Goal: Information Seeking & Learning: Learn about a topic

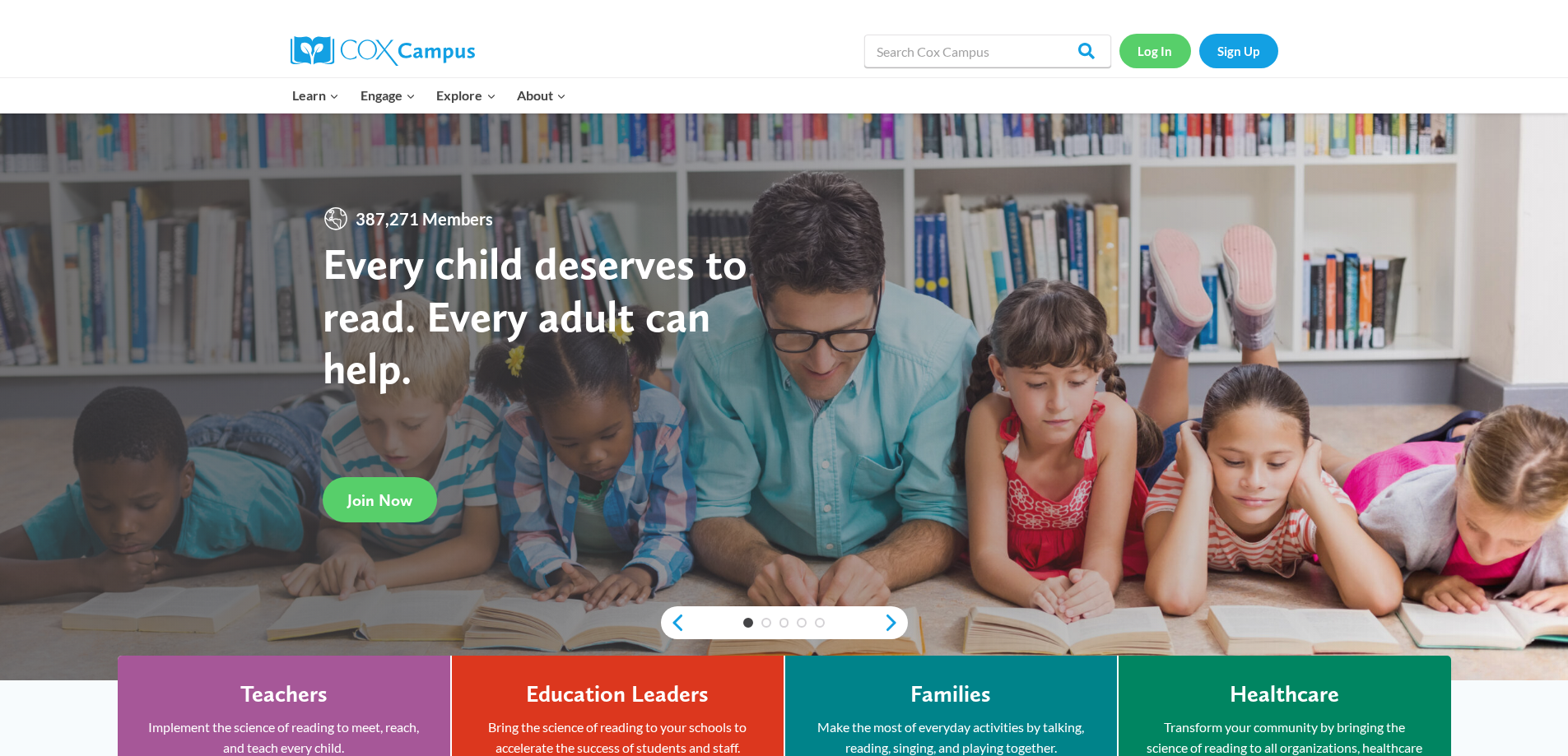
click at [1152, 55] on link "Log In" at bounding box center [1154, 50] width 72 height 33
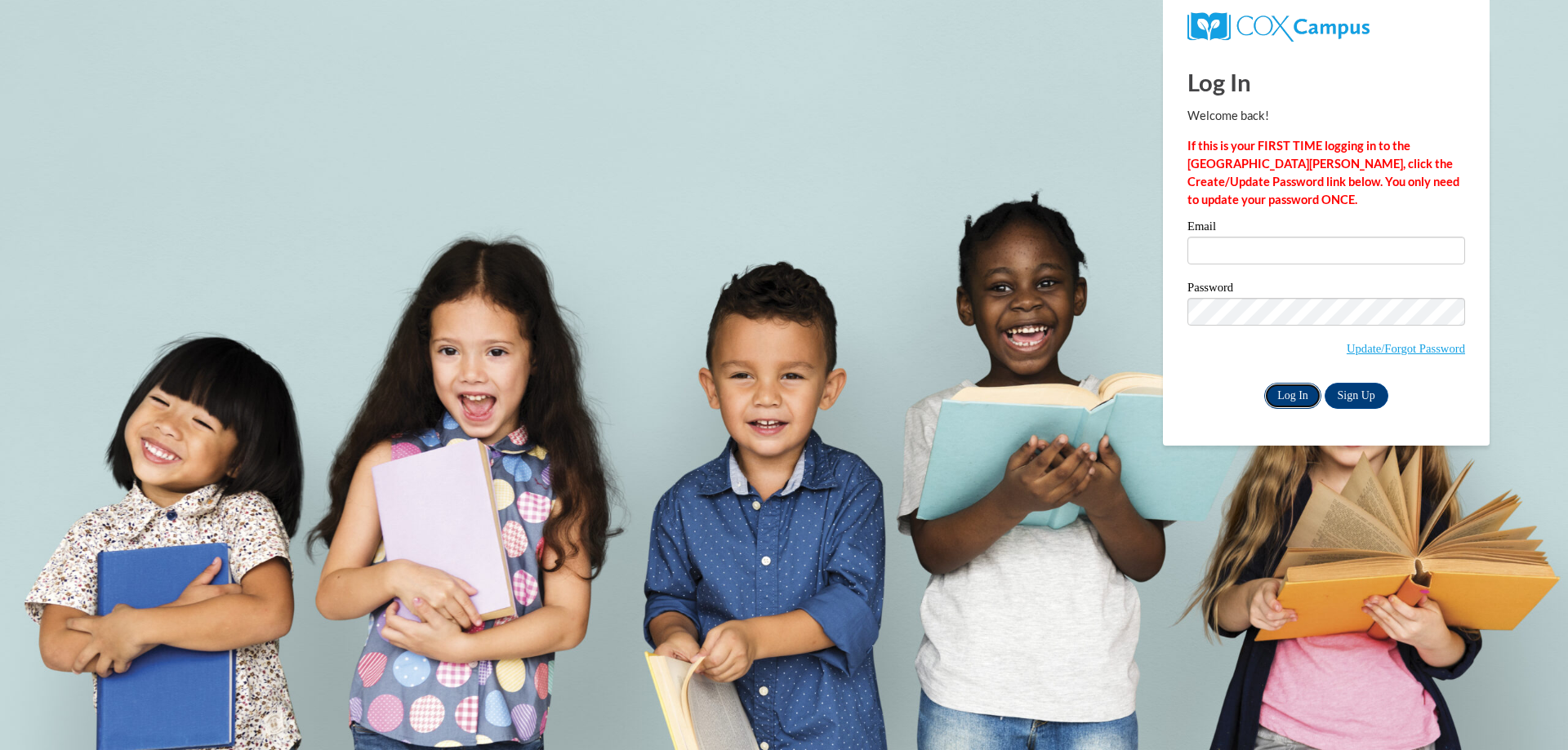
click at [1318, 399] on input "Log In" at bounding box center [1293, 395] width 58 height 26
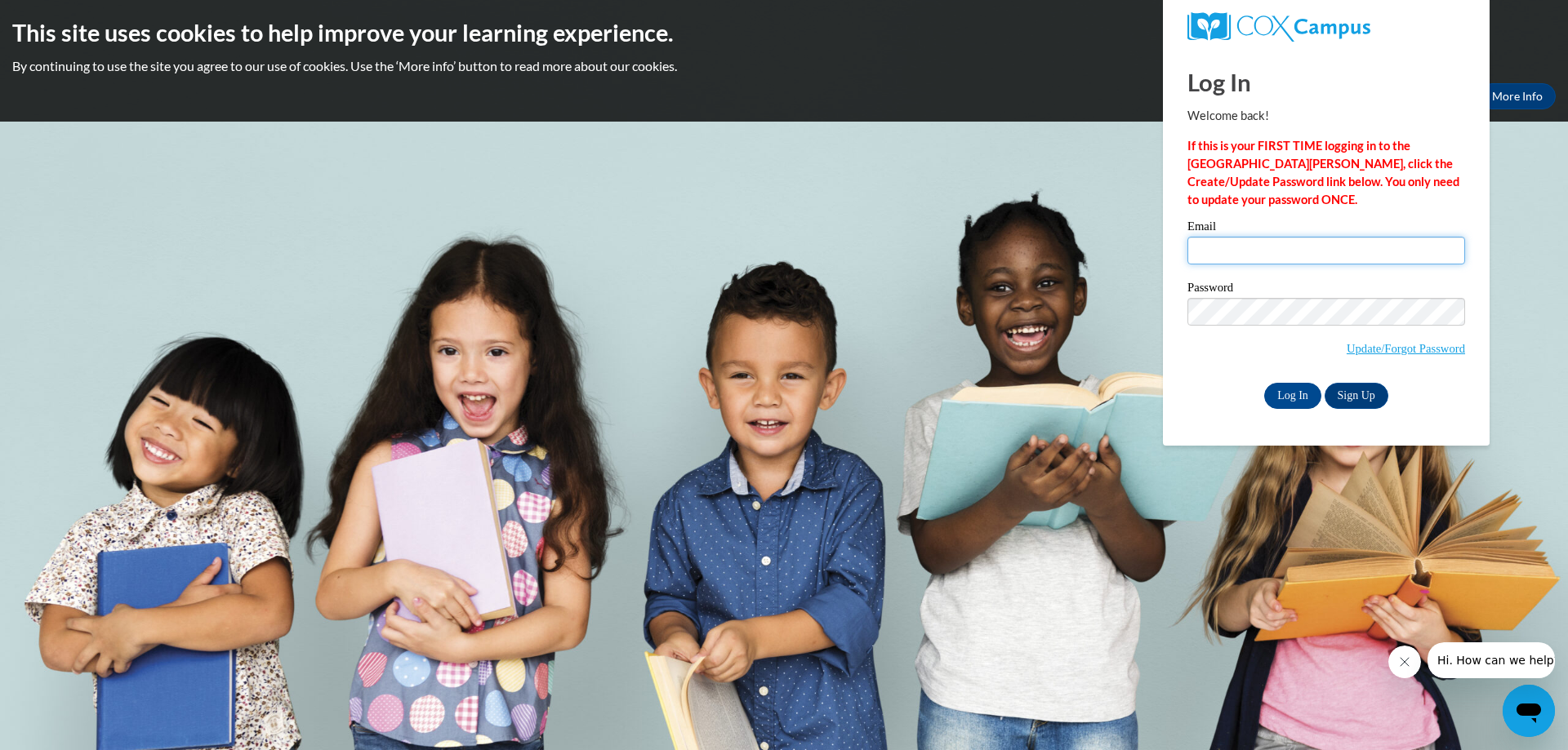
click at [1235, 255] on input "Email" at bounding box center [1326, 251] width 278 height 28
type input "jennifer.wilhorn@wrps.net"
click at [1264, 383] on input "Log In" at bounding box center [1293, 395] width 58 height 26
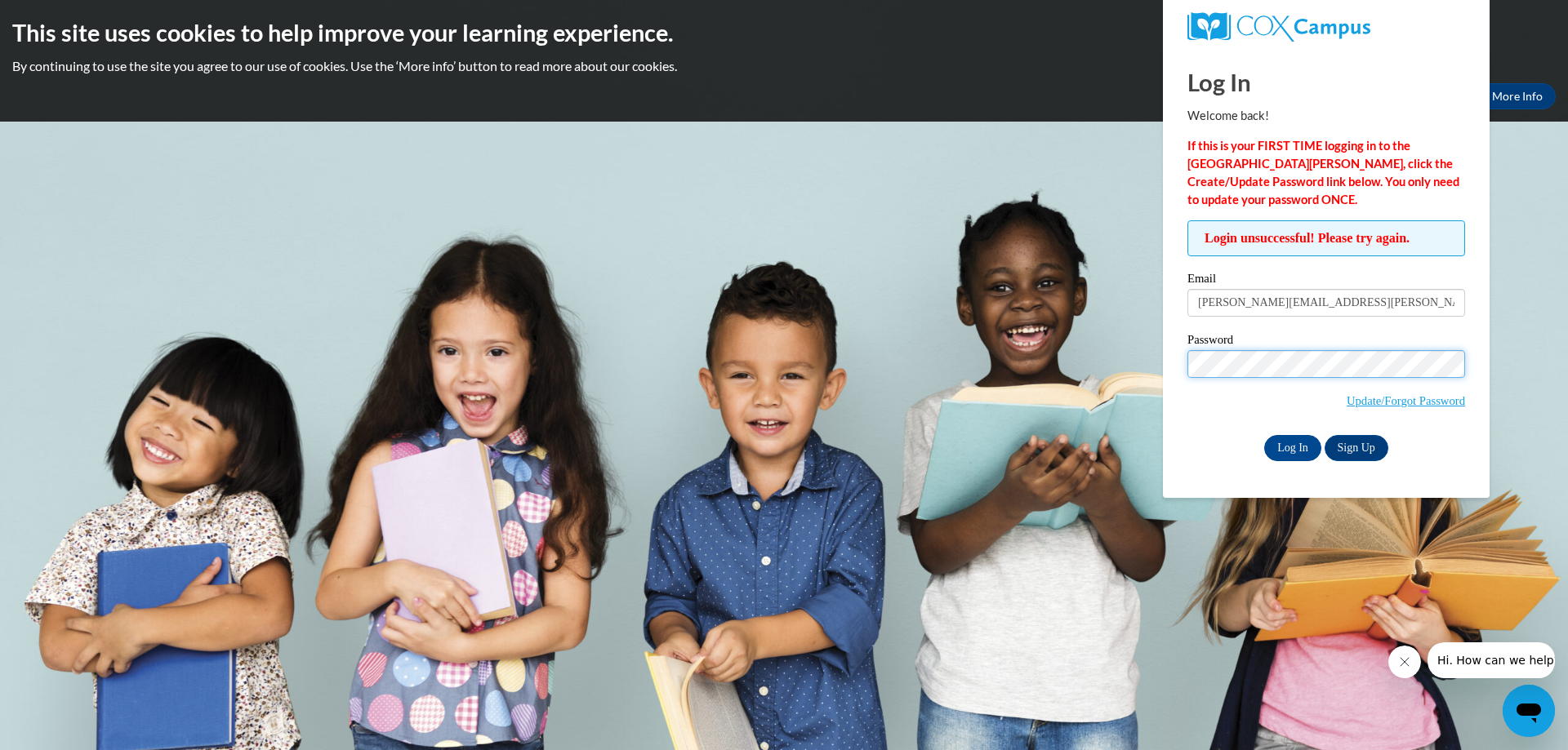
click at [1264, 435] on input "Log In" at bounding box center [1293, 447] width 58 height 26
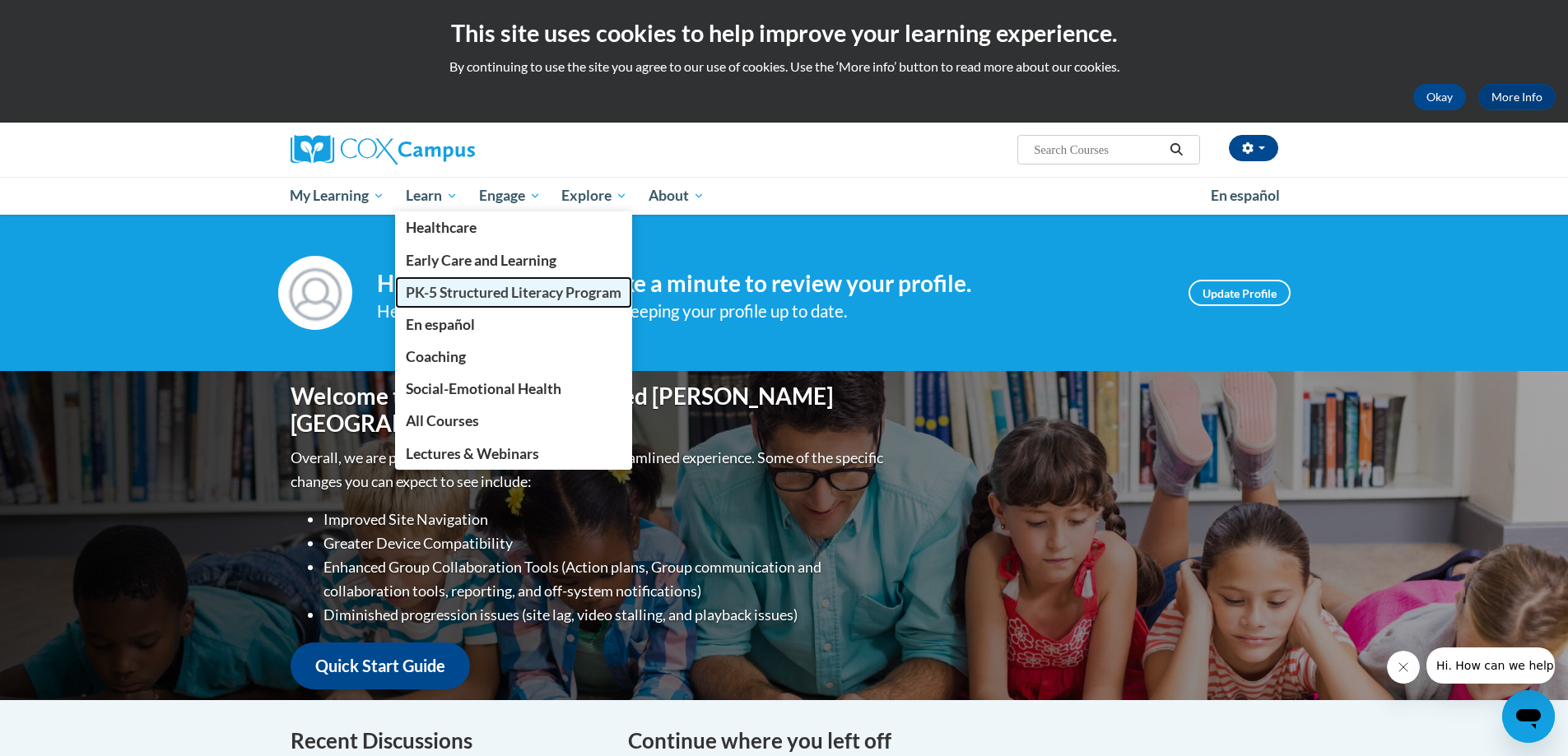
click at [479, 296] on span "PK-5 Structured Literacy Program" at bounding box center [513, 292] width 215 height 17
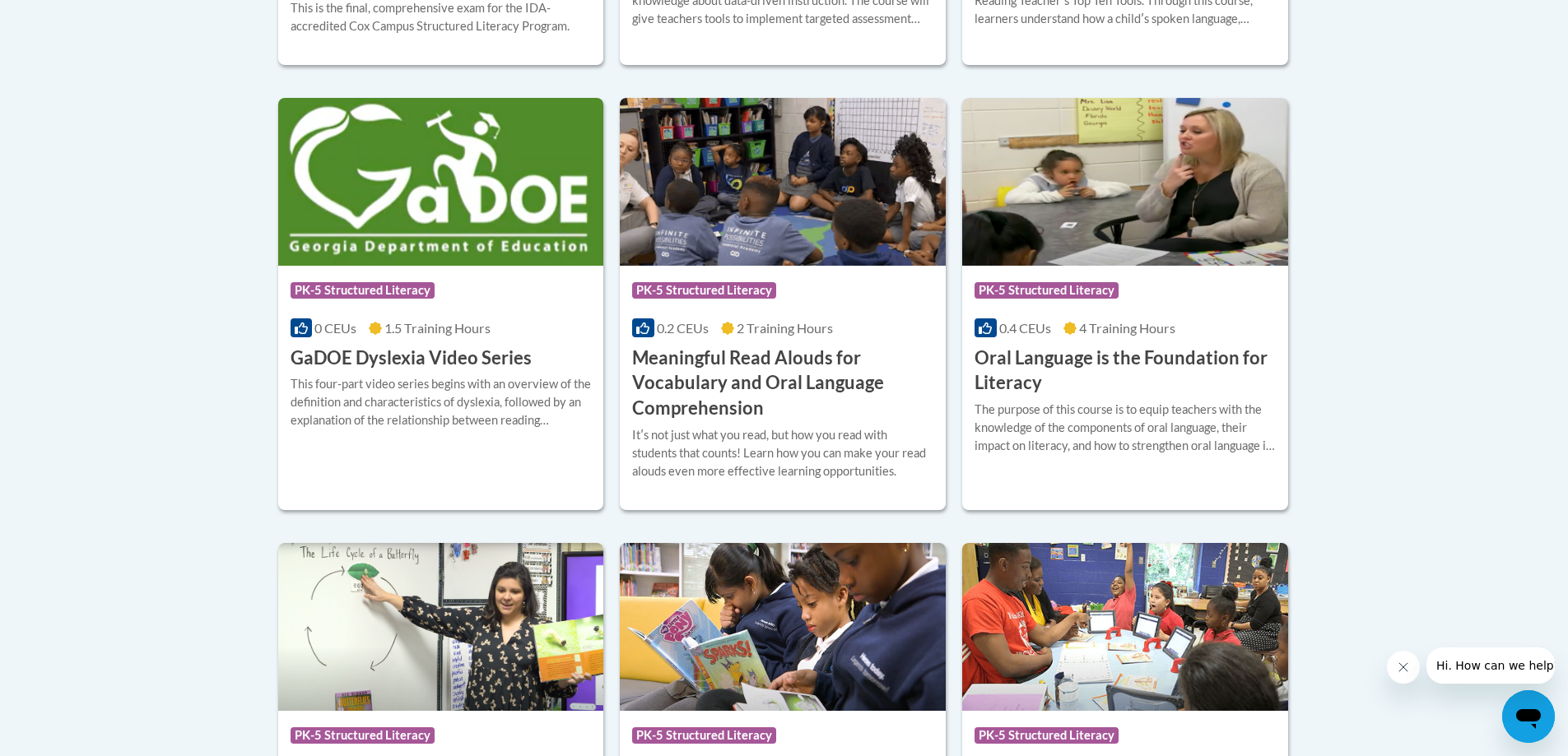
scroll to position [1070, 0]
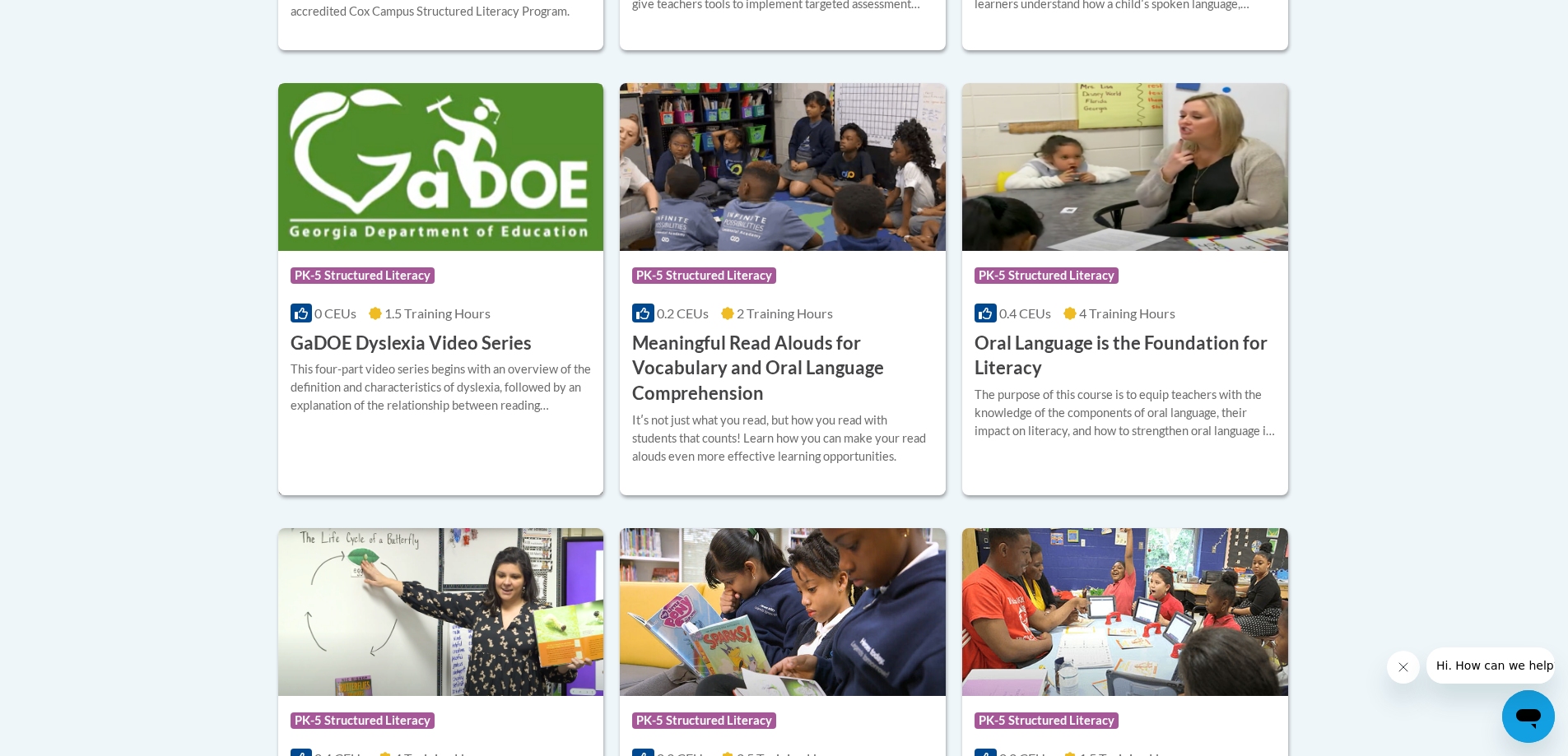
click at [430, 337] on h3 "GaDOE Dyslexia Video Series" at bounding box center [411, 343] width 241 height 25
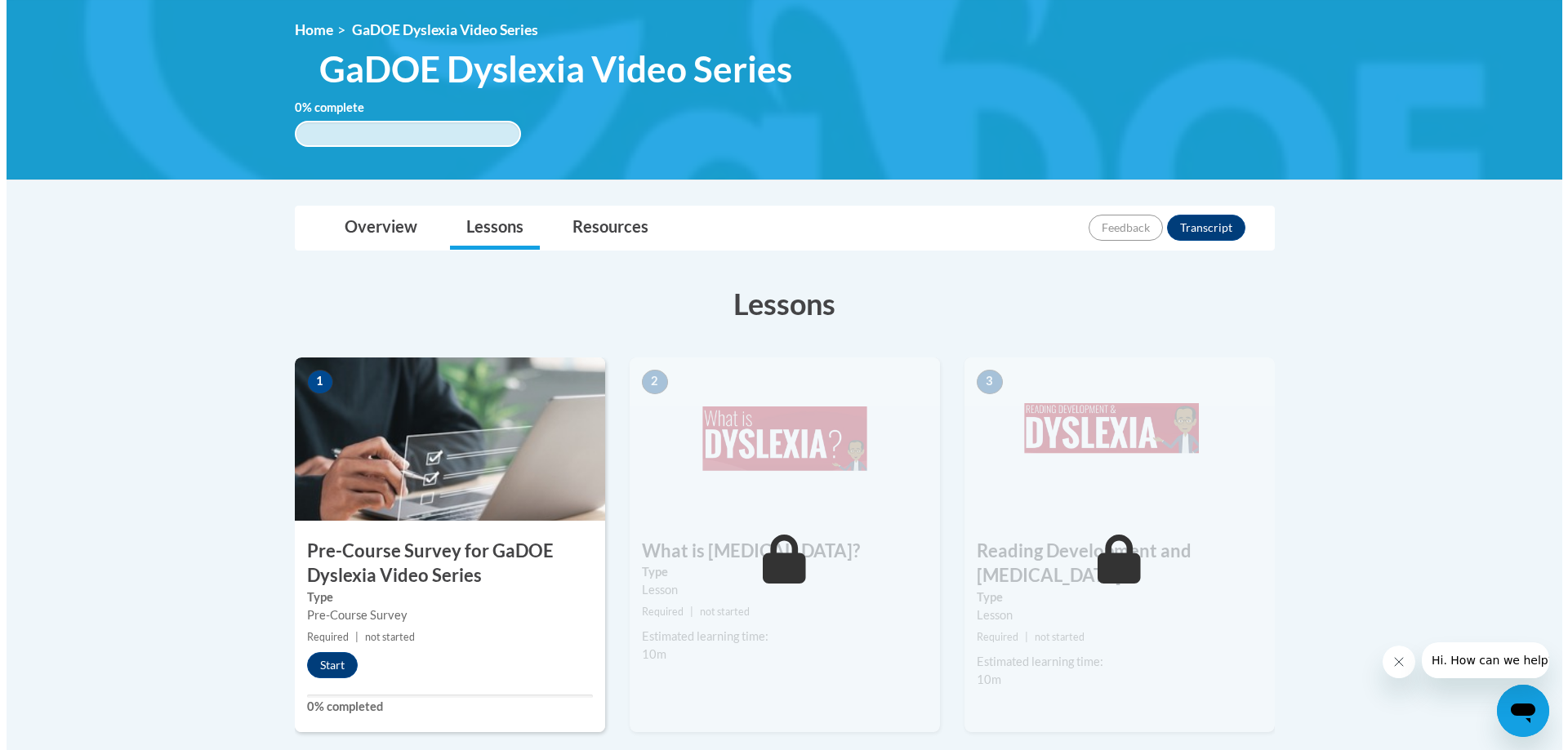
scroll to position [245, 0]
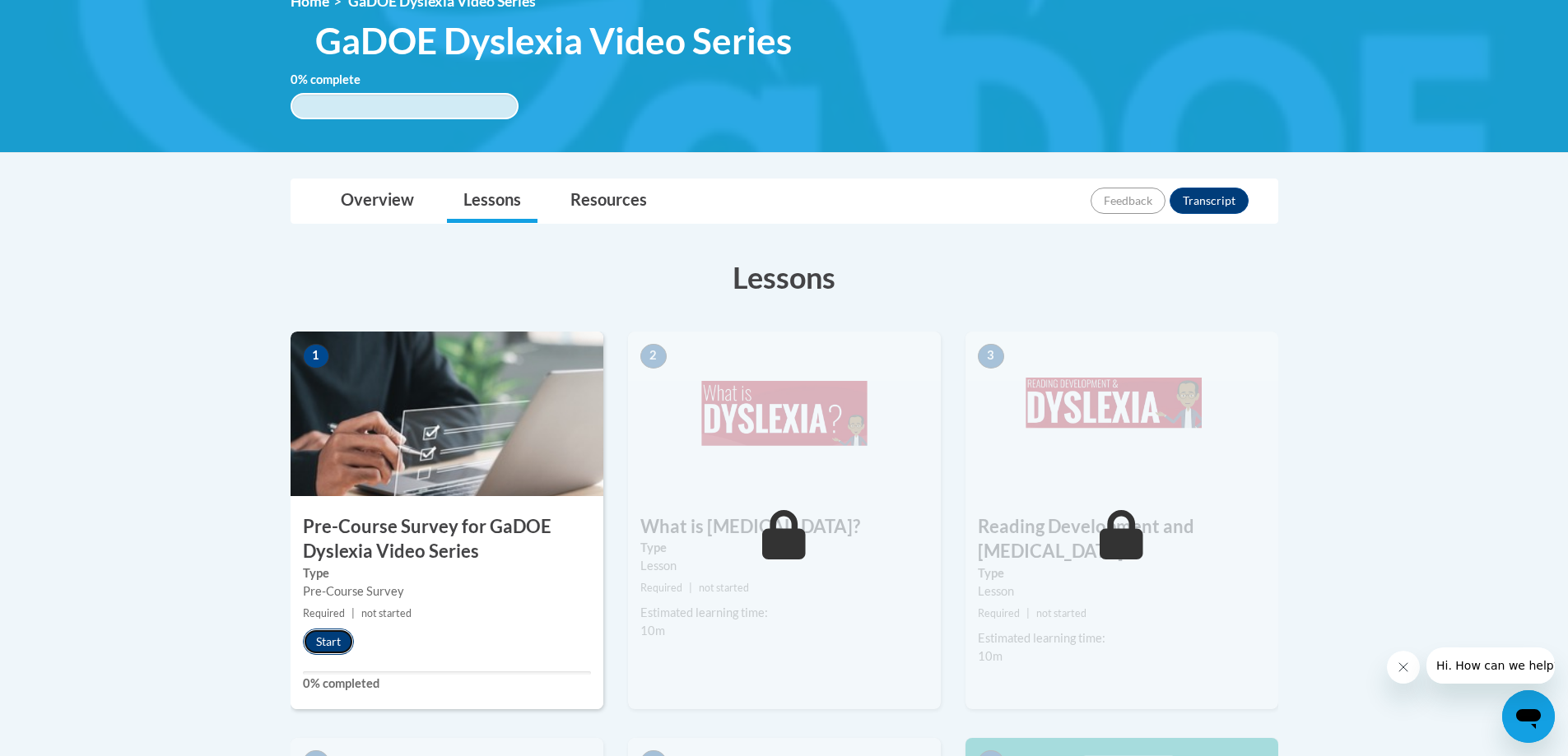
click at [348, 638] on button "Start" at bounding box center [328, 641] width 51 height 26
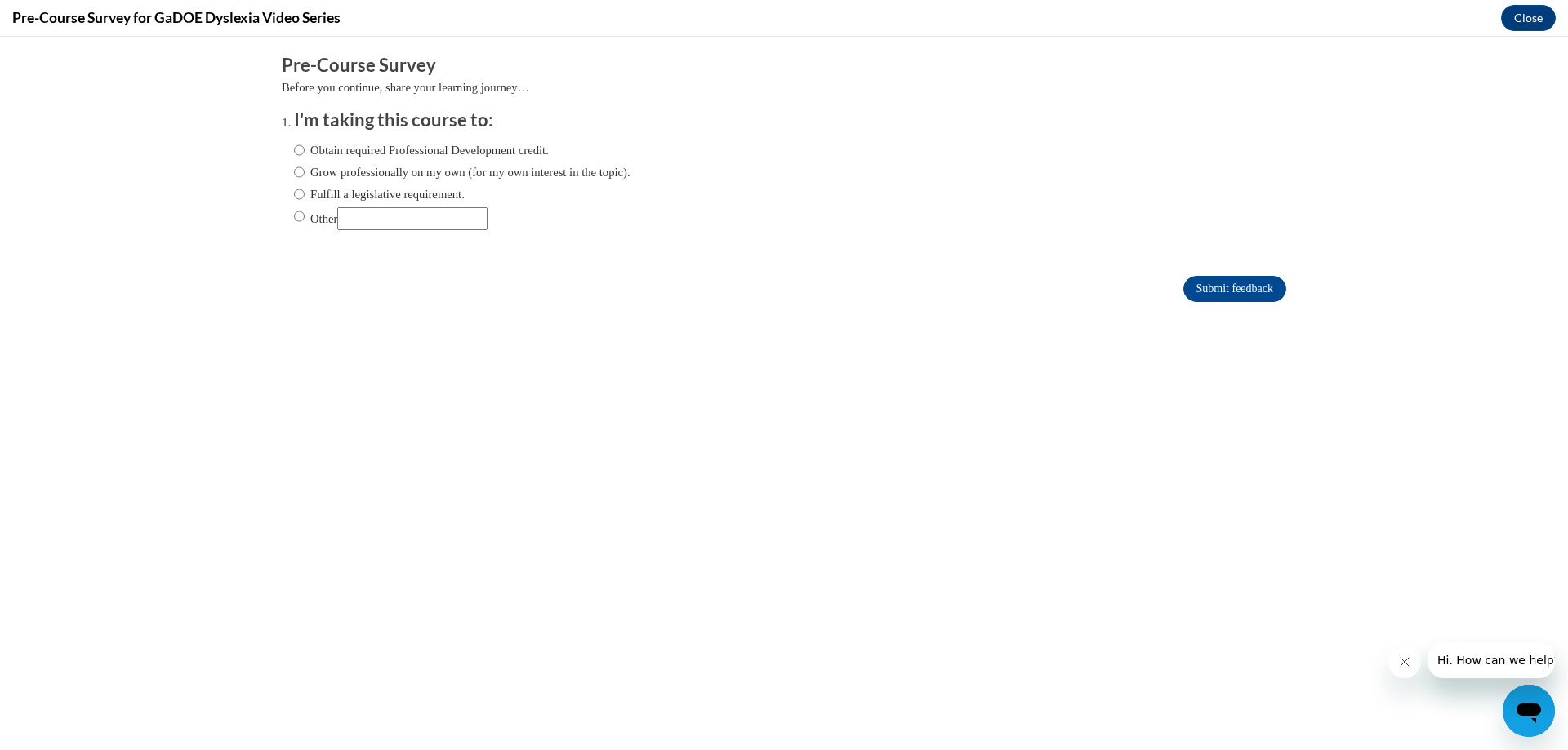
scroll to position [0, 0]
click at [300, 193] on label "Fulfill a legislative requirement." at bounding box center [379, 194] width 171 height 18
click at [300, 193] on input "Fulfill a legislative requirement." at bounding box center [299, 194] width 11 height 18
radio input "true"
click at [1228, 285] on input "Submit feedback" at bounding box center [1235, 288] width 103 height 26
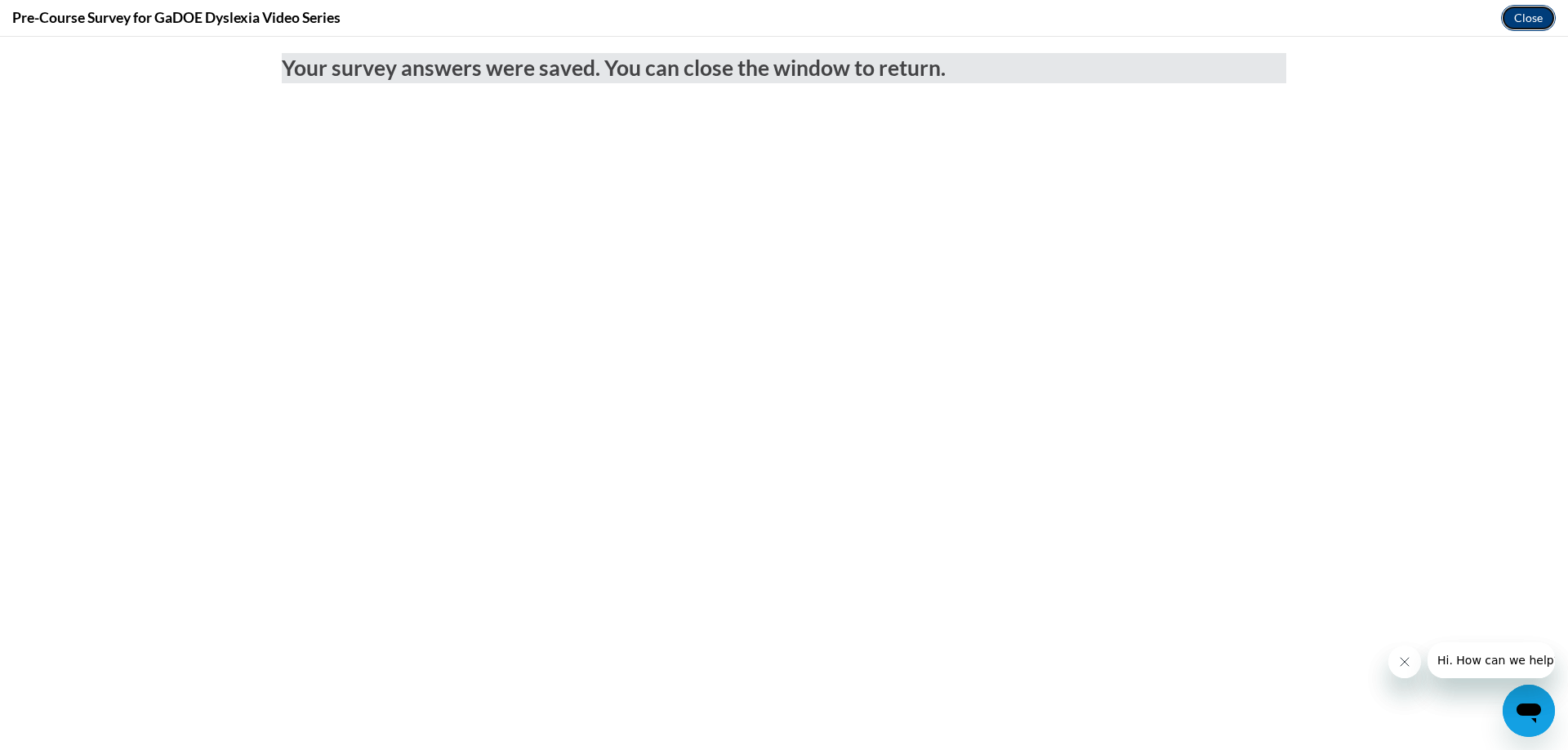
drag, startPoint x: 1517, startPoint y: 20, endPoint x: 1517, endPoint y: 86, distance: 66.0
click at [1517, 20] on button "Close" at bounding box center [1528, 17] width 55 height 26
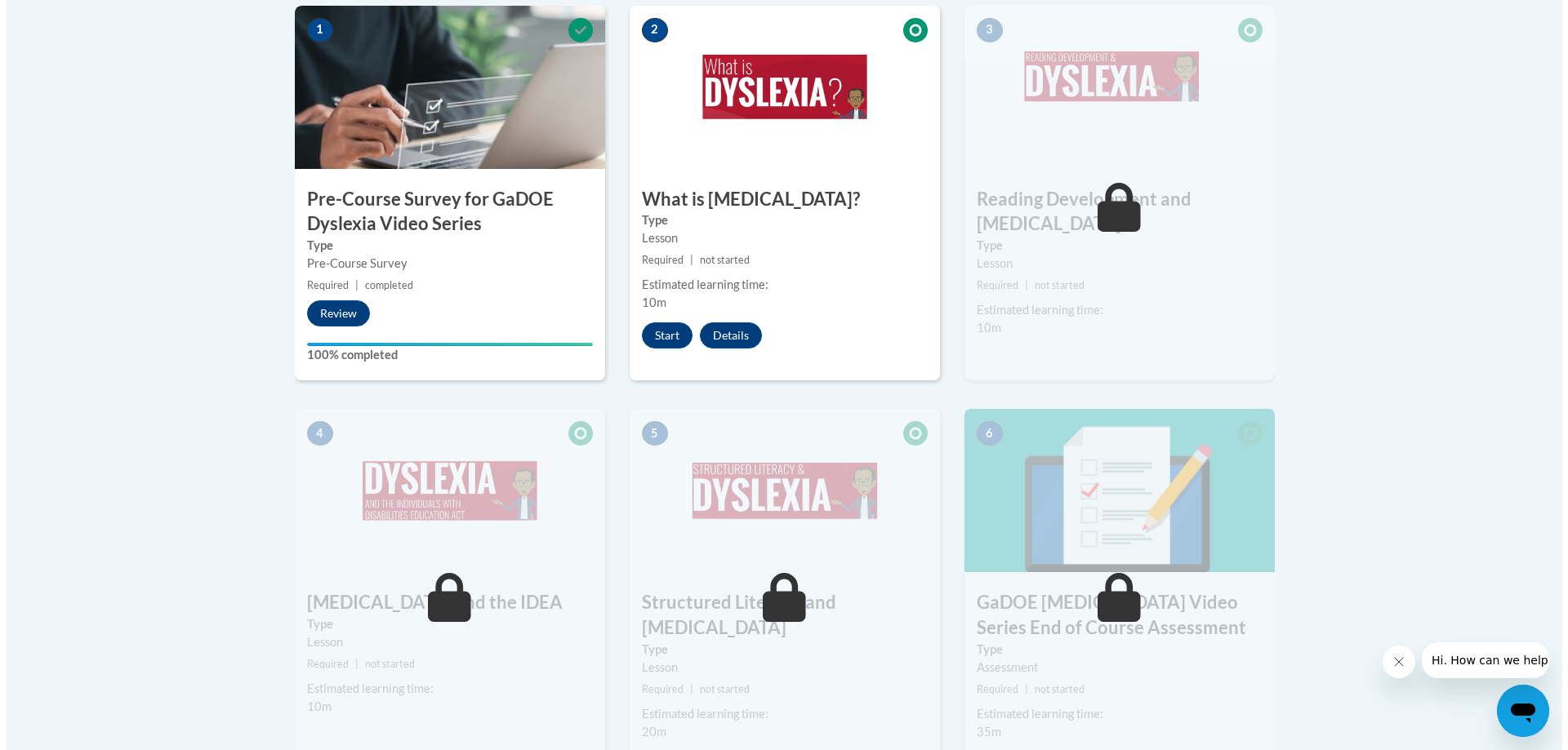
scroll to position [571, 0]
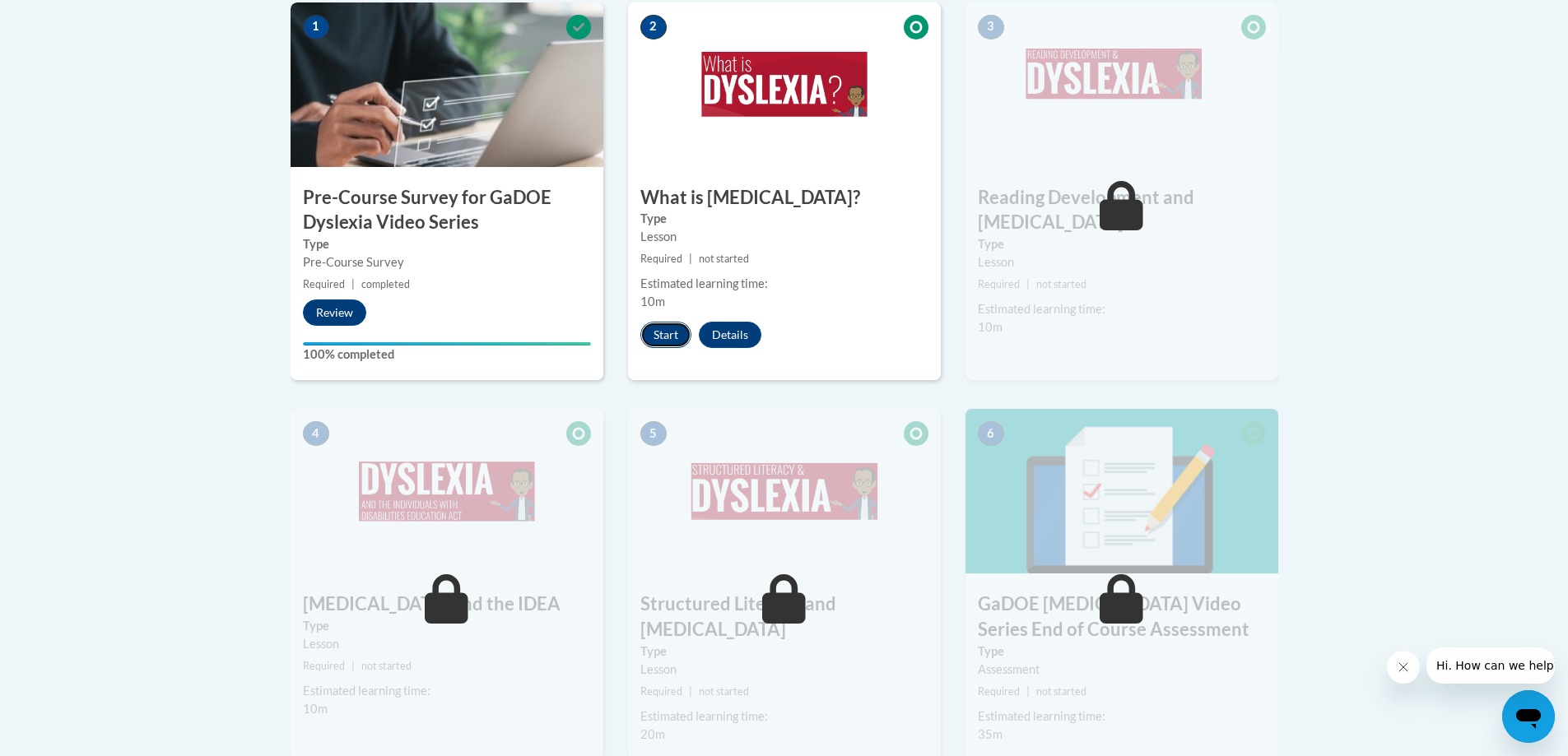
click at [674, 336] on button "Start" at bounding box center [665, 334] width 51 height 26
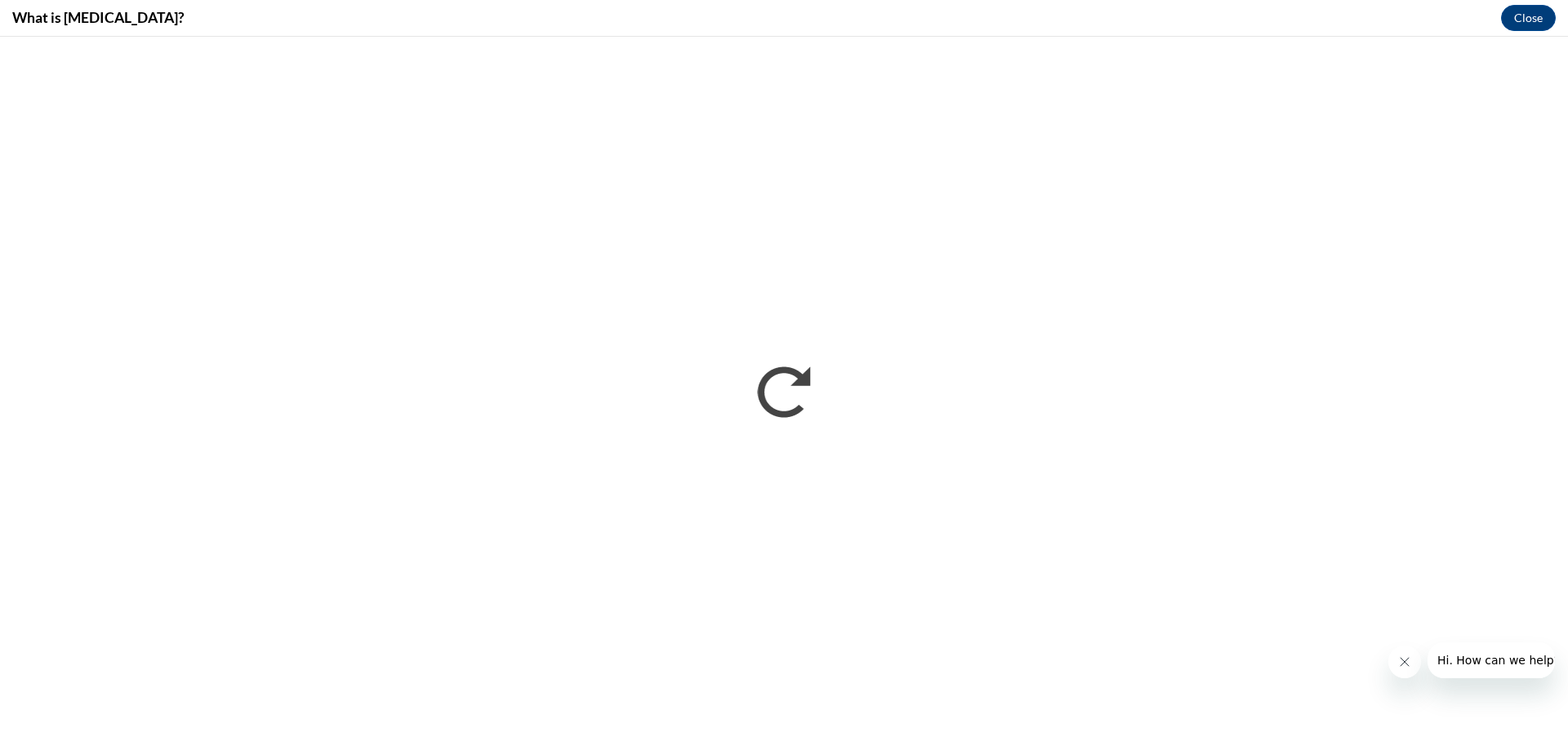
scroll to position [0, 0]
click at [1412, 657] on button "Close message from company" at bounding box center [1404, 662] width 32 height 32
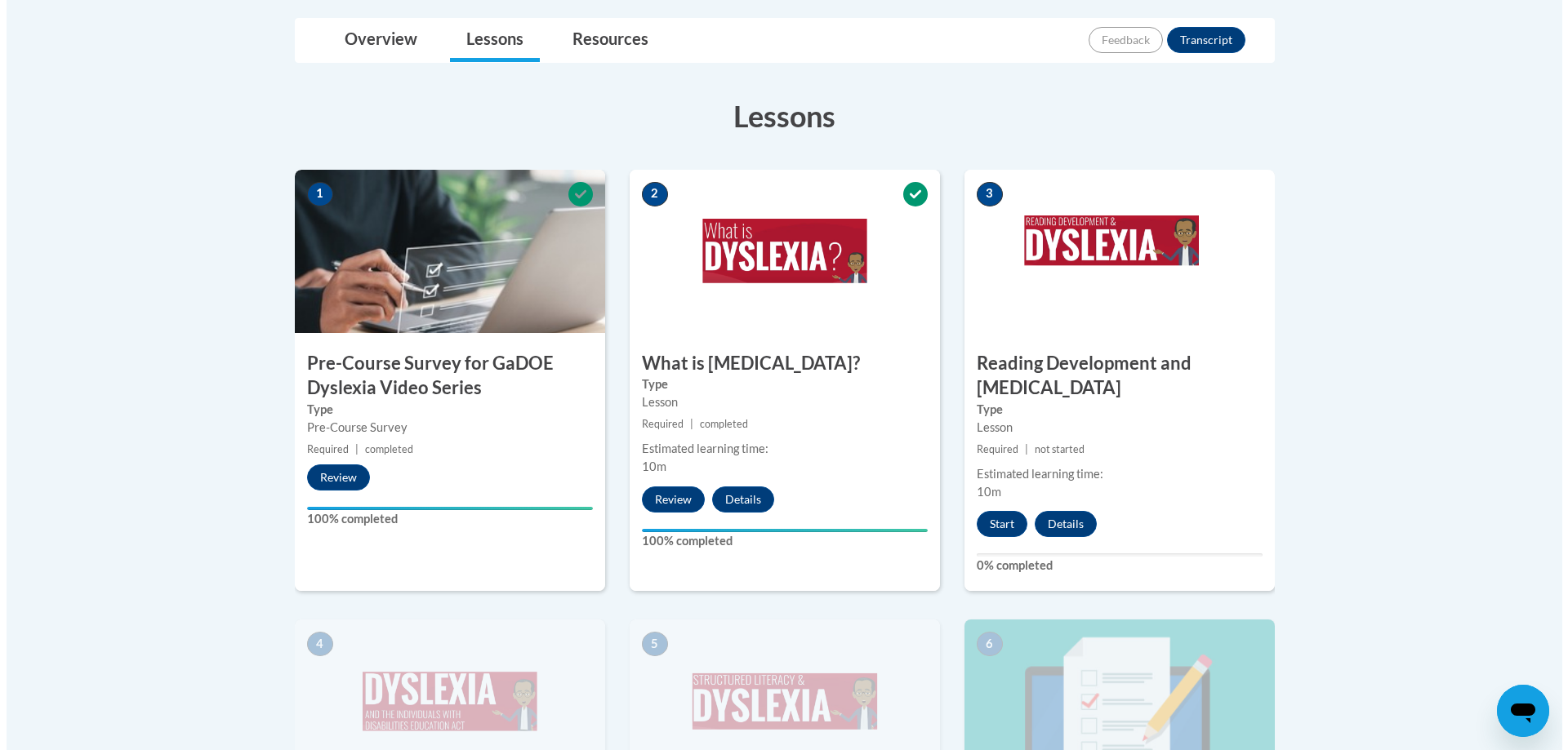
scroll to position [408, 0]
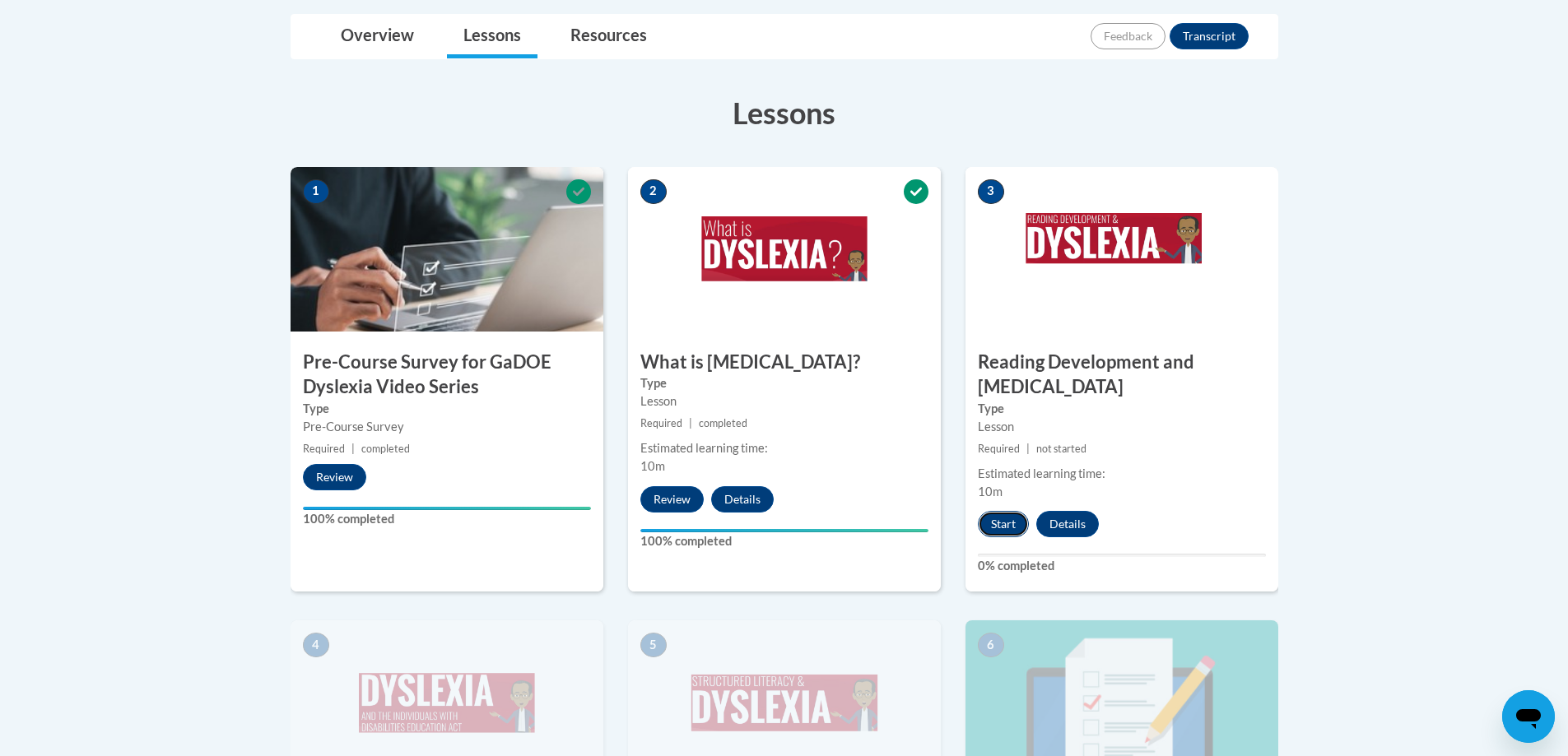
click at [1004, 511] on button "Start" at bounding box center [1003, 523] width 51 height 26
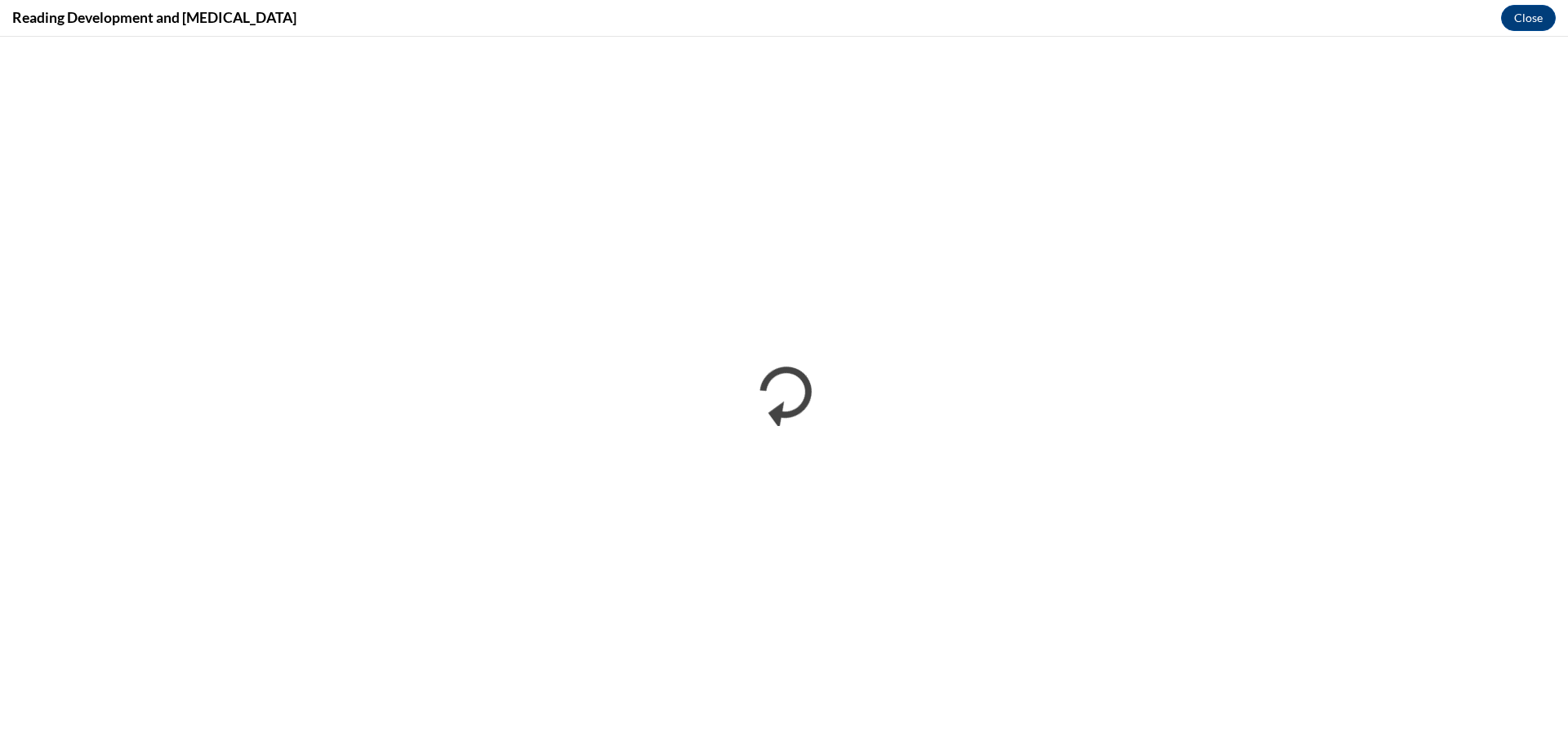
scroll to position [0, 0]
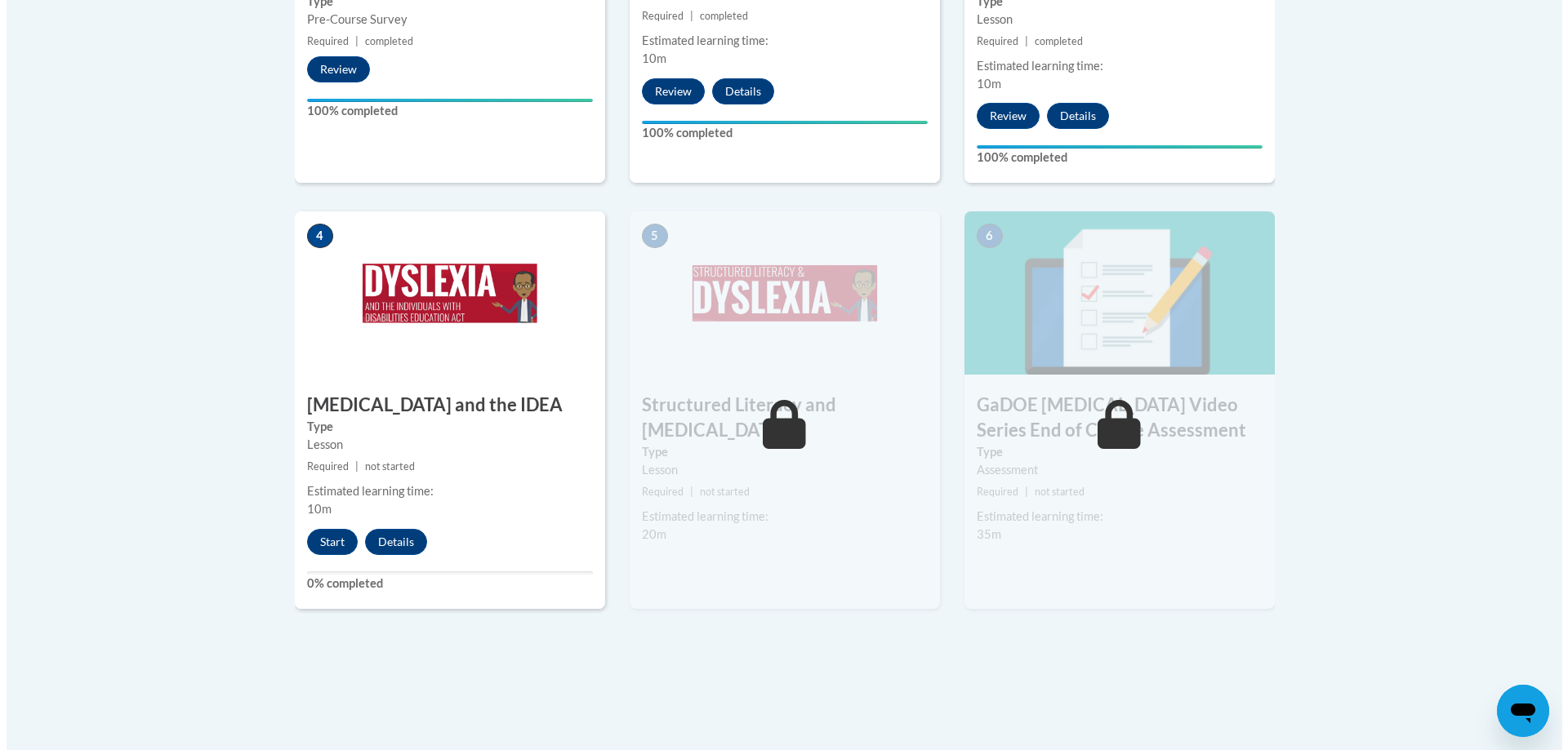
scroll to position [816, 0]
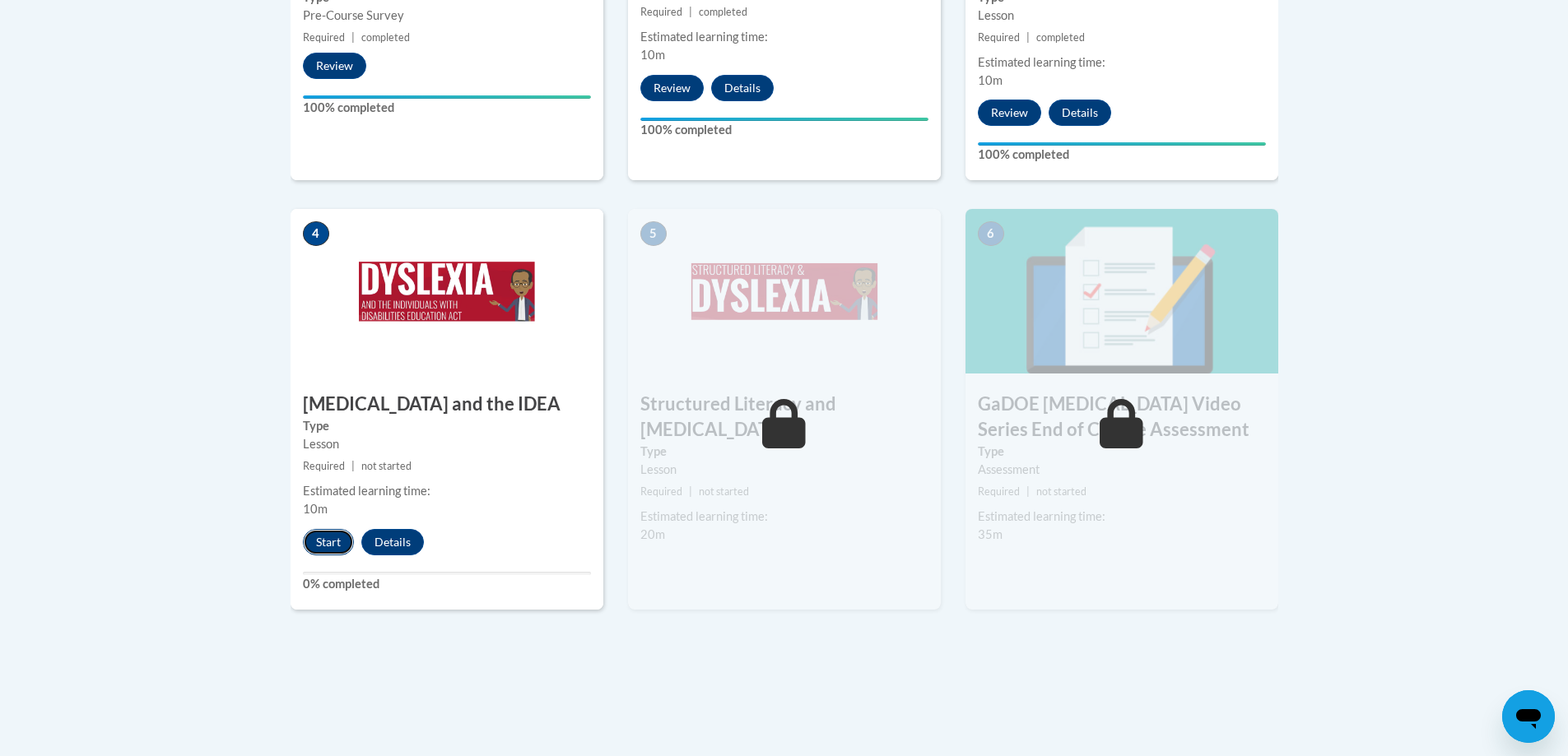
click at [326, 529] on button "Start" at bounding box center [328, 541] width 51 height 26
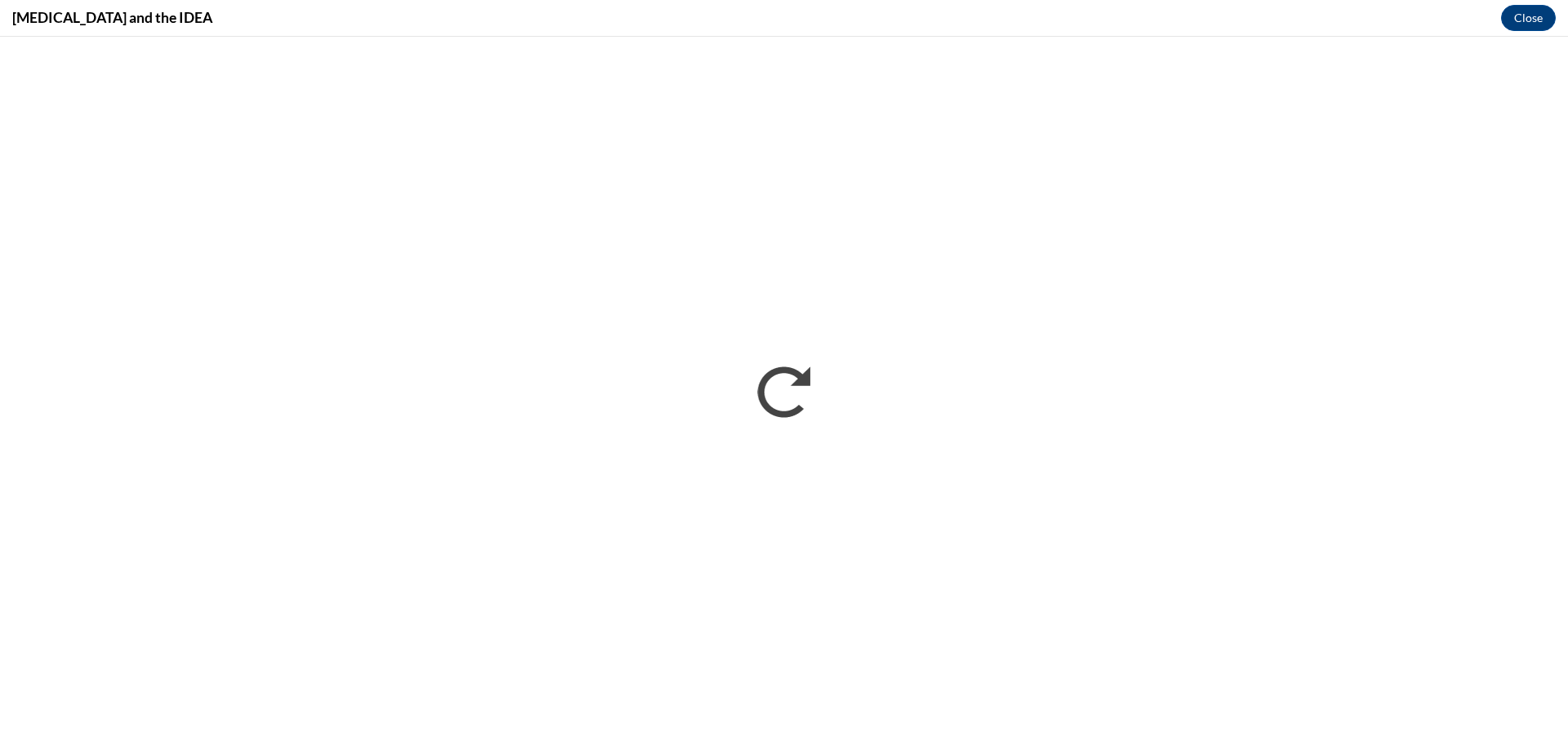
scroll to position [0, 0]
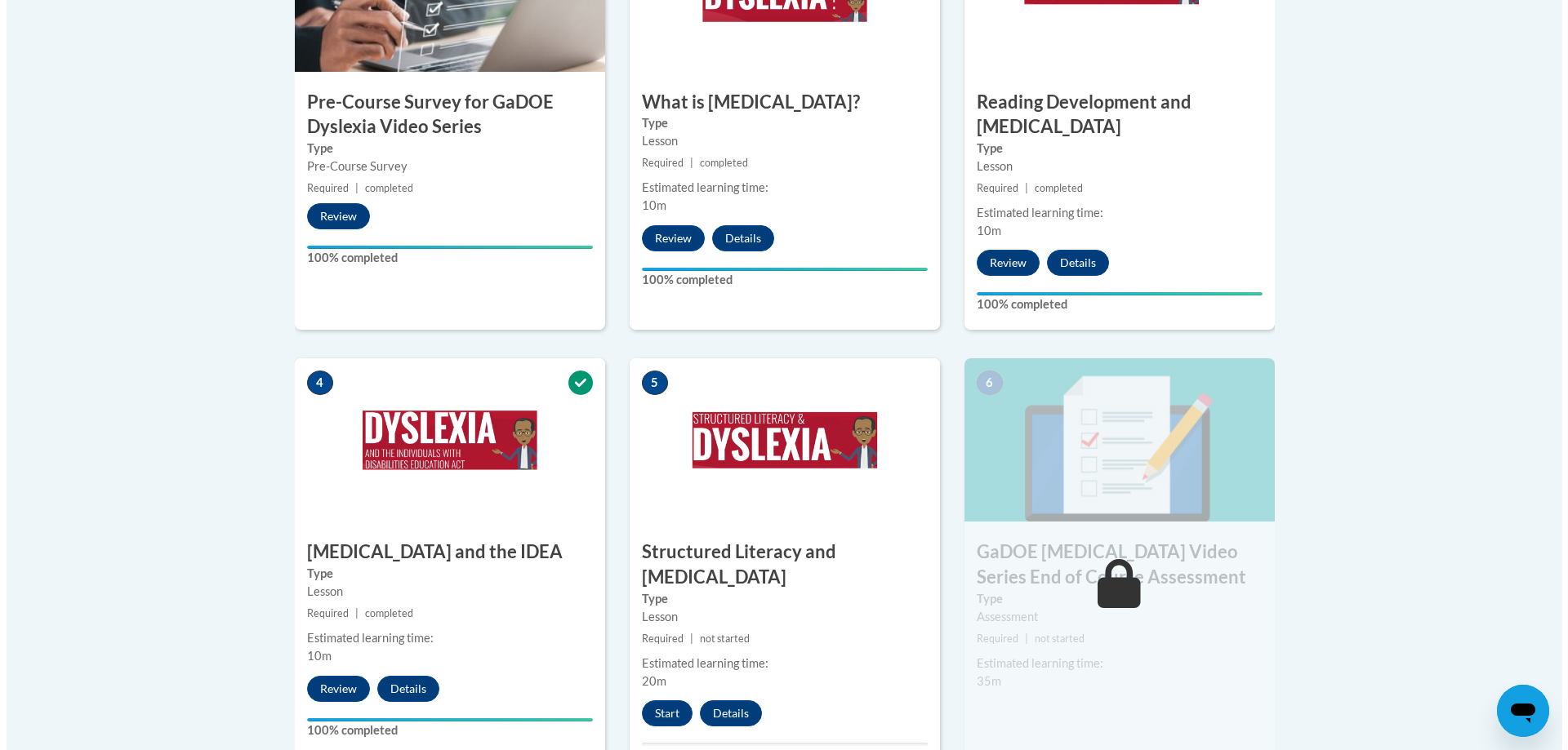
scroll to position [898, 0]
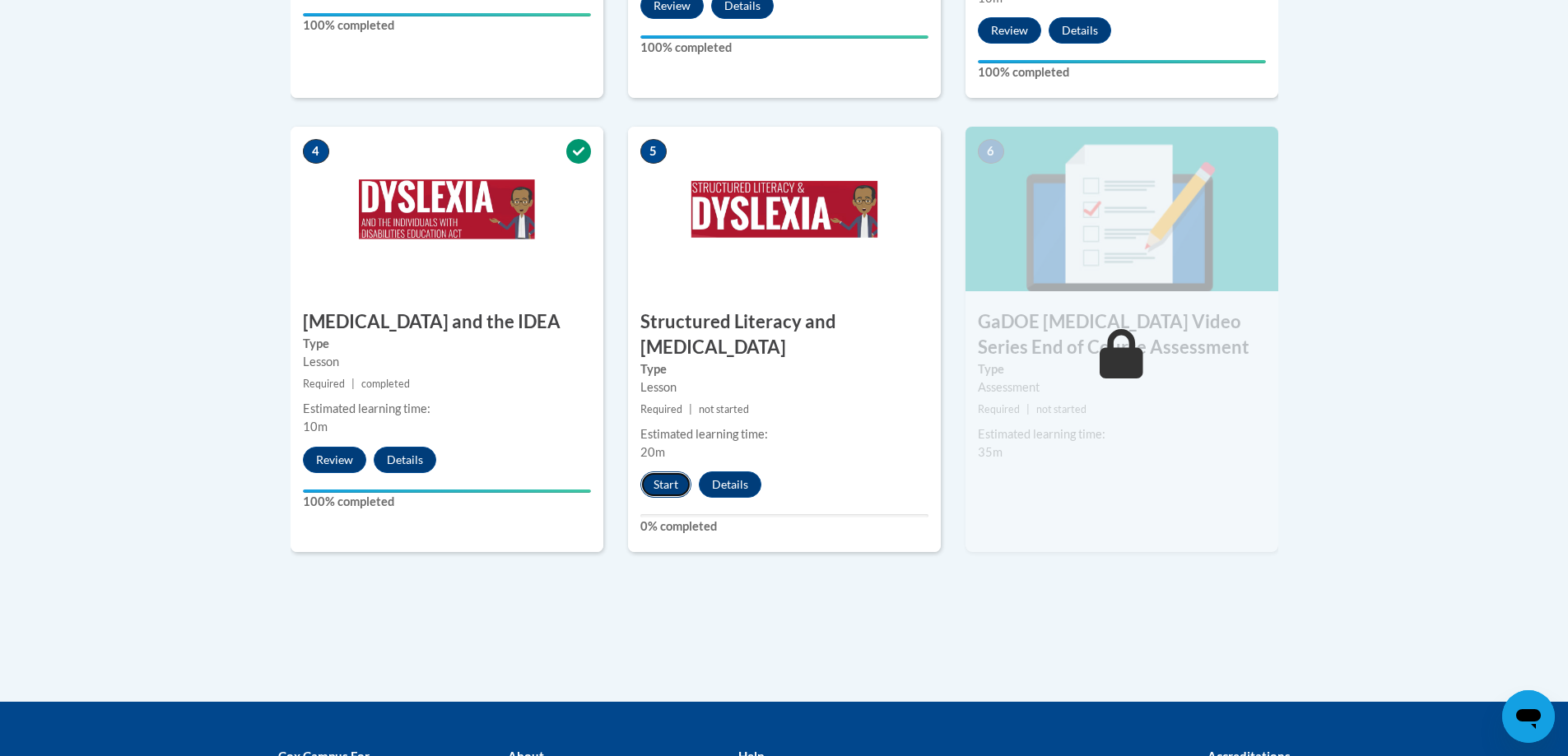
click at [664, 472] on button "Start" at bounding box center [665, 484] width 51 height 26
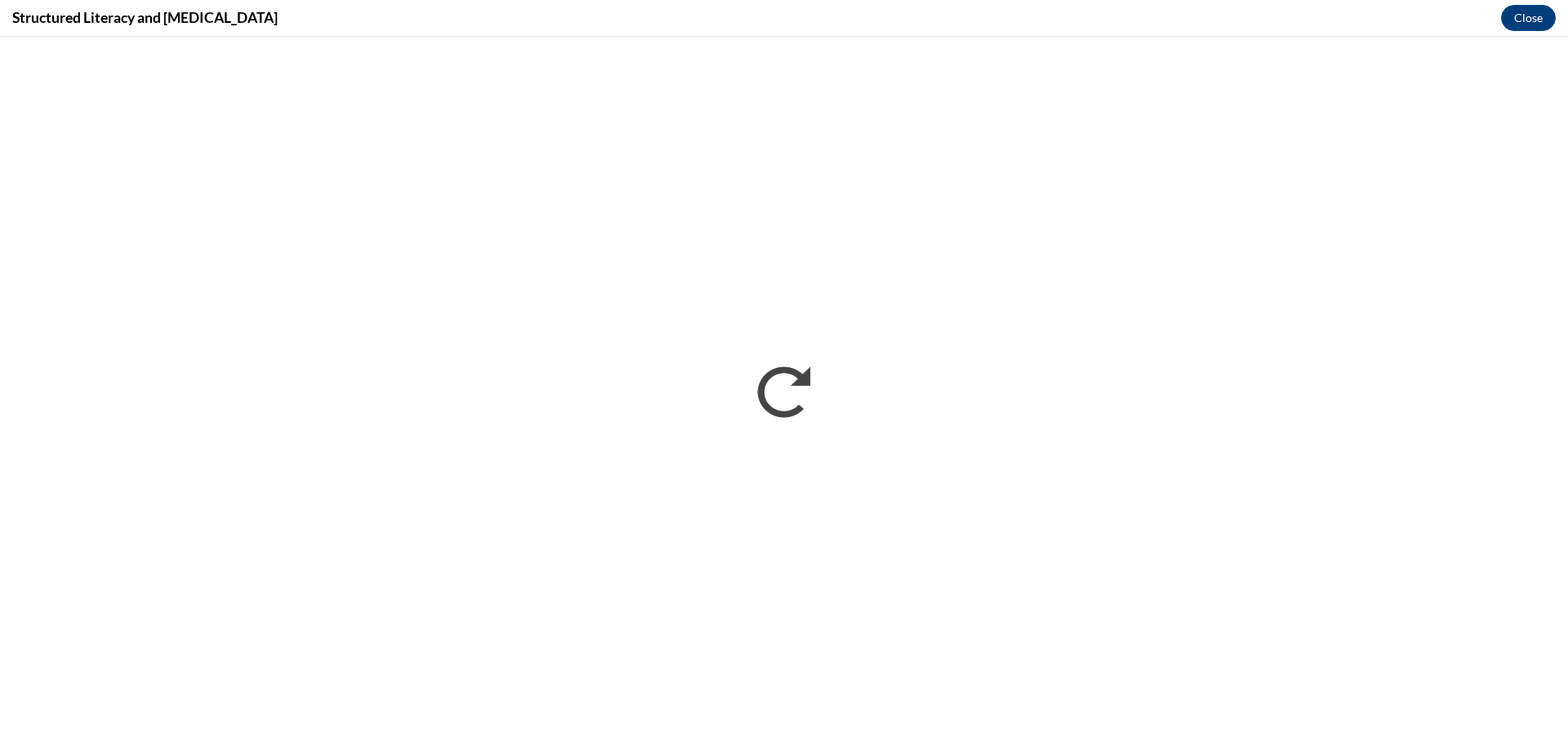
scroll to position [0, 0]
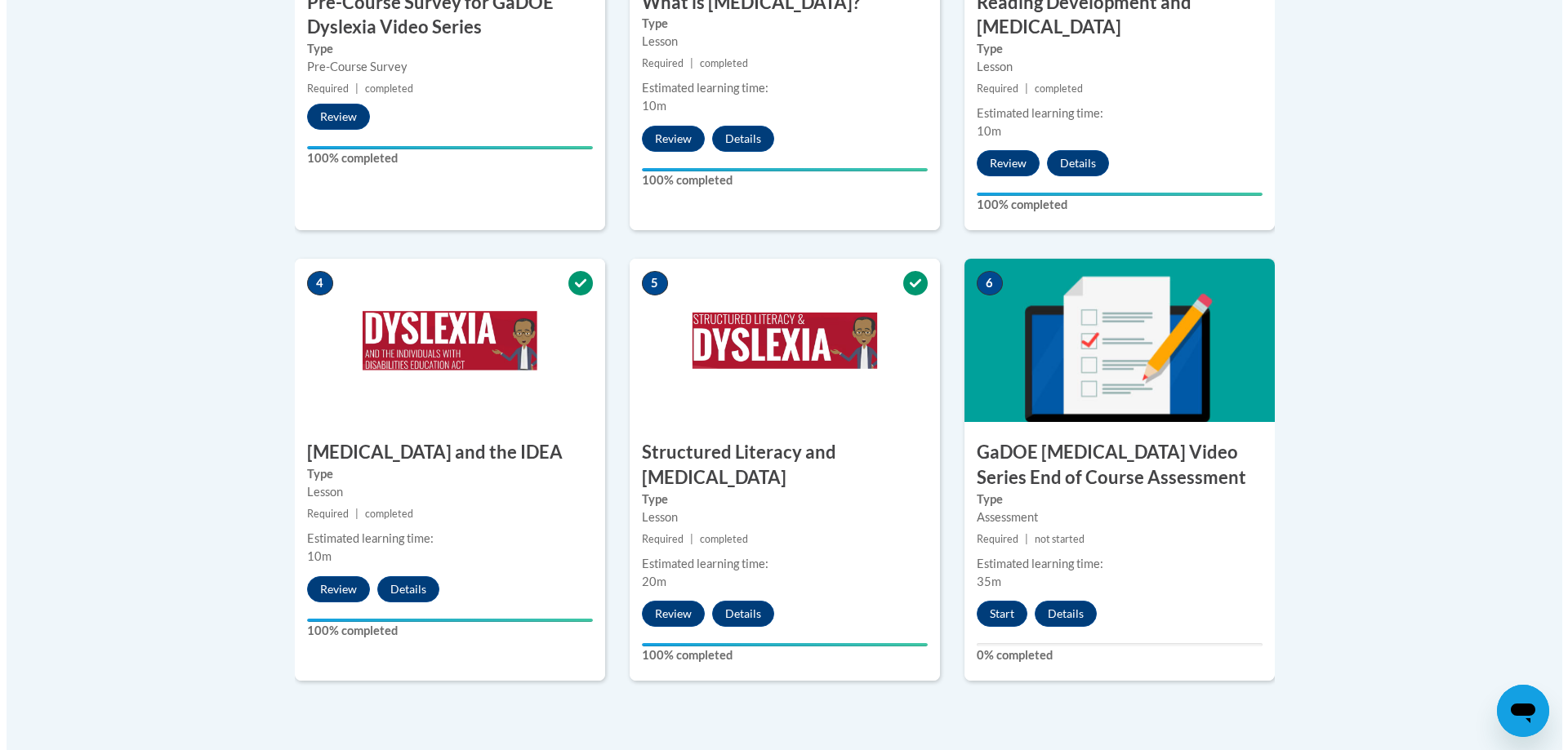
scroll to position [816, 0]
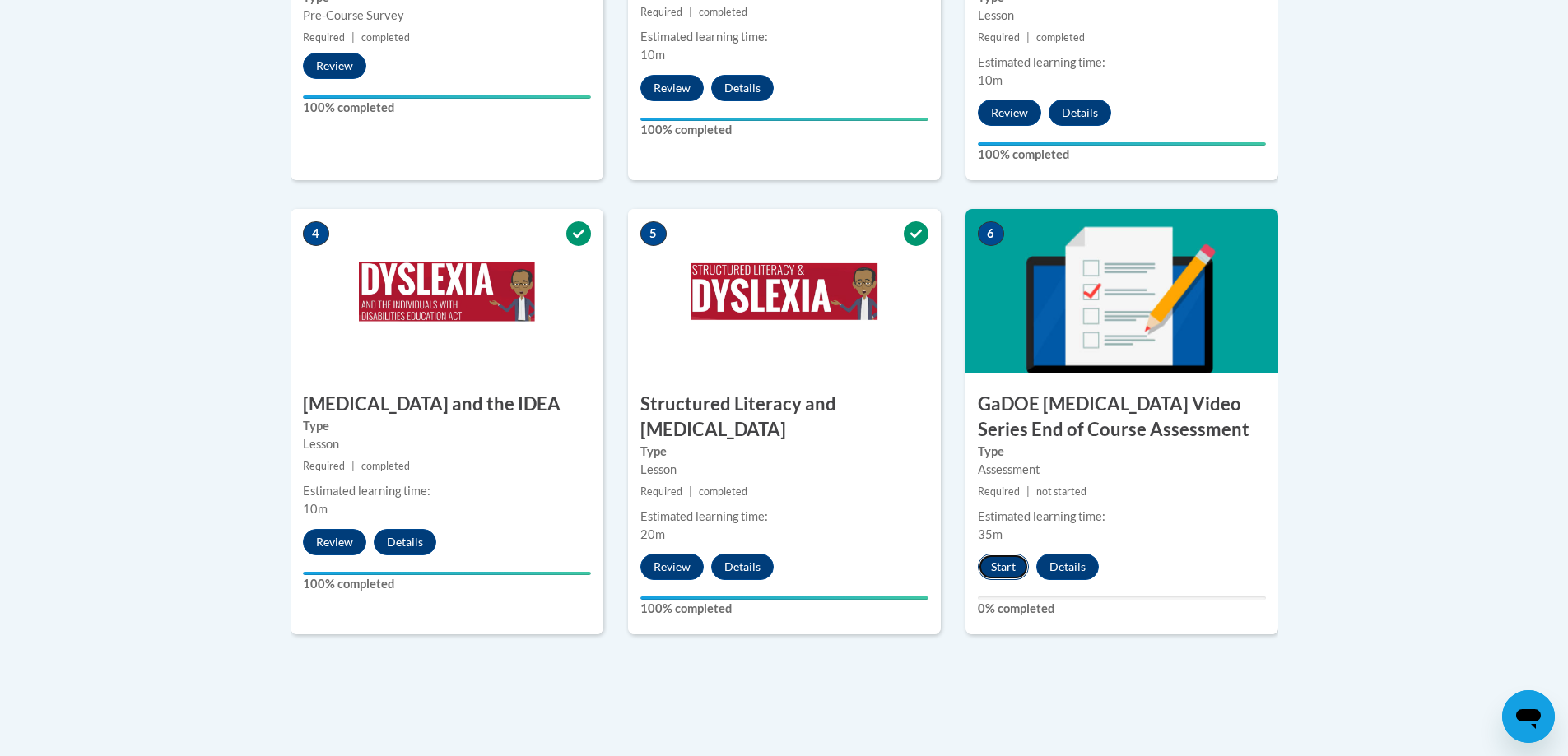
click at [1002, 554] on button "Start" at bounding box center [1003, 567] width 51 height 26
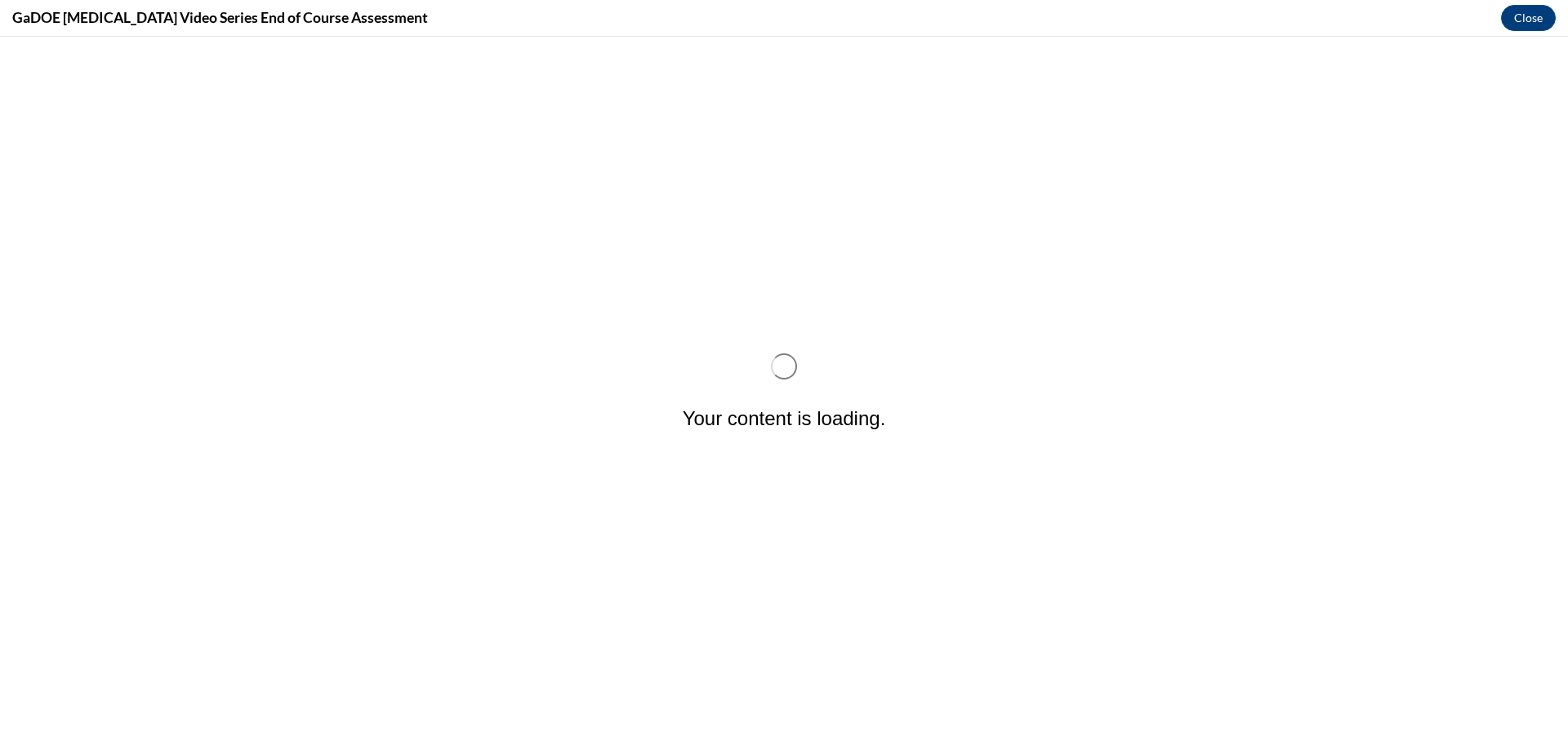
scroll to position [0, 0]
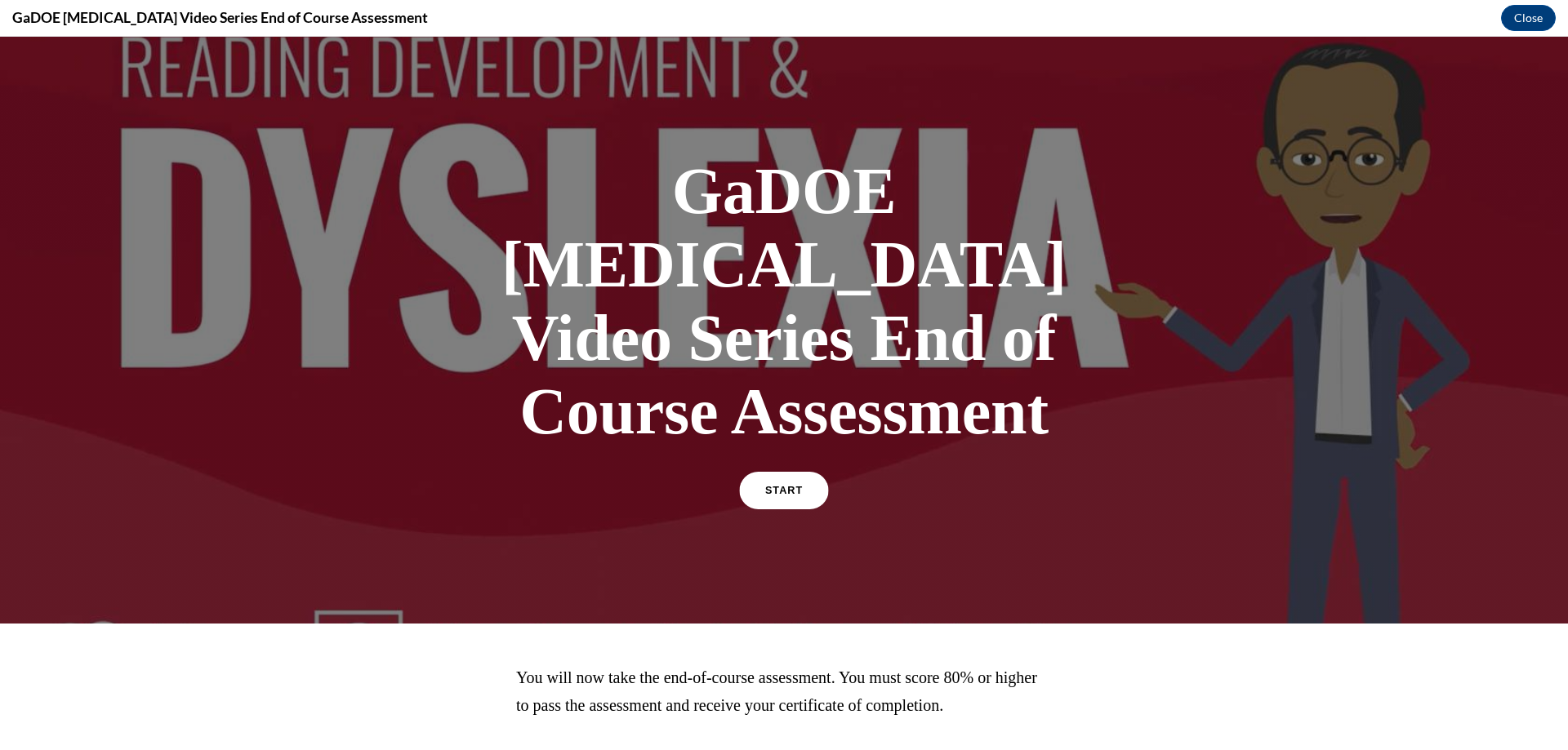
click at [760, 472] on link "START" at bounding box center [784, 490] width 89 height 38
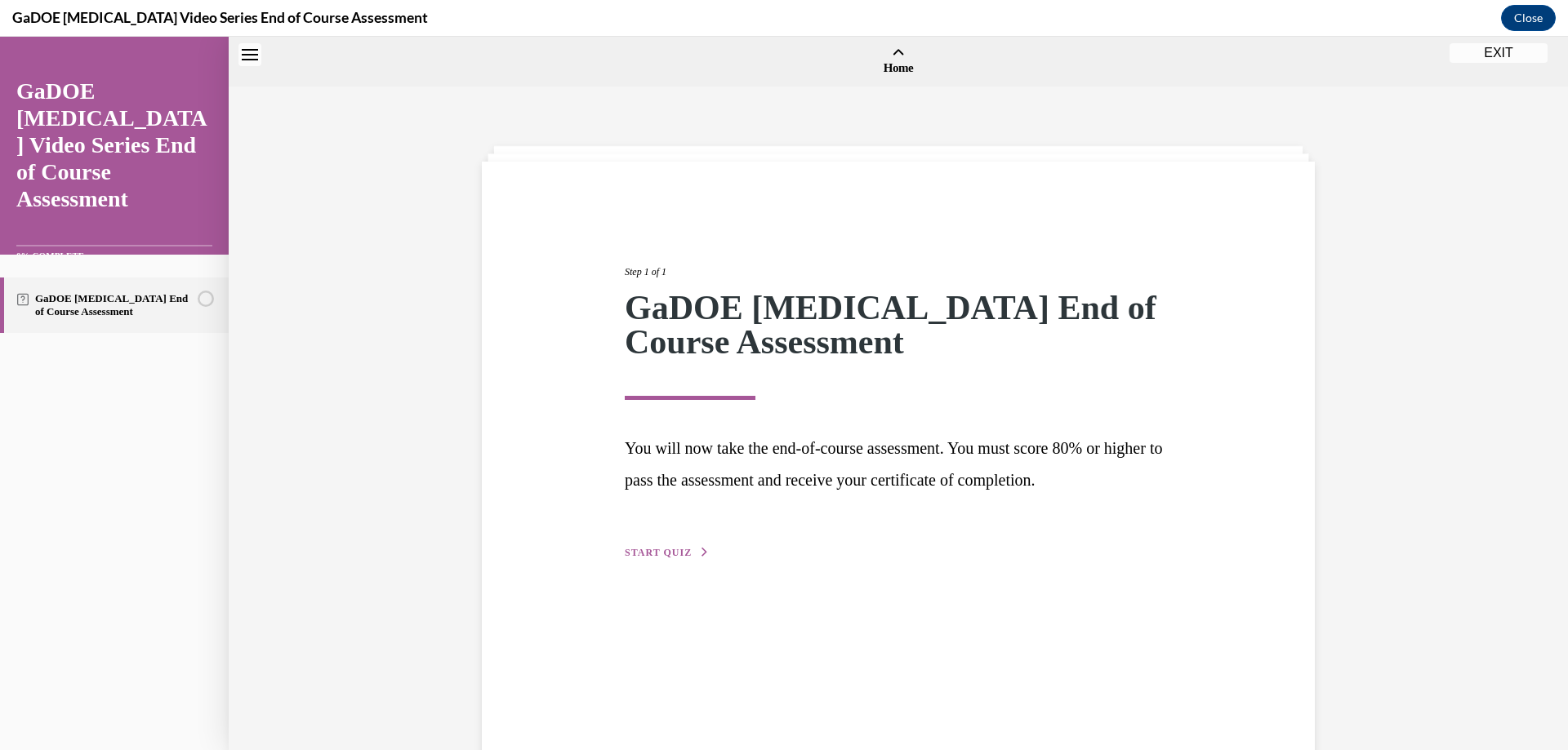
scroll to position [50, 0]
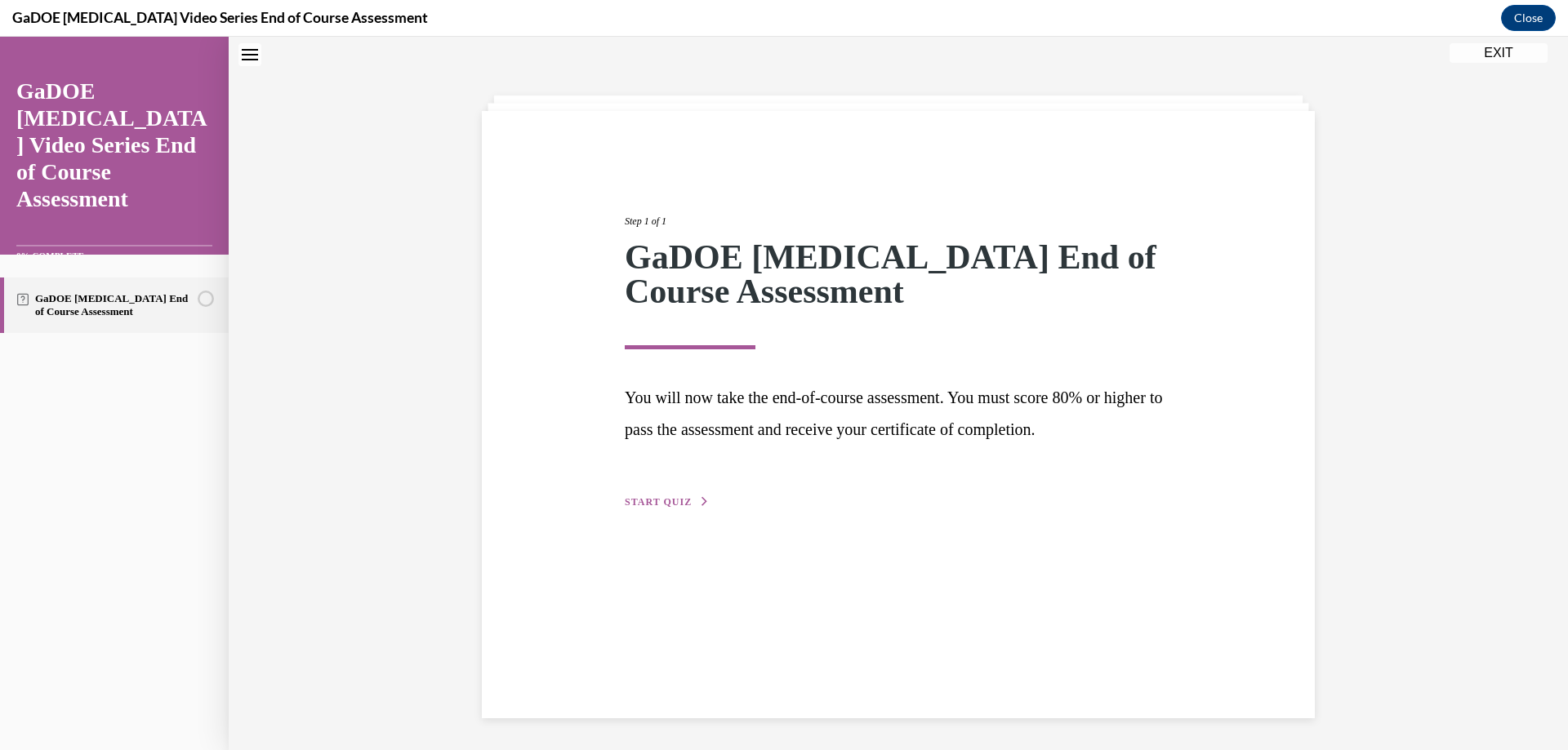
click at [661, 507] on button "START QUIZ" at bounding box center [667, 502] width 85 height 14
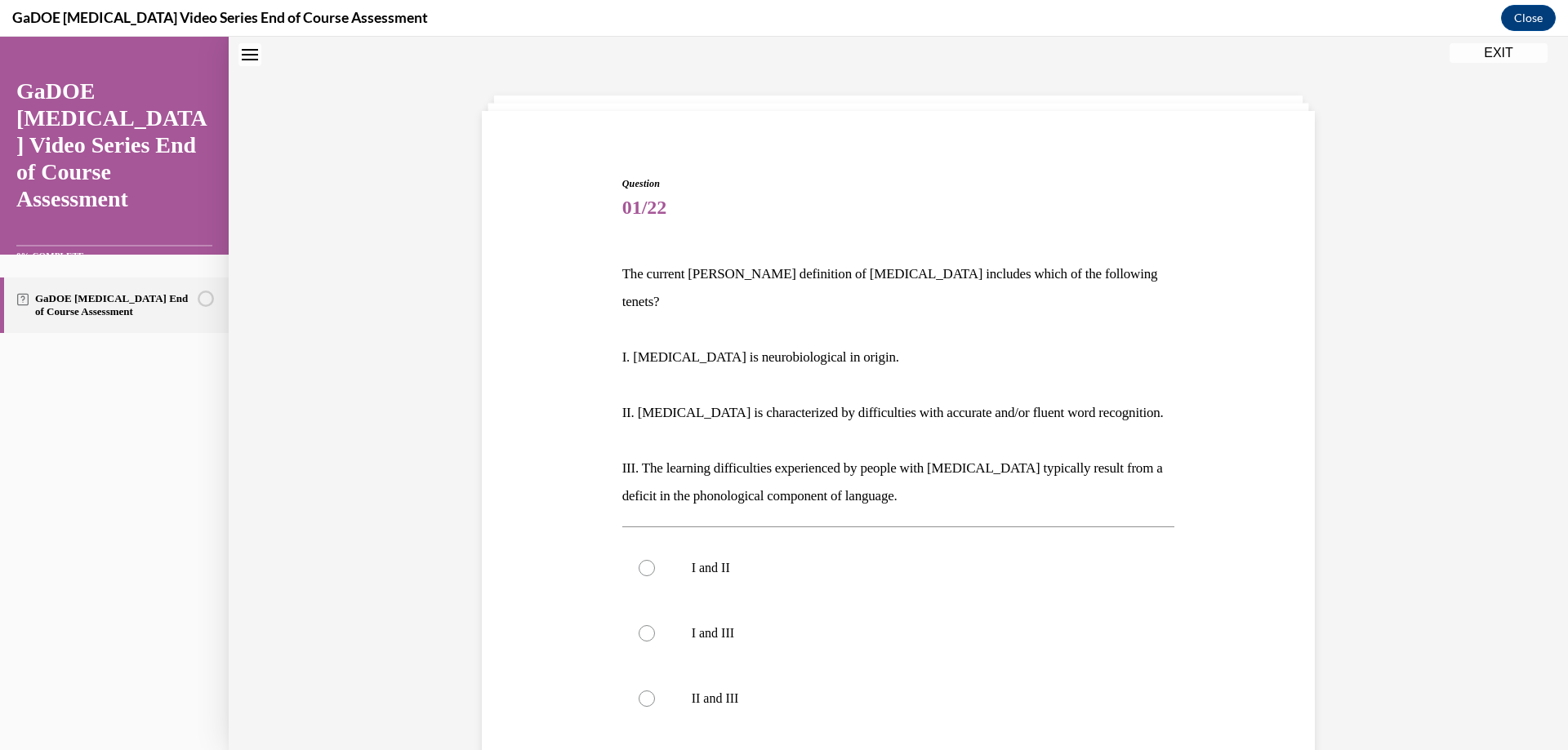
scroll to position [132, 0]
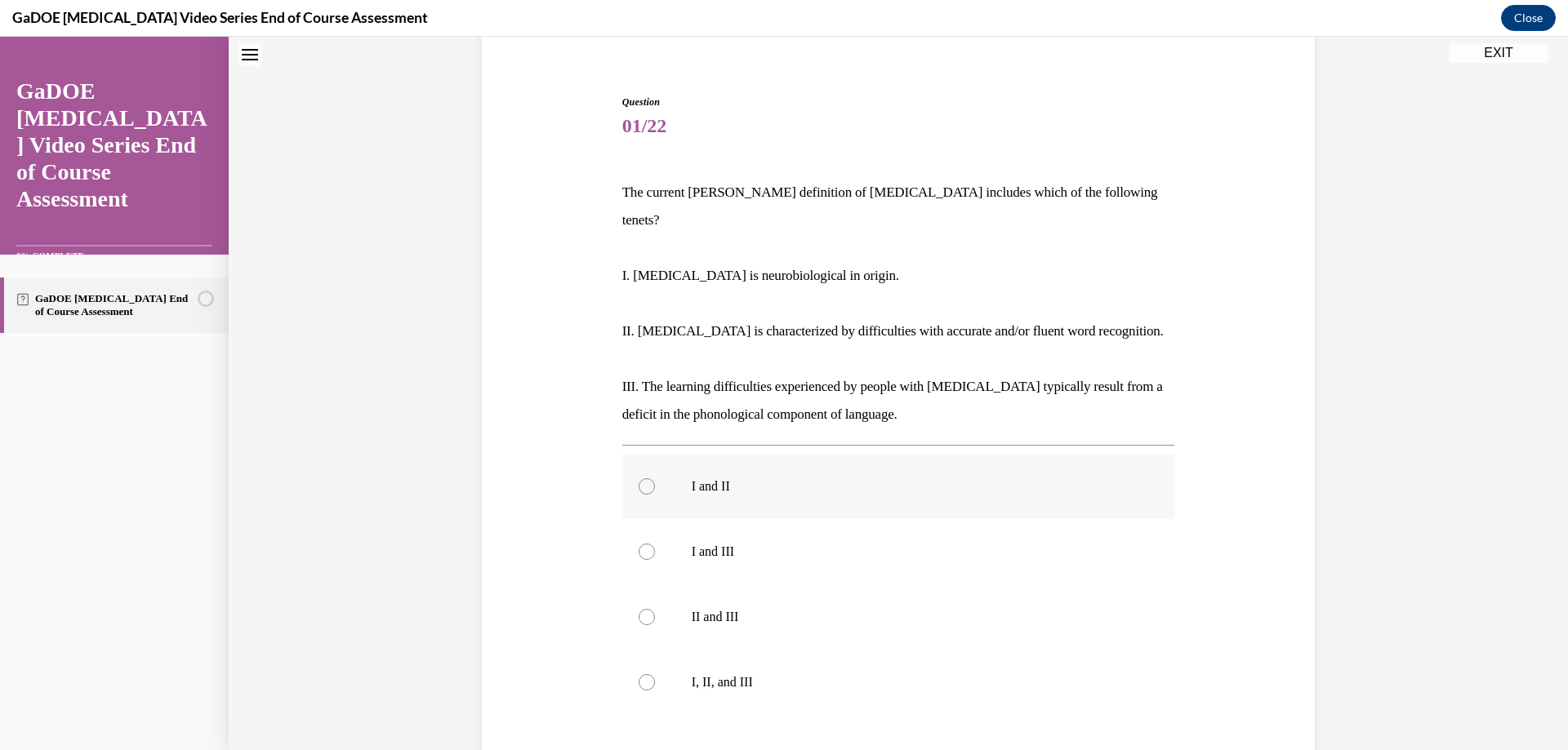
click at [645, 464] on label "I and II" at bounding box center [899, 486] width 553 height 66
click at [645, 479] on input "I and II" at bounding box center [647, 487] width 16 height 16
radio input "true"
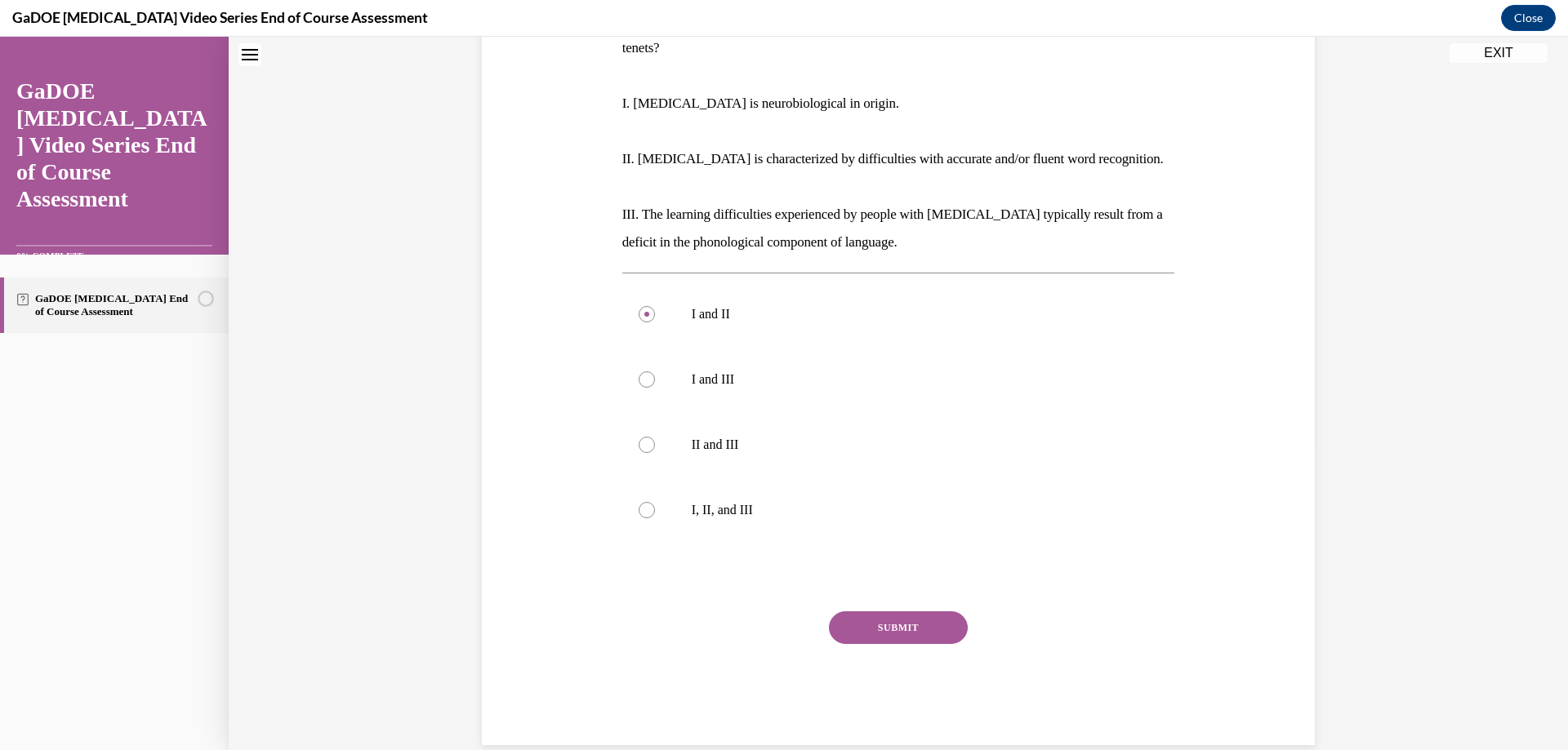
click at [864, 612] on button "SUBMIT" at bounding box center [899, 628] width 139 height 32
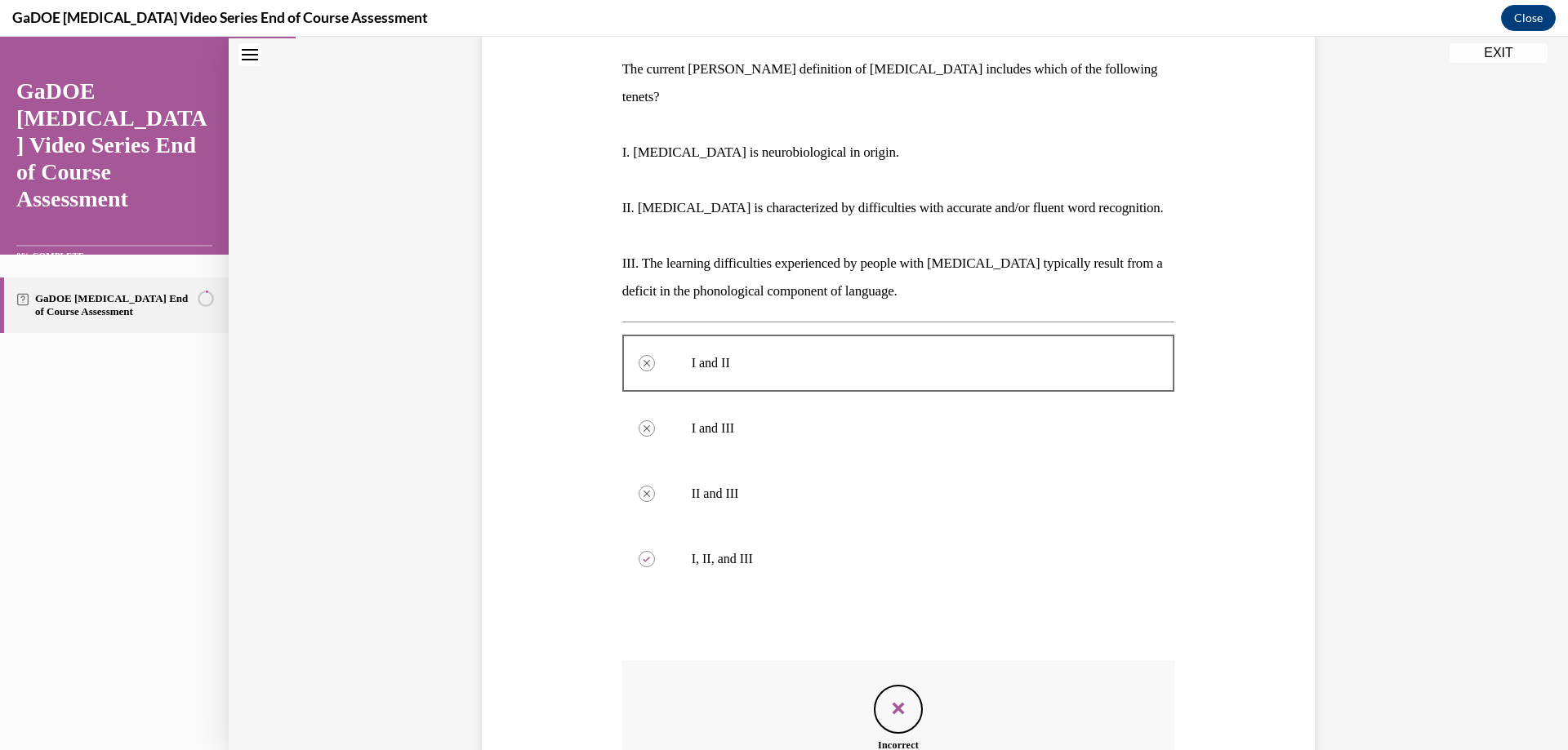
scroll to position [437, 0]
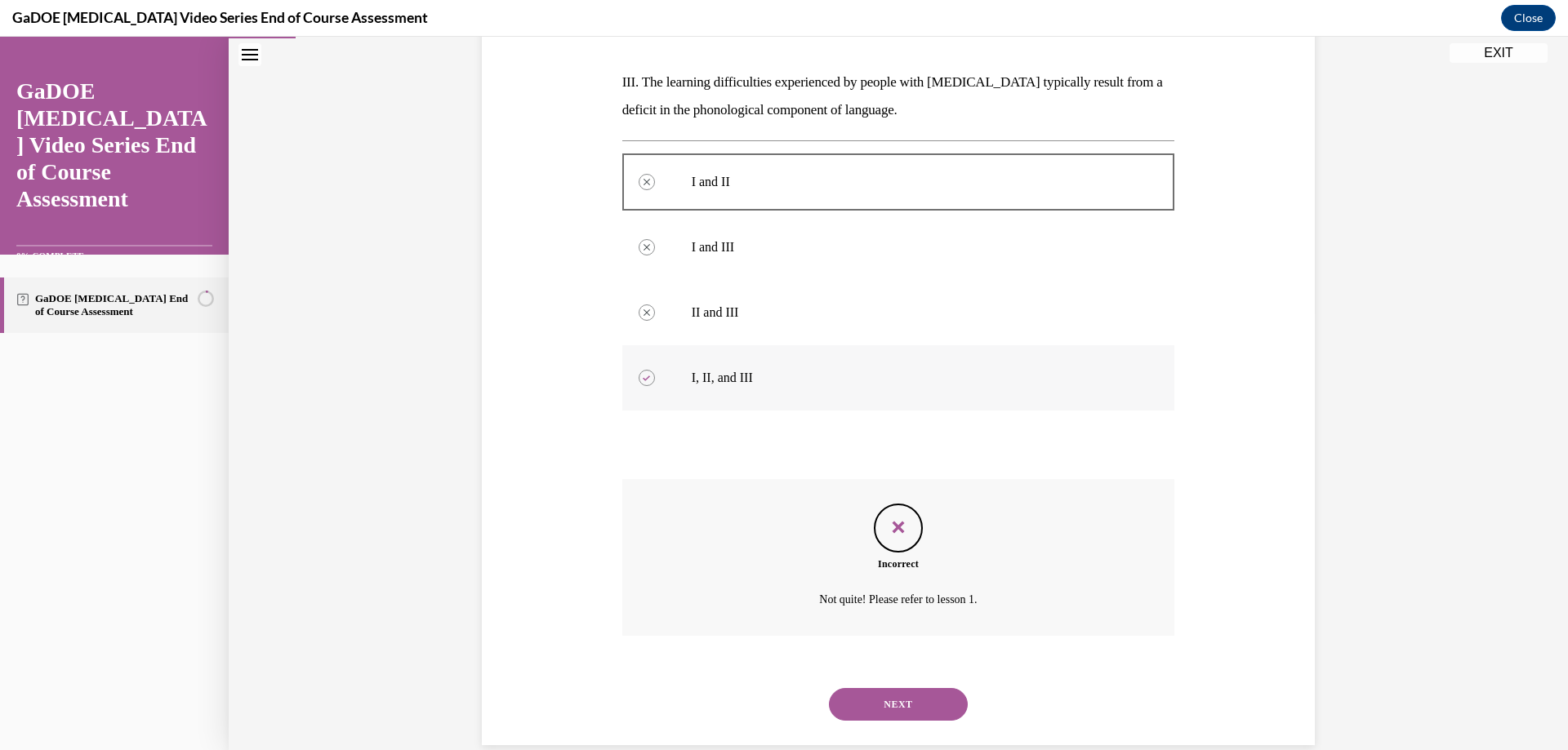
click at [650, 345] on label "I, II, and III" at bounding box center [899, 377] width 553 height 66
click at [881, 688] on button "NEXT" at bounding box center [899, 704] width 139 height 32
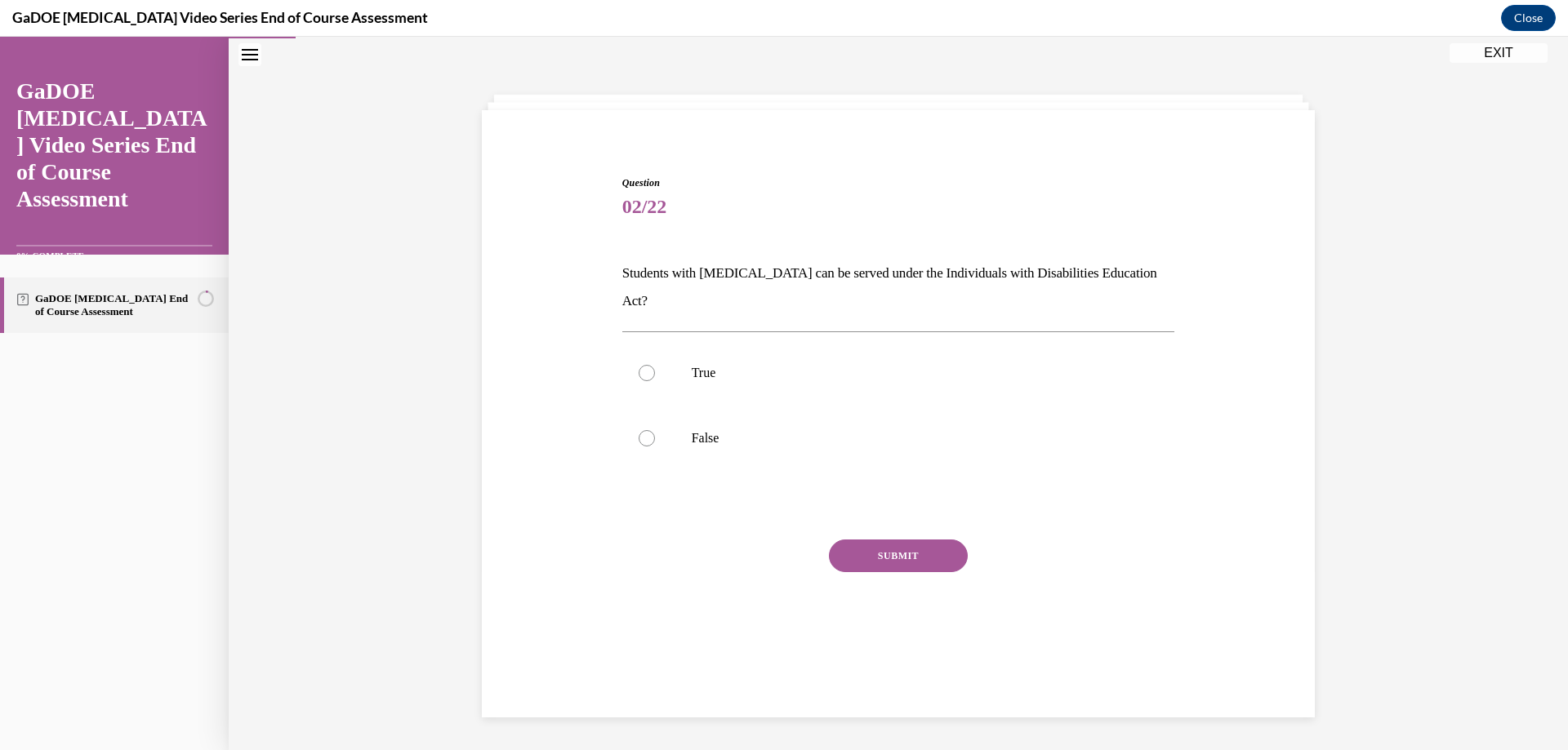
scroll to position [51, 0]
click at [639, 365] on div at bounding box center [647, 373] width 16 height 16
click at [639, 365] on input "True" at bounding box center [647, 373] width 16 height 16
radio input "true"
click at [865, 540] on button "SUBMIT" at bounding box center [899, 556] width 139 height 32
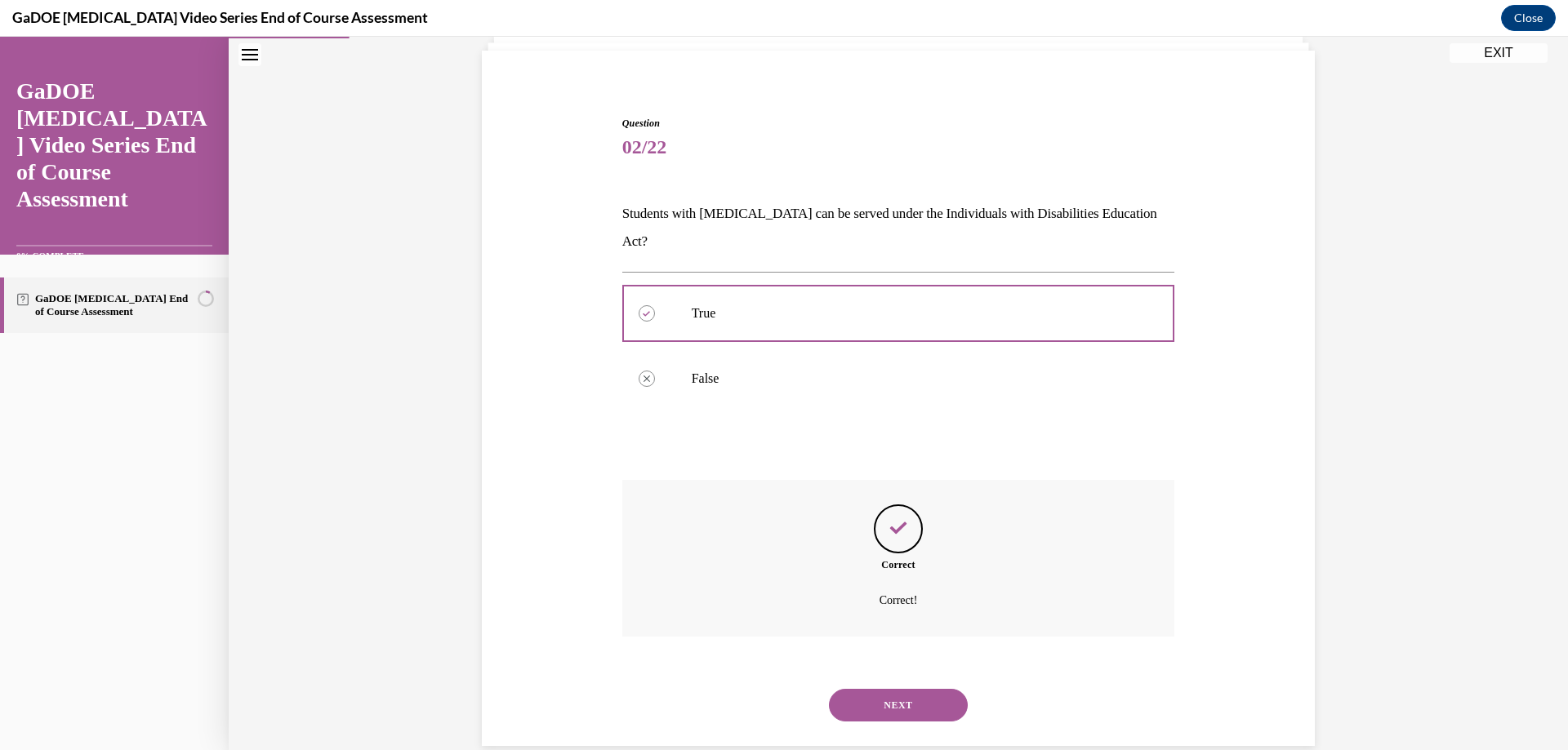
scroll to position [112, 0]
click at [911, 688] on button "NEXT" at bounding box center [899, 704] width 139 height 32
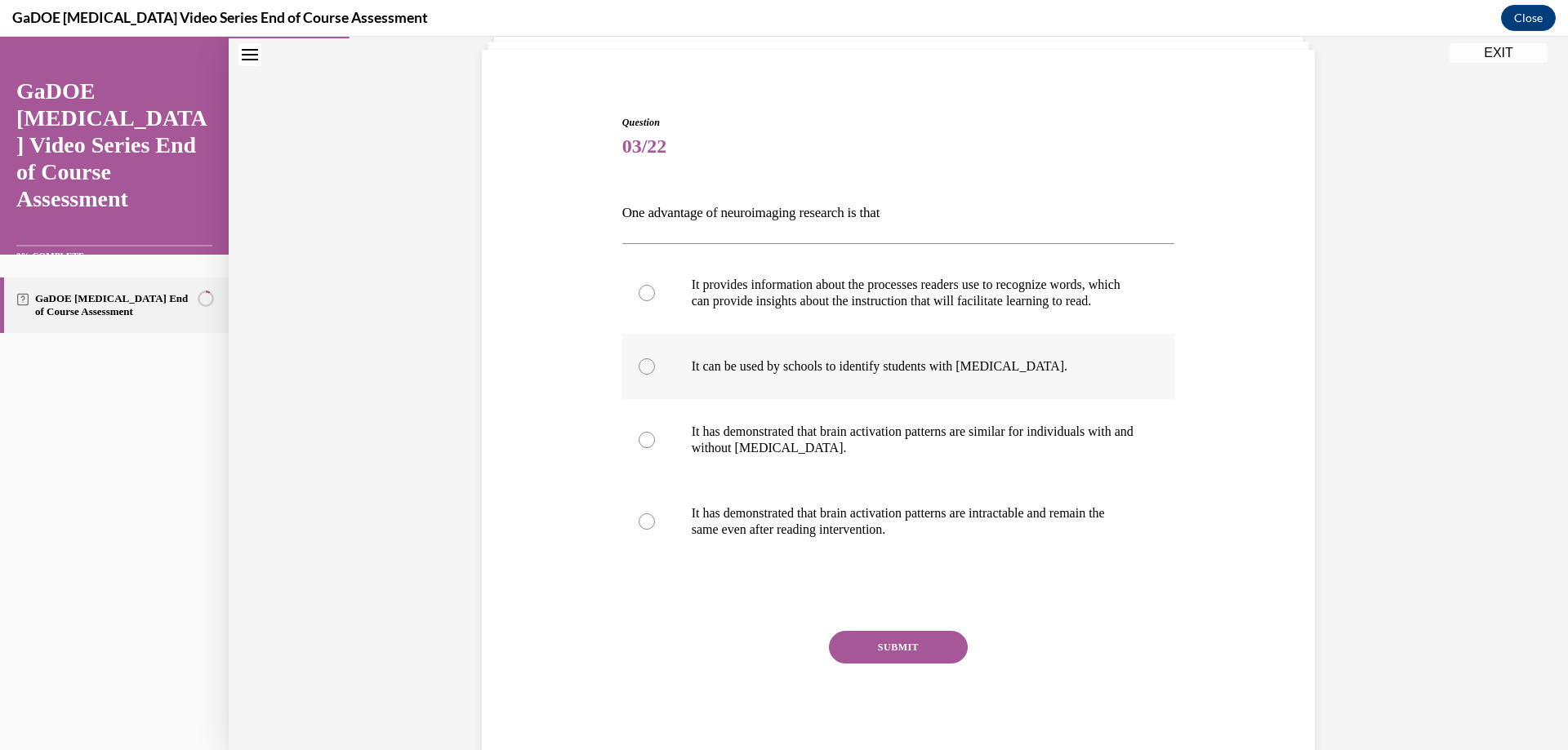
scroll to position [85, 0]
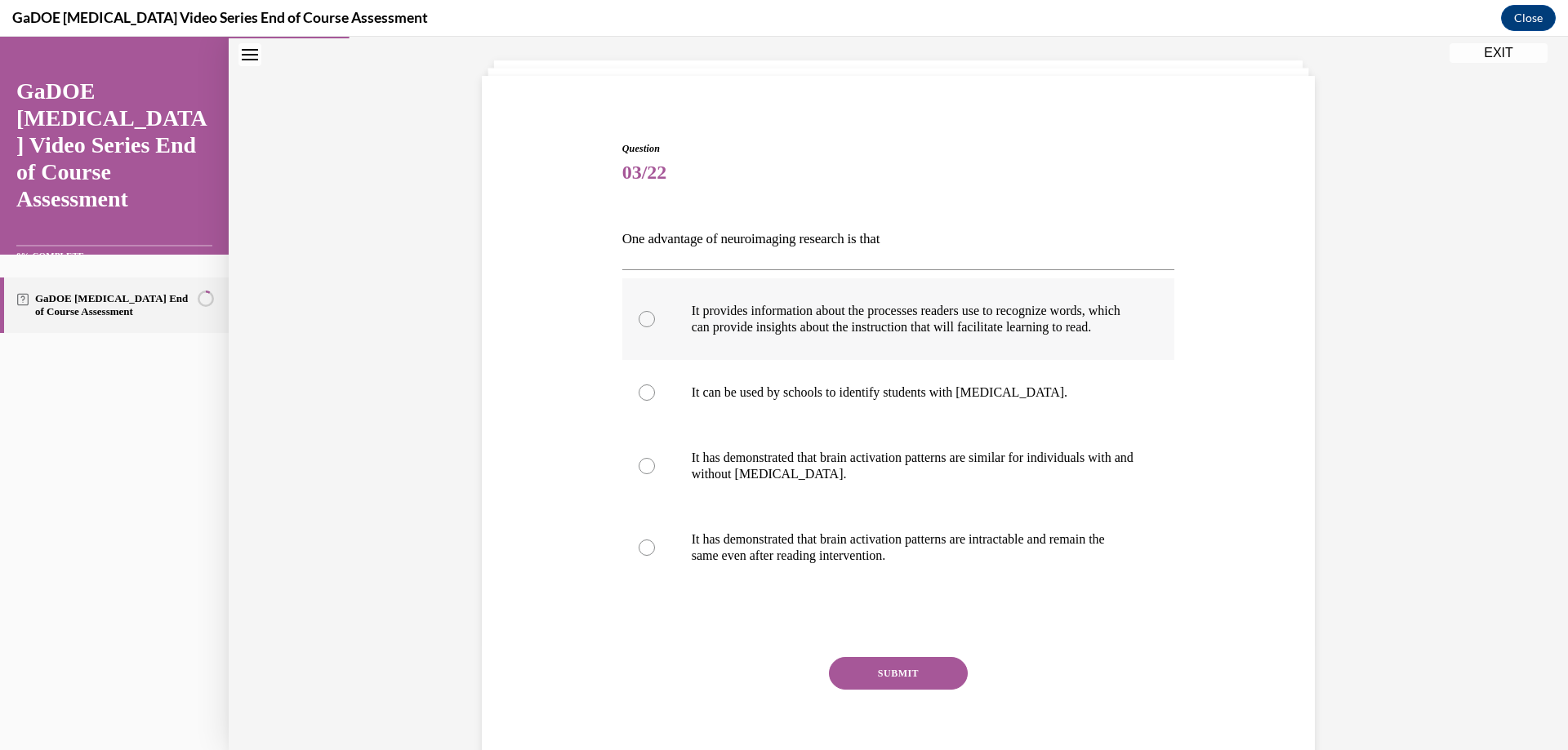
click at [678, 330] on label "It provides information about the processes readers use to recognize words, whi…" at bounding box center [899, 319] width 553 height 82
click at [655, 327] on input "It provides information about the processes readers use to recognize words, whi…" at bounding box center [647, 319] width 16 height 16
radio input "true"
click at [894, 687] on button "SUBMIT" at bounding box center [899, 674] width 139 height 32
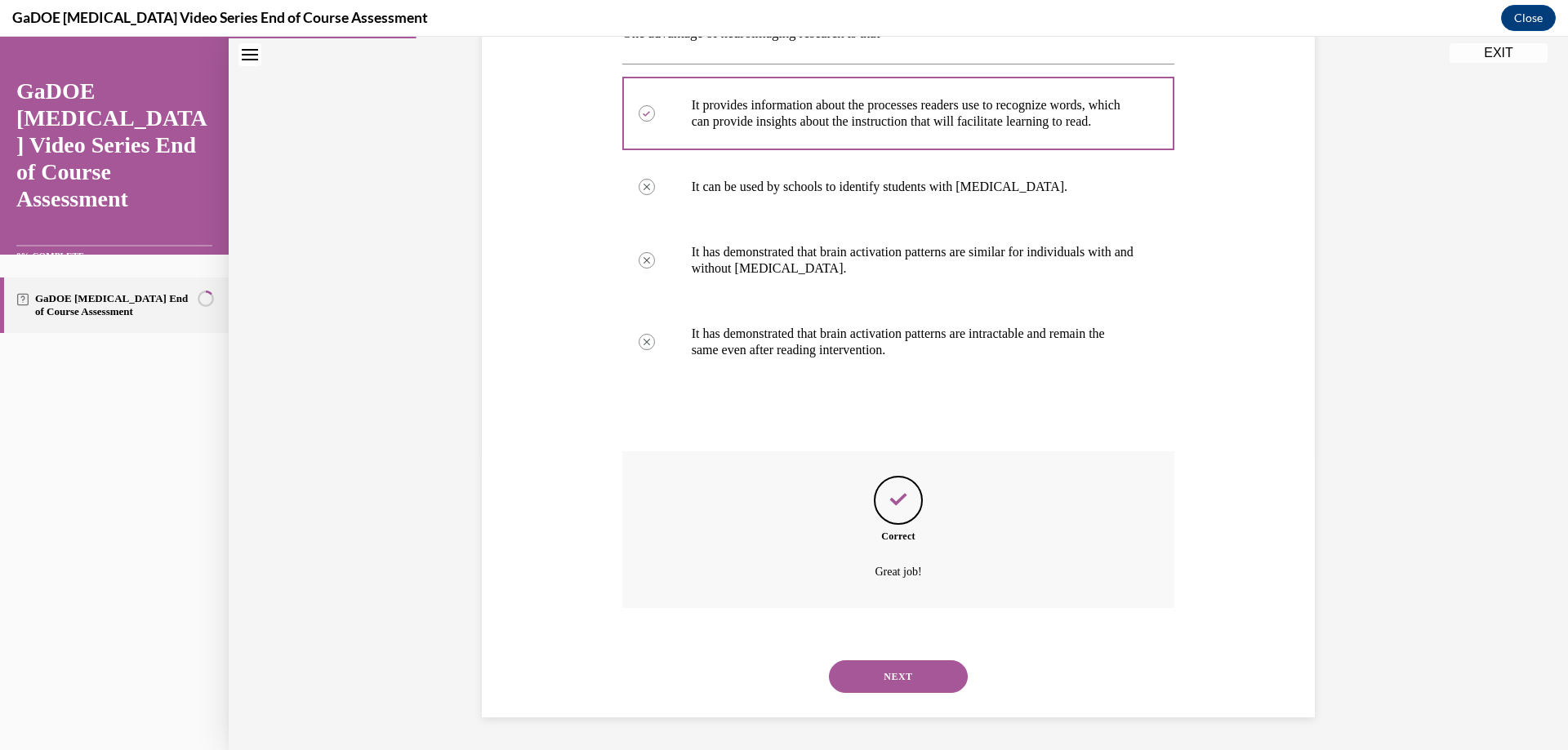
scroll to position [308, 0]
click at [898, 671] on button "NEXT" at bounding box center [899, 676] width 139 height 32
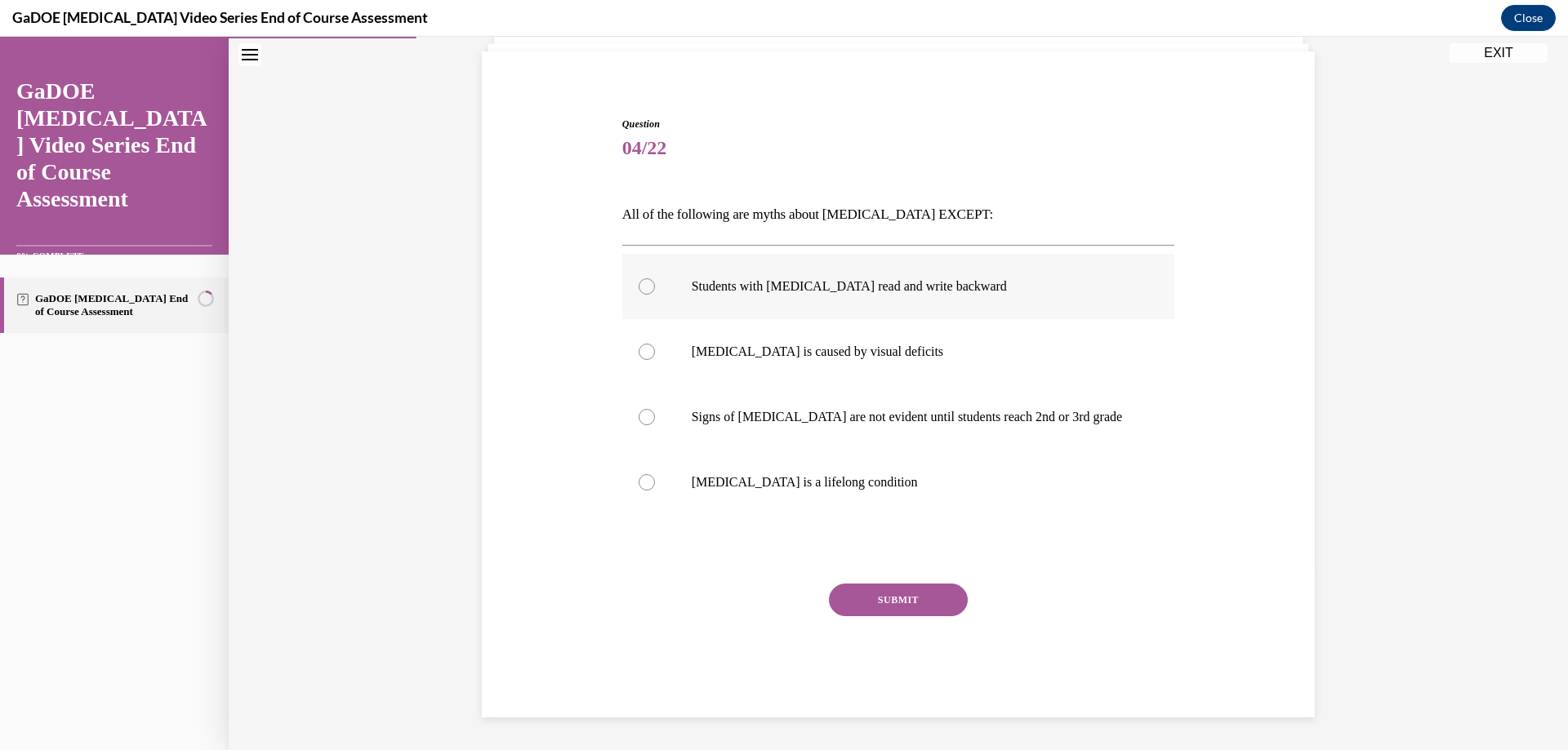
click at [722, 293] on p "Students with dyslexia read and write backward" at bounding box center [913, 287] width 443 height 16
click at [655, 293] on input "Students with dyslexia read and write backward" at bounding box center [647, 287] width 16 height 16
radio input "true"
click at [896, 607] on button "SUBMIT" at bounding box center [899, 600] width 139 height 32
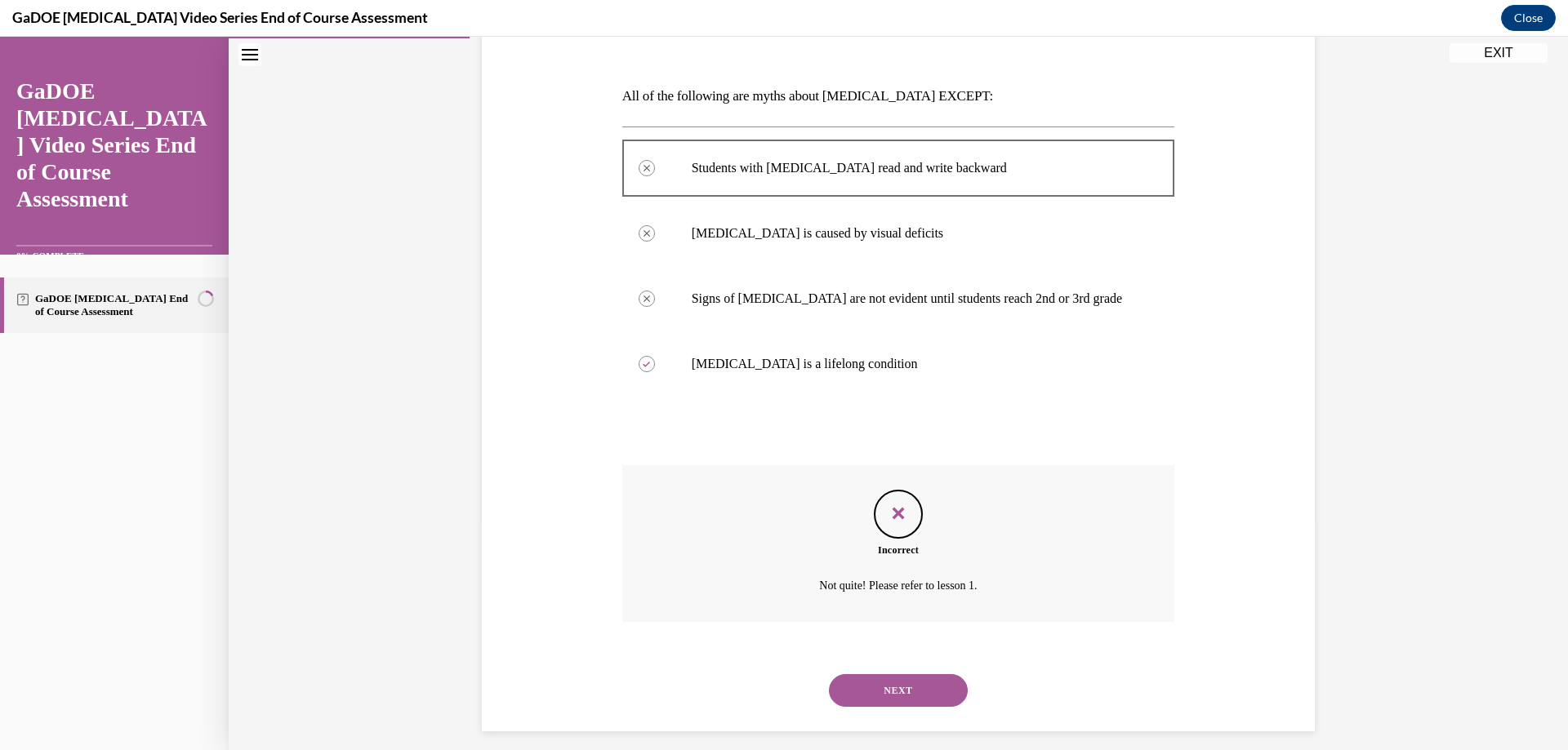
scroll to position [243, 0]
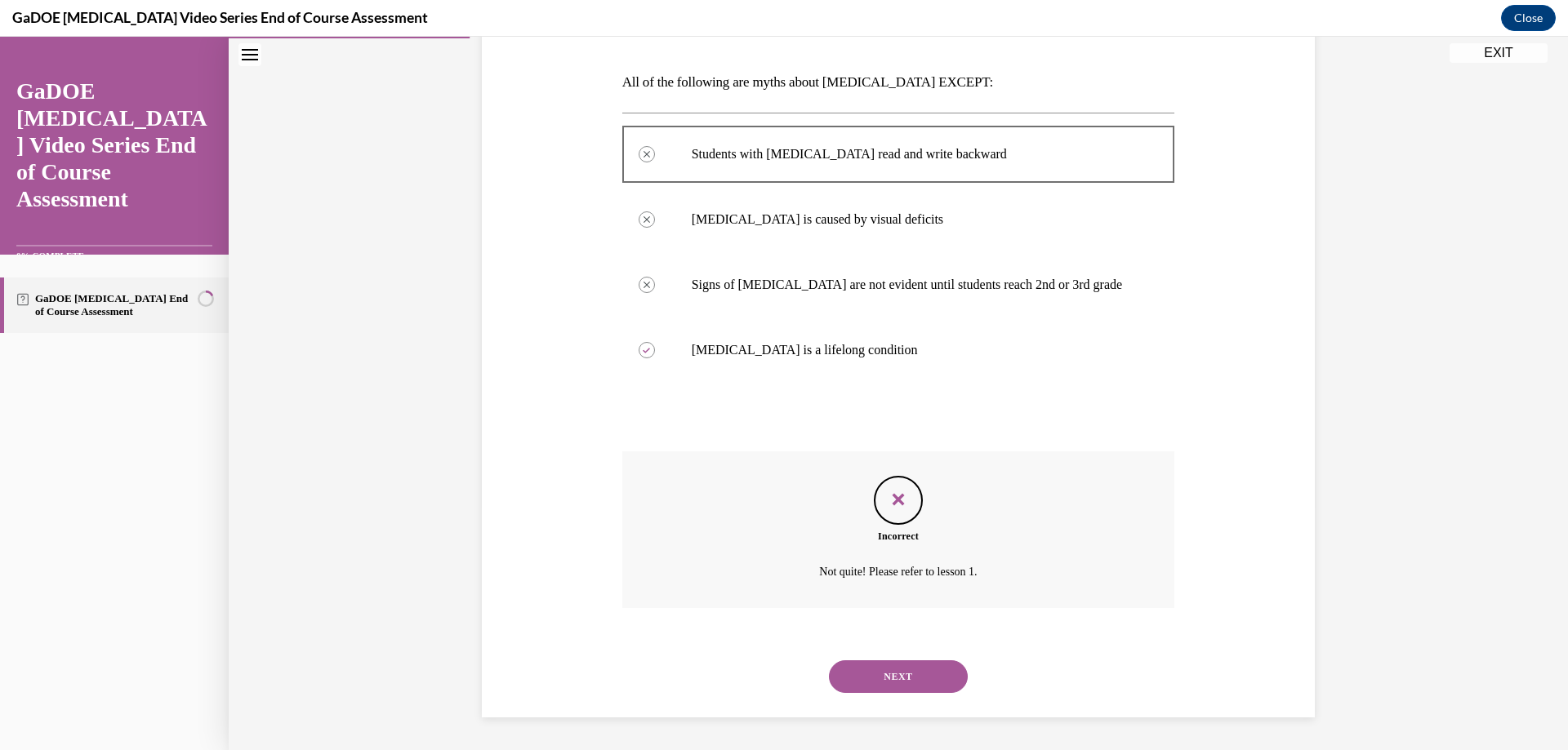
click at [895, 665] on button "NEXT" at bounding box center [899, 676] width 139 height 32
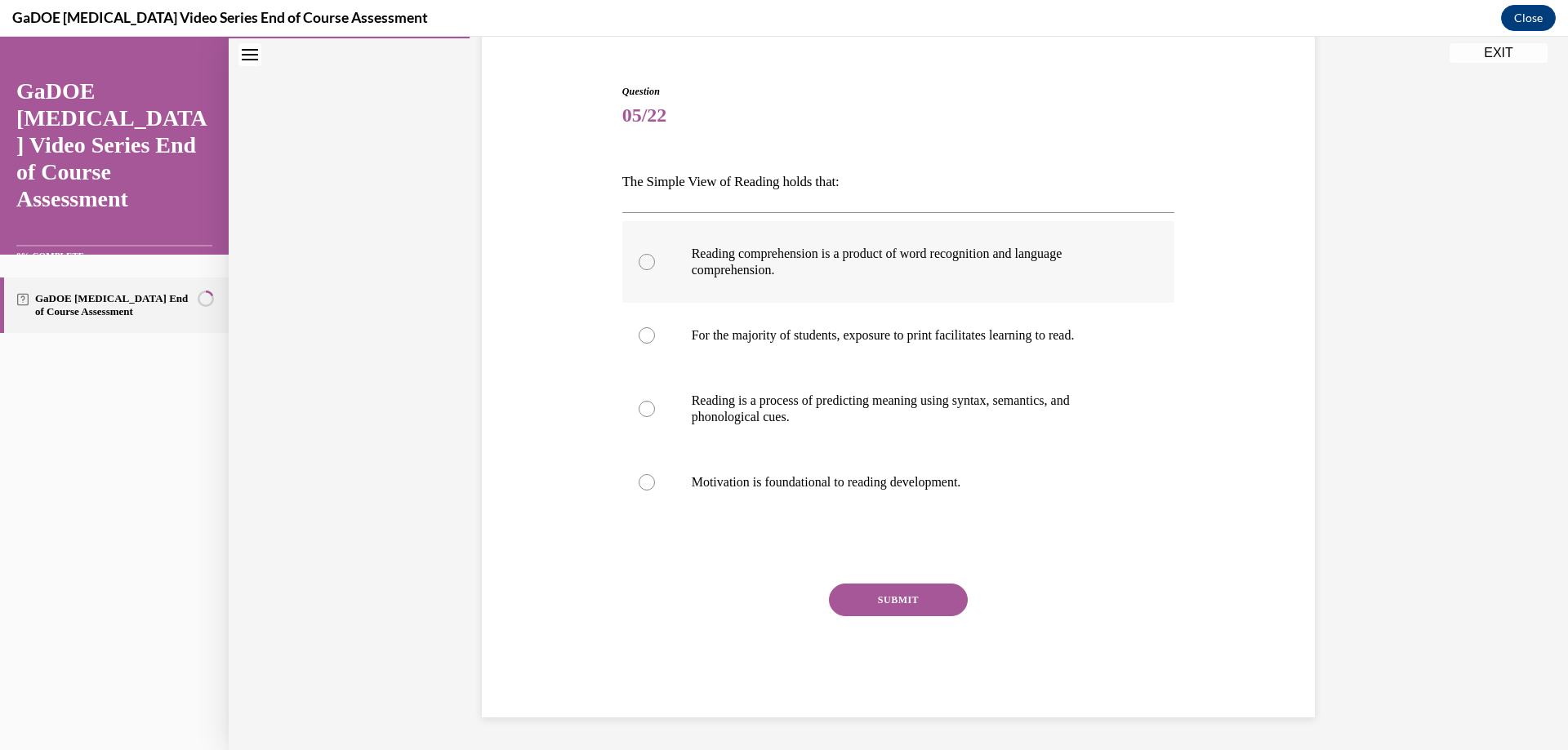
click at [760, 269] on p "Reading comprehension is a product of word recognition and language comprehensi…" at bounding box center [913, 262] width 443 height 32
click at [655, 269] on input "Reading comprehension is a product of word recognition and language comprehensi…" at bounding box center [647, 262] width 16 height 16
radio input "true"
click at [910, 602] on button "SUBMIT" at bounding box center [899, 600] width 139 height 32
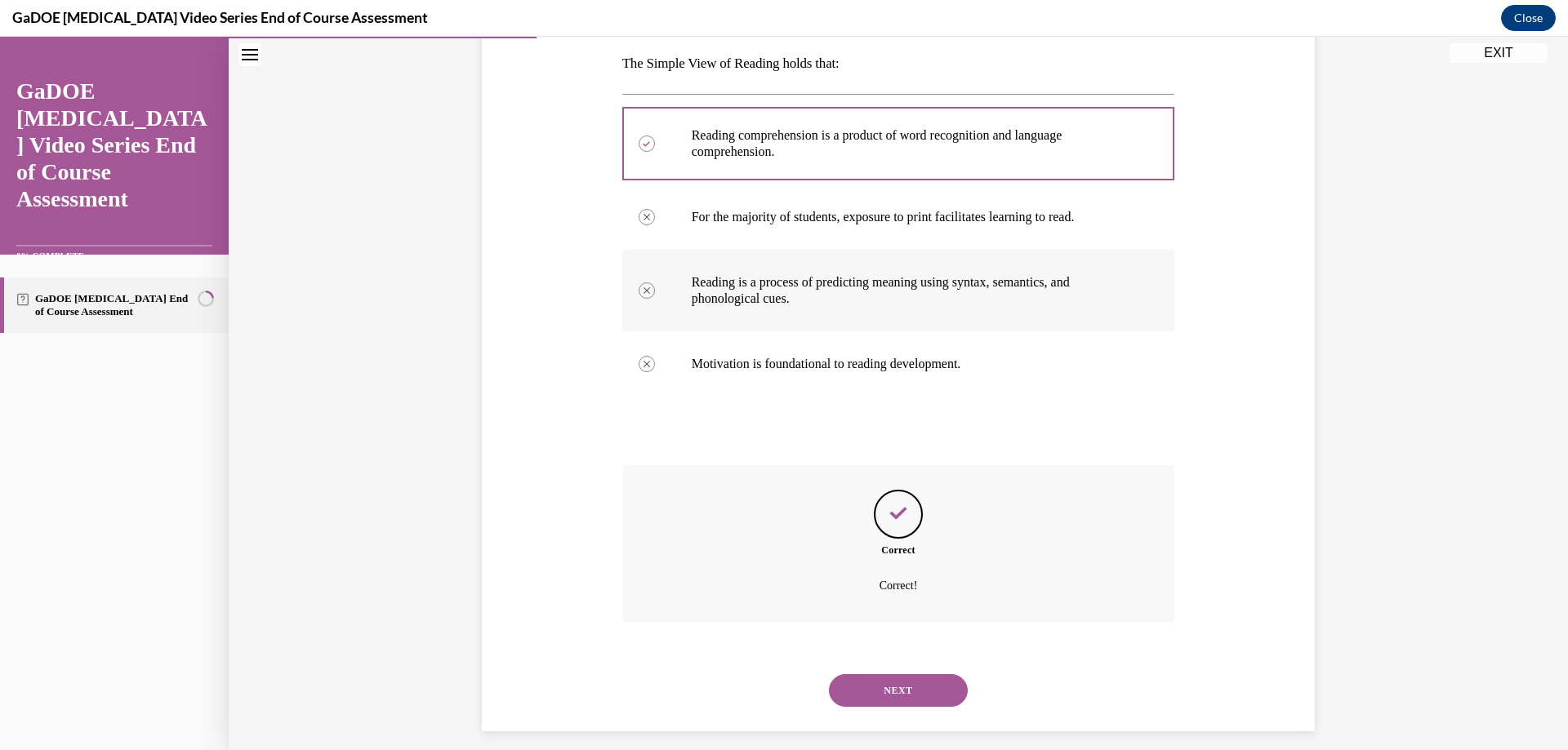
scroll to position [275, 0]
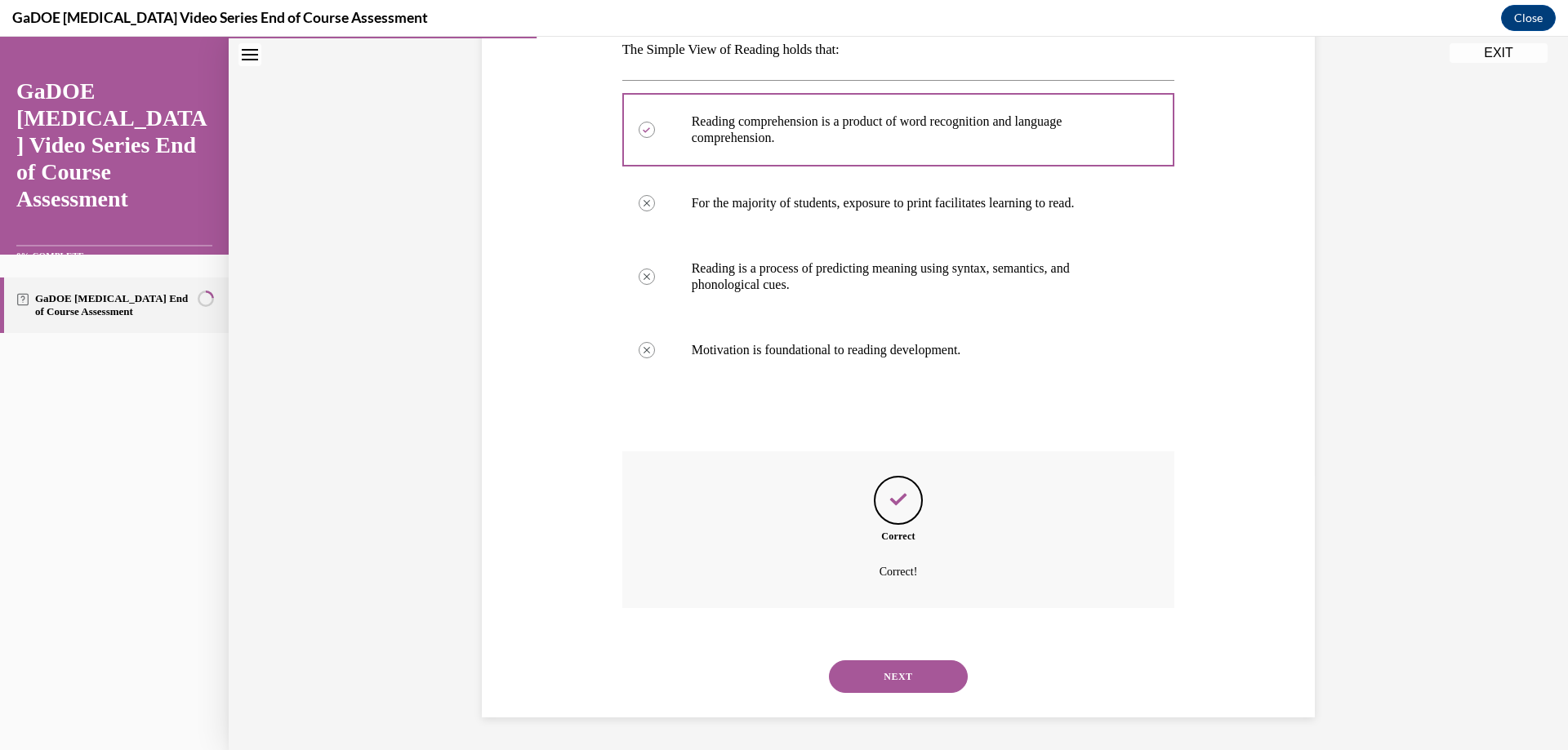
click at [890, 677] on button "NEXT" at bounding box center [899, 676] width 139 height 32
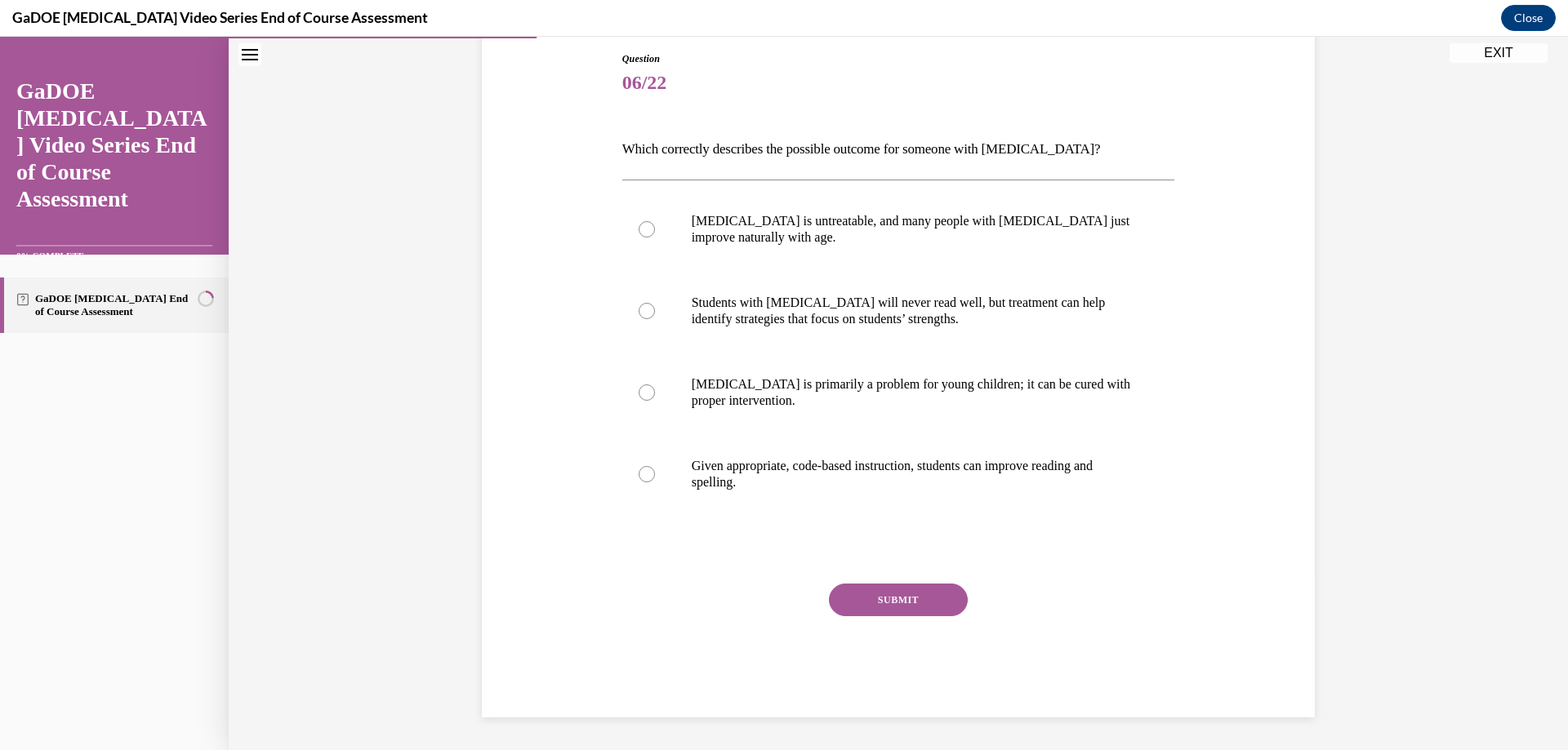
scroll to position [175, 0]
click at [692, 467] on p "Given appropriate, code-based instruction, students can improve reading and spe…" at bounding box center [913, 474] width 443 height 32
click at [655, 467] on input "Given appropriate, code-based instruction, students can improve reading and spe…" at bounding box center [647, 474] width 16 height 16
radio input "true"
click at [884, 608] on button "SUBMIT" at bounding box center [899, 600] width 139 height 32
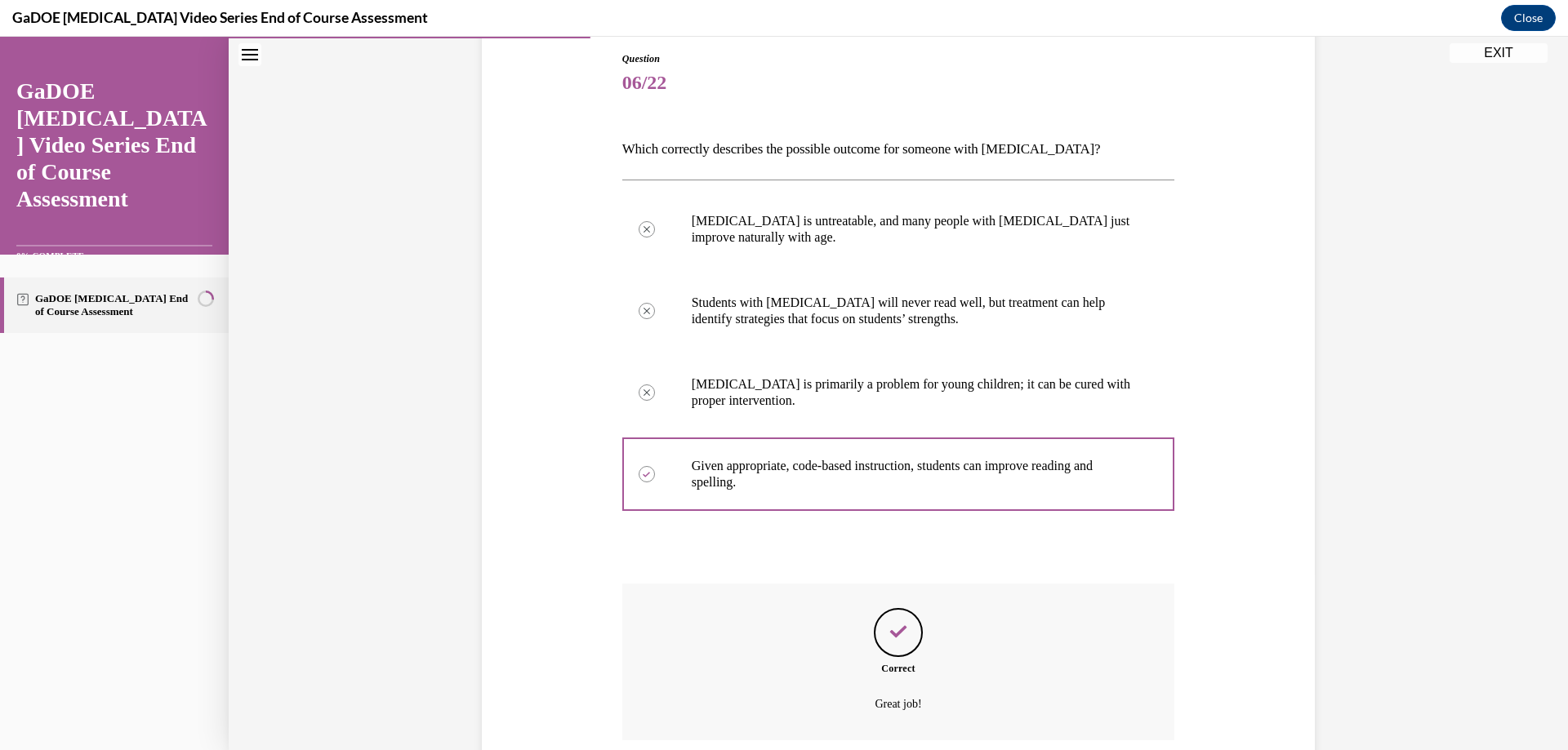
scroll to position [308, 0]
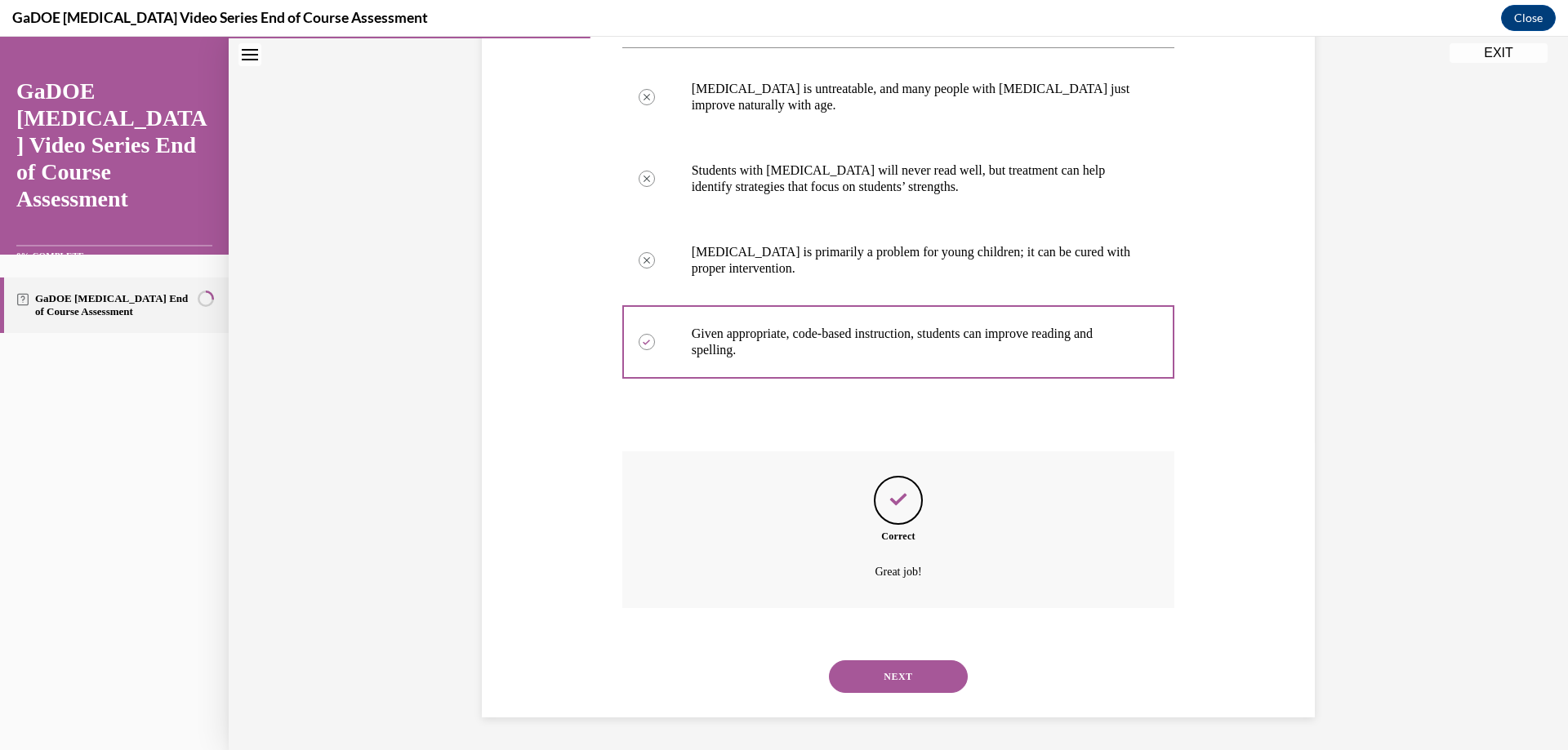
click at [896, 670] on button "NEXT" at bounding box center [899, 676] width 139 height 32
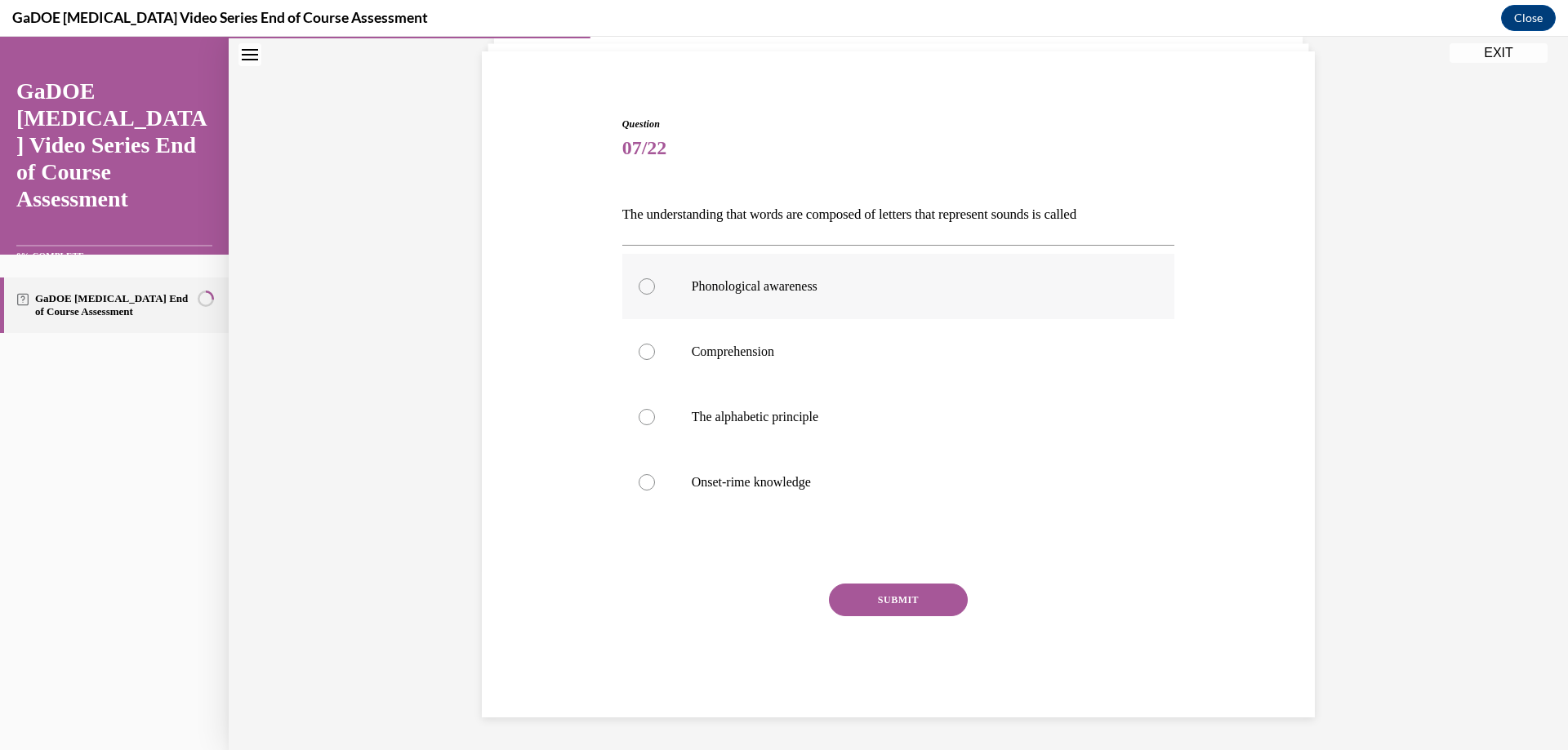
click at [692, 283] on p "Phonological awareness" at bounding box center [913, 287] width 443 height 16
click at [655, 283] on input "Phonological awareness" at bounding box center [647, 287] width 16 height 16
radio input "true"
click at [901, 606] on button "SUBMIT" at bounding box center [899, 600] width 139 height 32
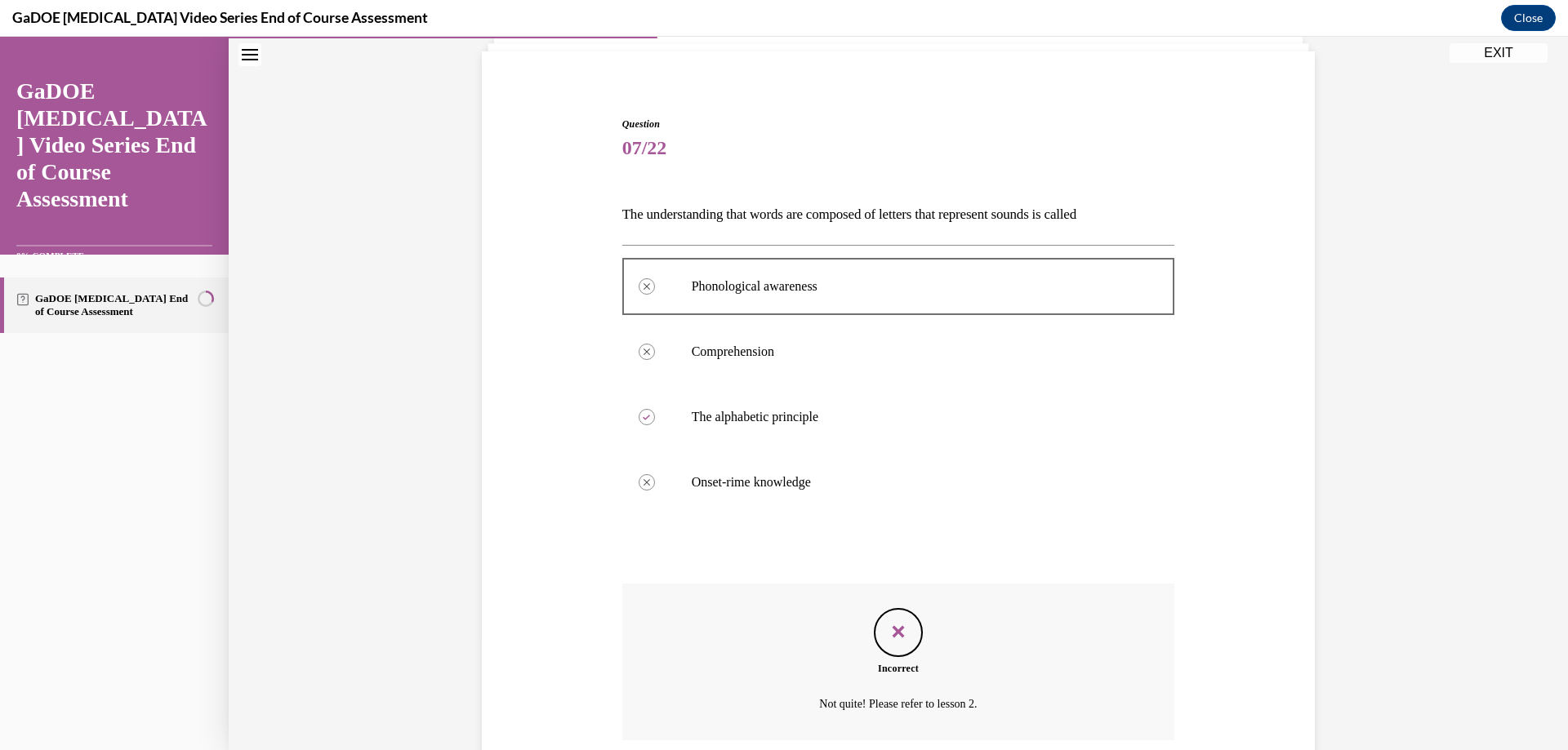
scroll to position [243, 0]
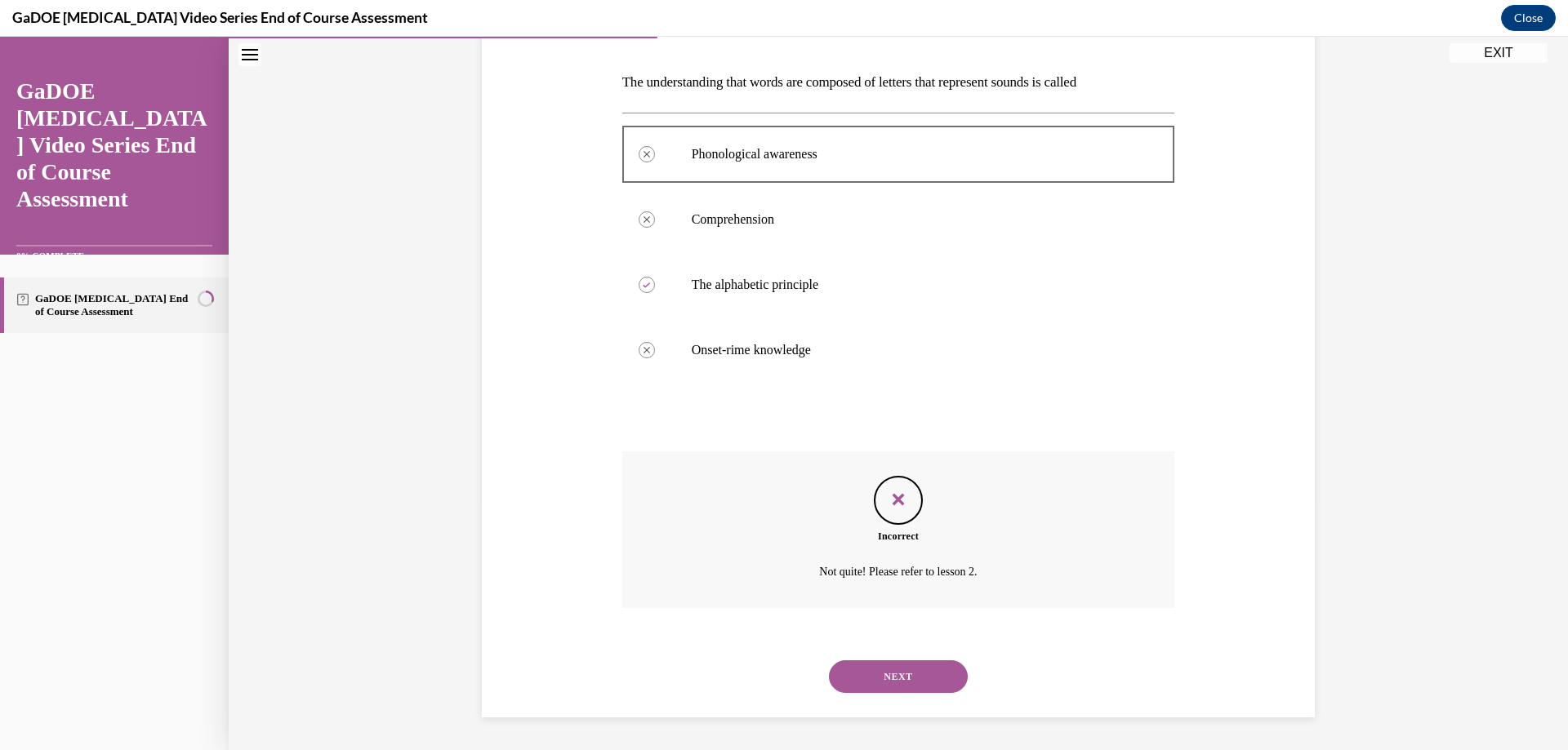
click at [901, 683] on button "NEXT" at bounding box center [899, 676] width 139 height 32
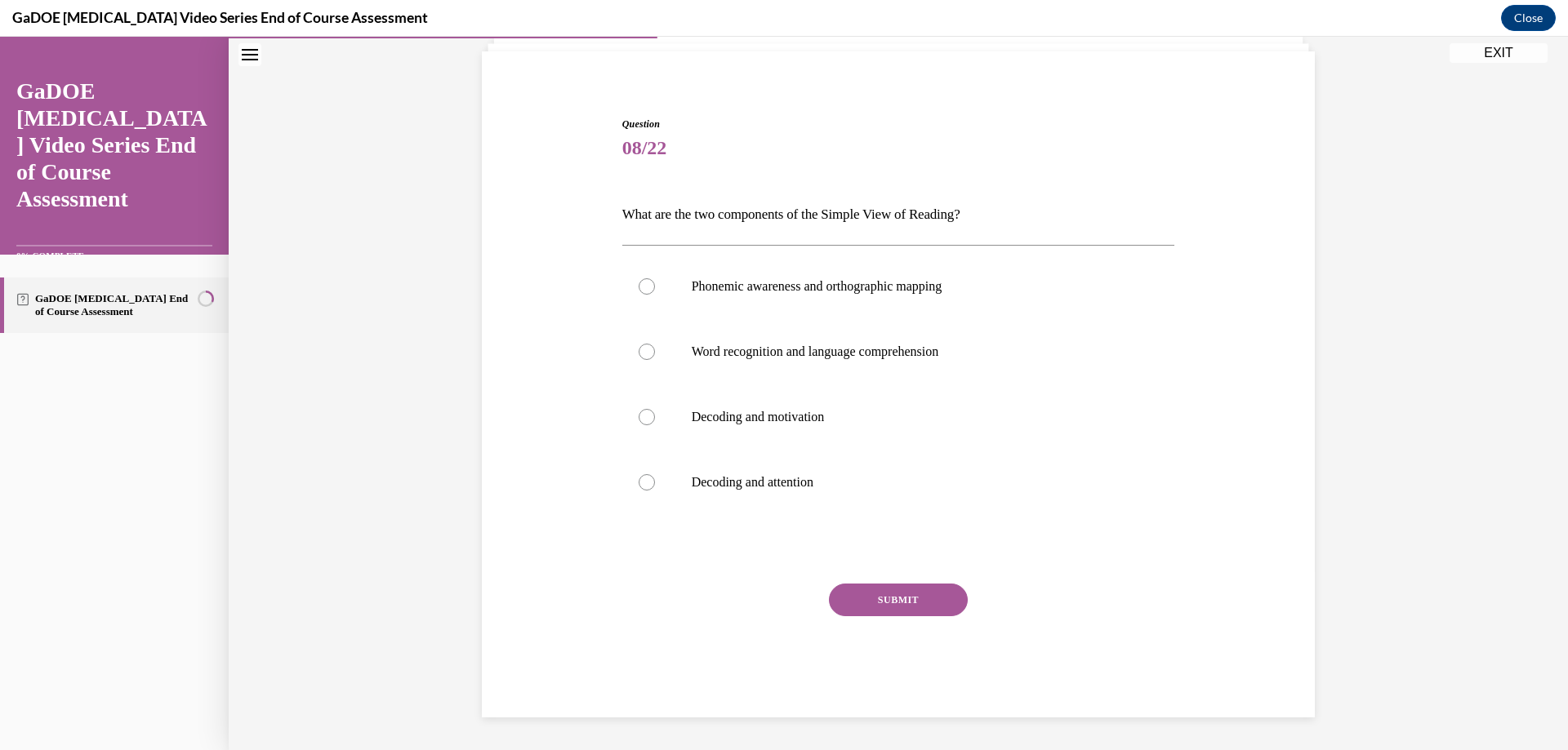
scroll to position [110, 0]
click at [742, 351] on p "Word recognition and language comprehension" at bounding box center [913, 352] width 443 height 16
click at [655, 351] on input "Word recognition and language comprehension" at bounding box center [647, 352] width 16 height 16
radio input "true"
click at [869, 596] on button "SUBMIT" at bounding box center [899, 600] width 139 height 32
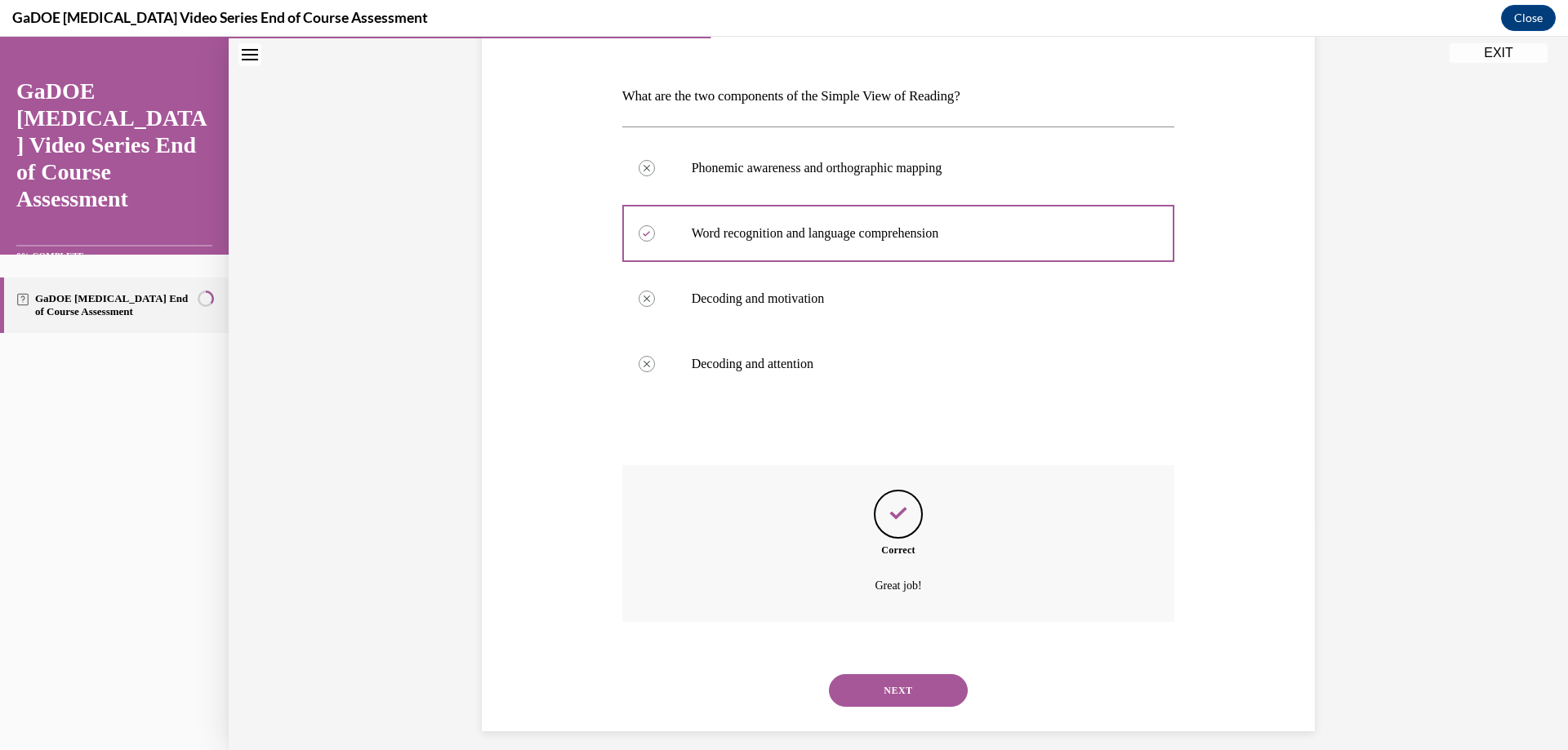
scroll to position [243, 0]
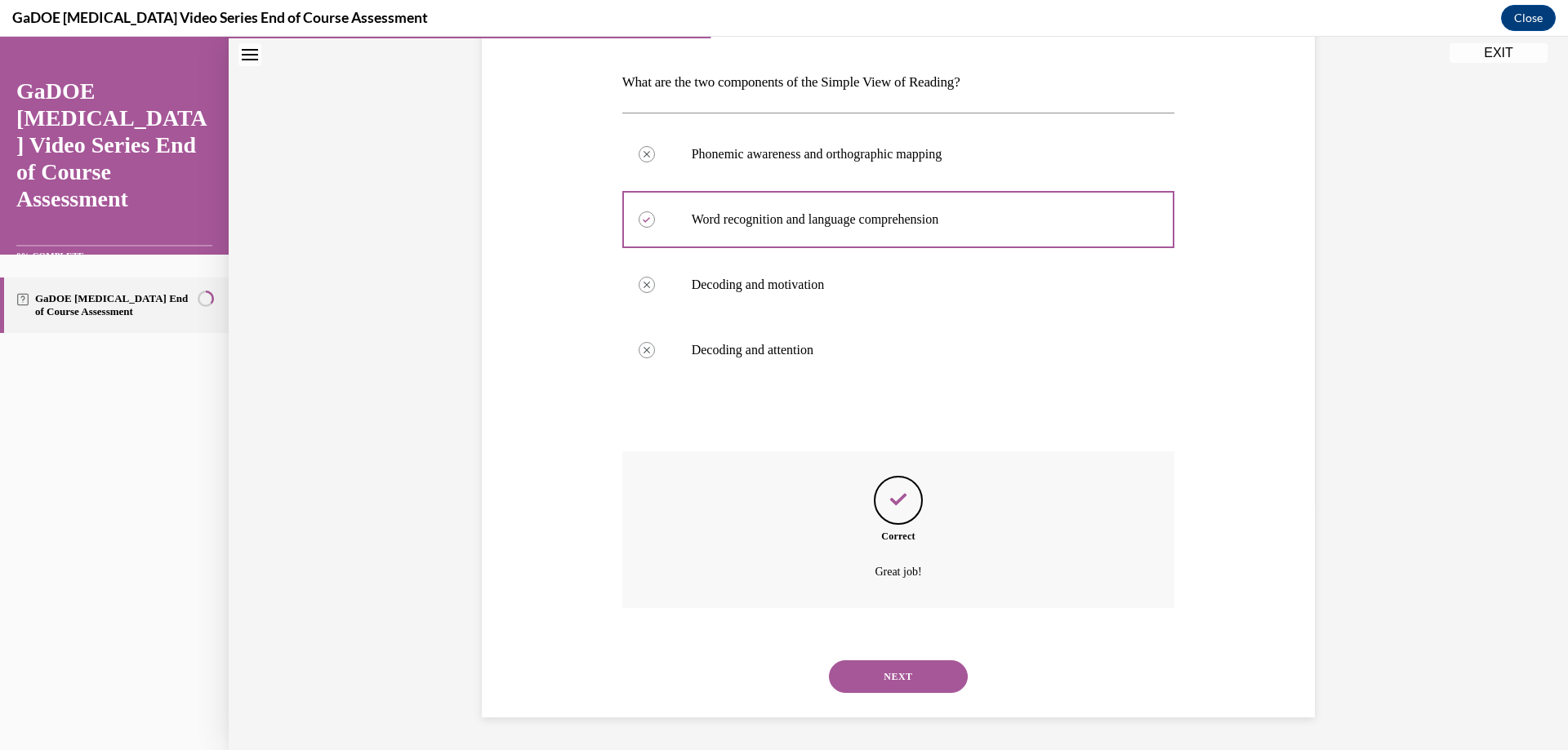
click at [888, 666] on button "NEXT" at bounding box center [899, 676] width 139 height 32
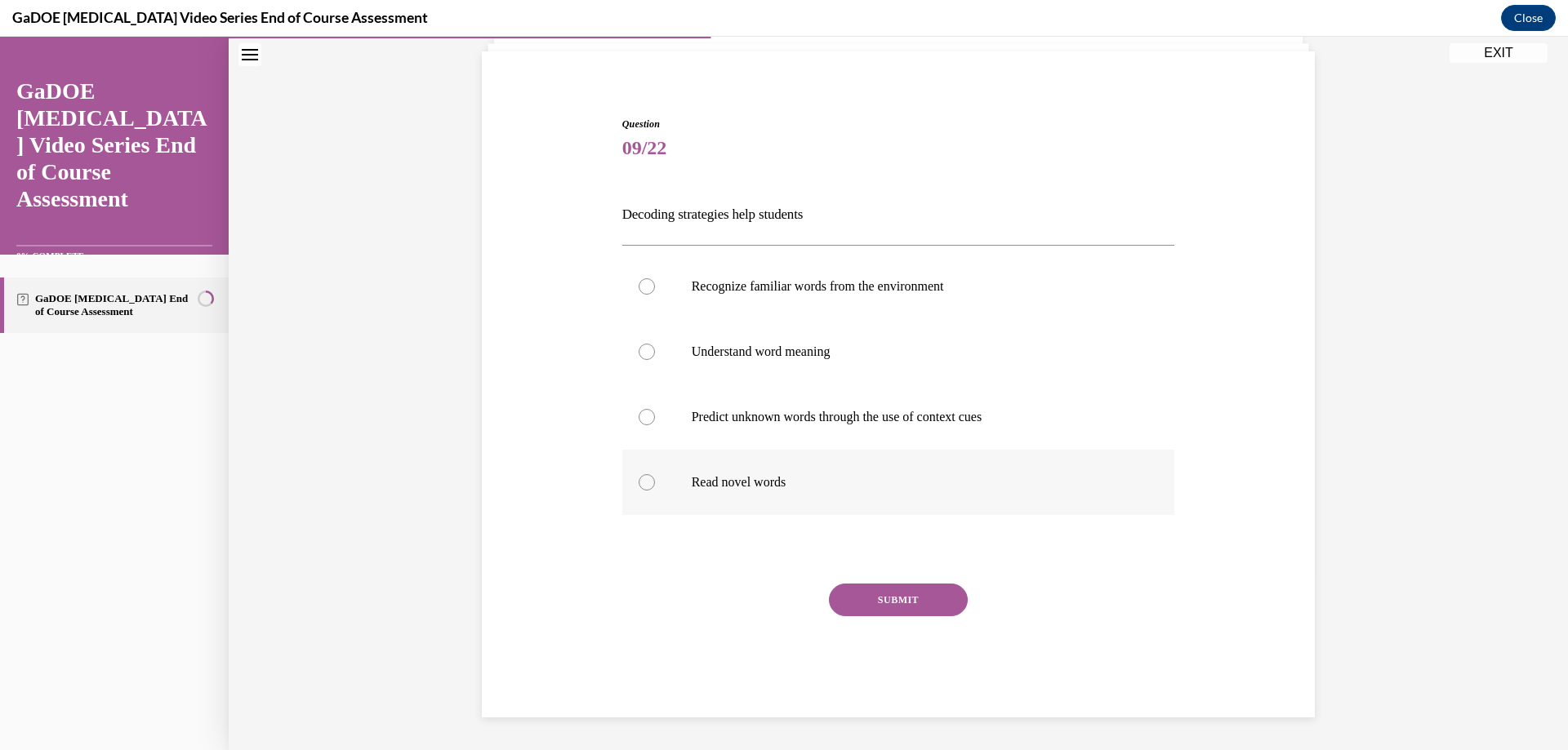
click at [731, 489] on p "Read novel words" at bounding box center [913, 482] width 443 height 16
click at [655, 489] on input "Read novel words" at bounding box center [647, 482] width 16 height 16
radio input "true"
click at [935, 604] on button "SUBMIT" at bounding box center [899, 600] width 139 height 32
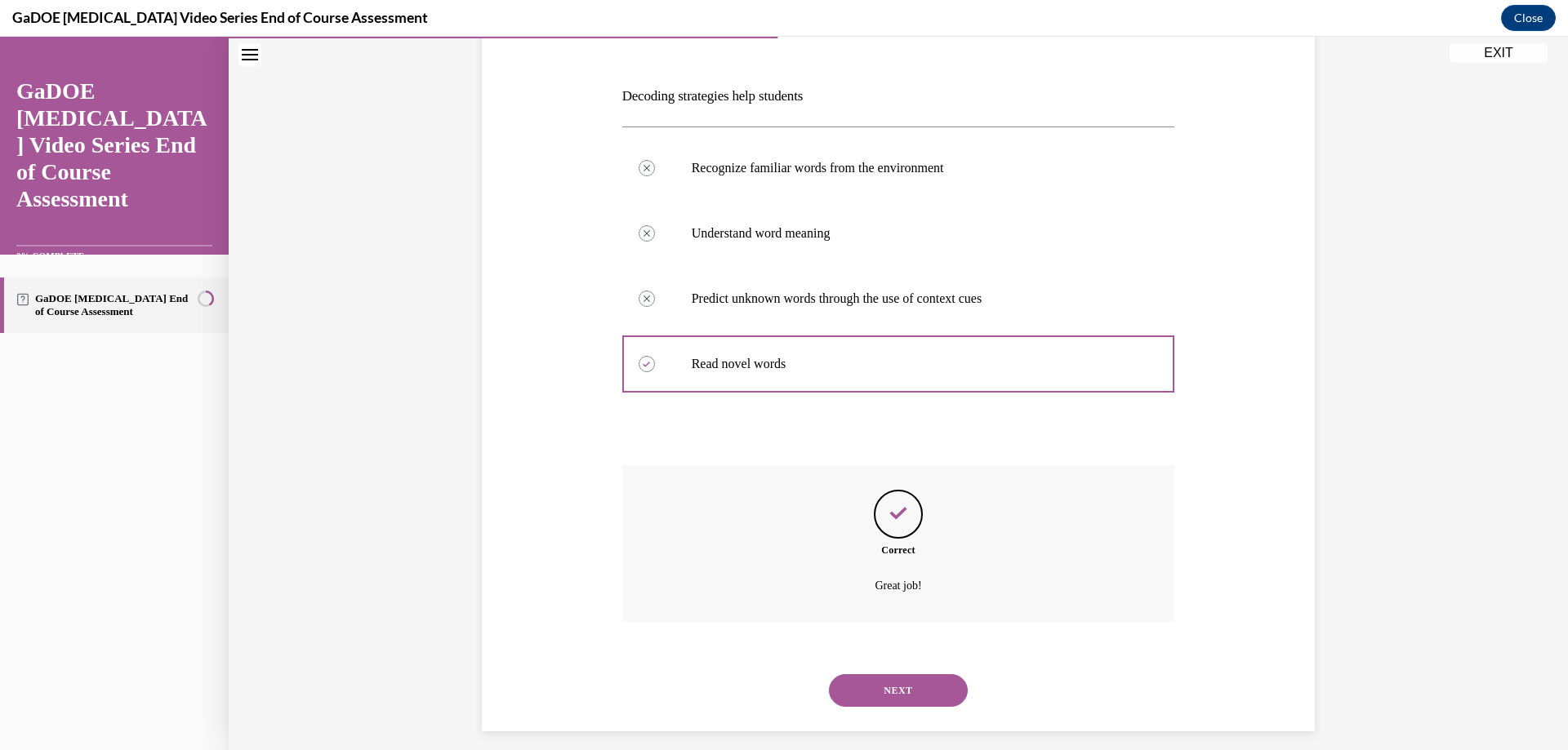
scroll to position [243, 0]
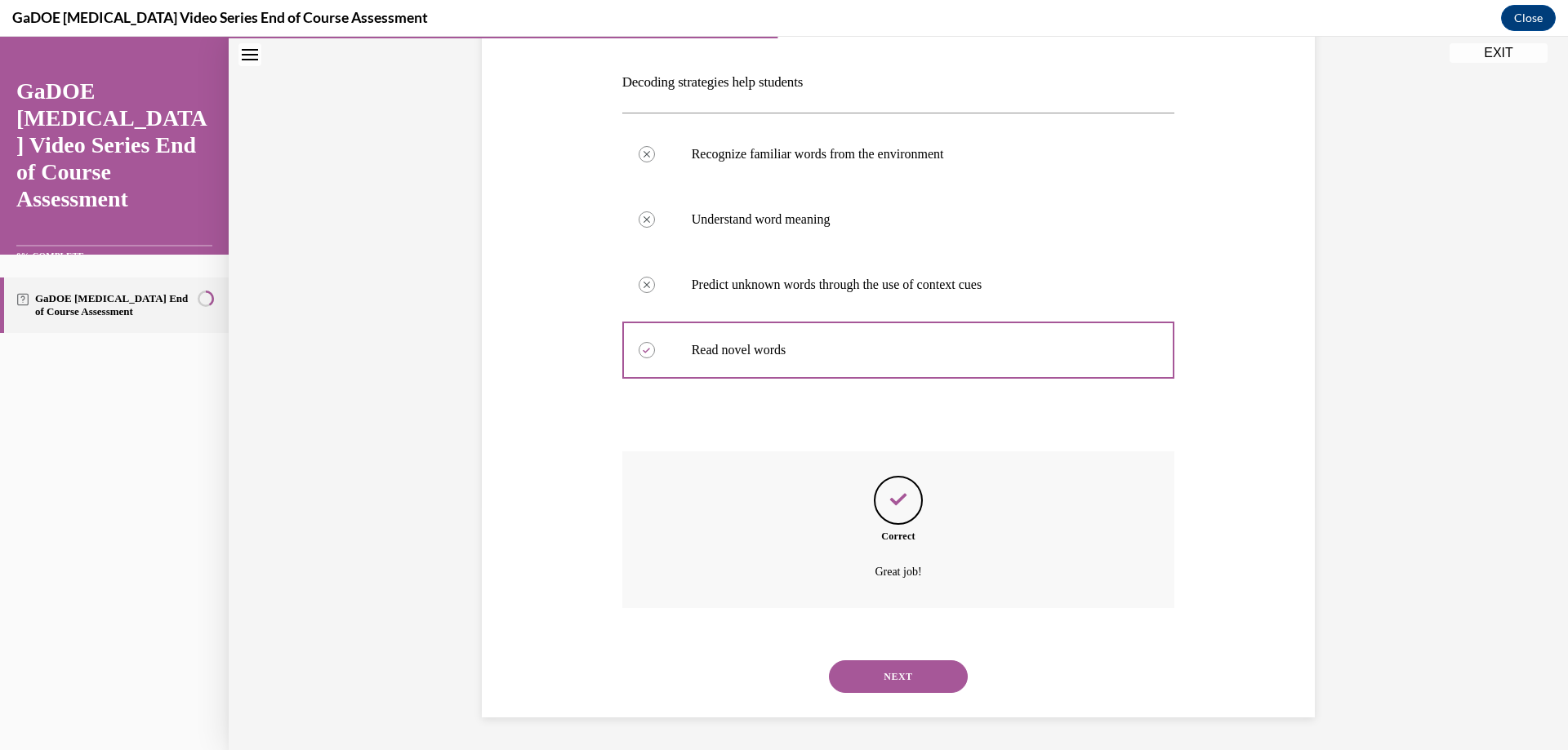
click at [890, 677] on button "NEXT" at bounding box center [899, 676] width 139 height 32
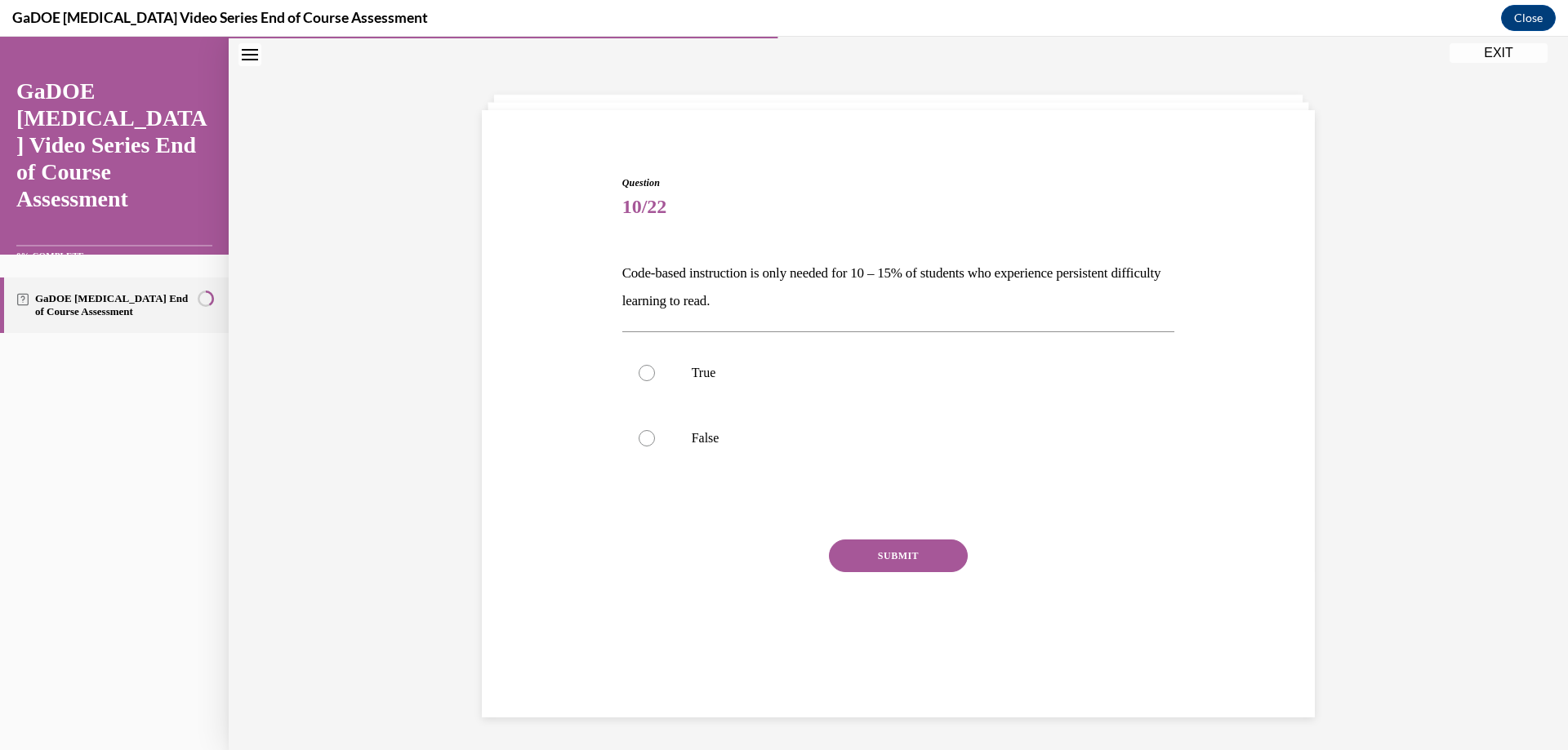
scroll to position [51, 0]
click at [691, 428] on label "False" at bounding box center [899, 438] width 553 height 66
click at [655, 430] on input "False" at bounding box center [647, 438] width 16 height 16
radio input "true"
click at [895, 556] on button "SUBMIT" at bounding box center [899, 556] width 139 height 32
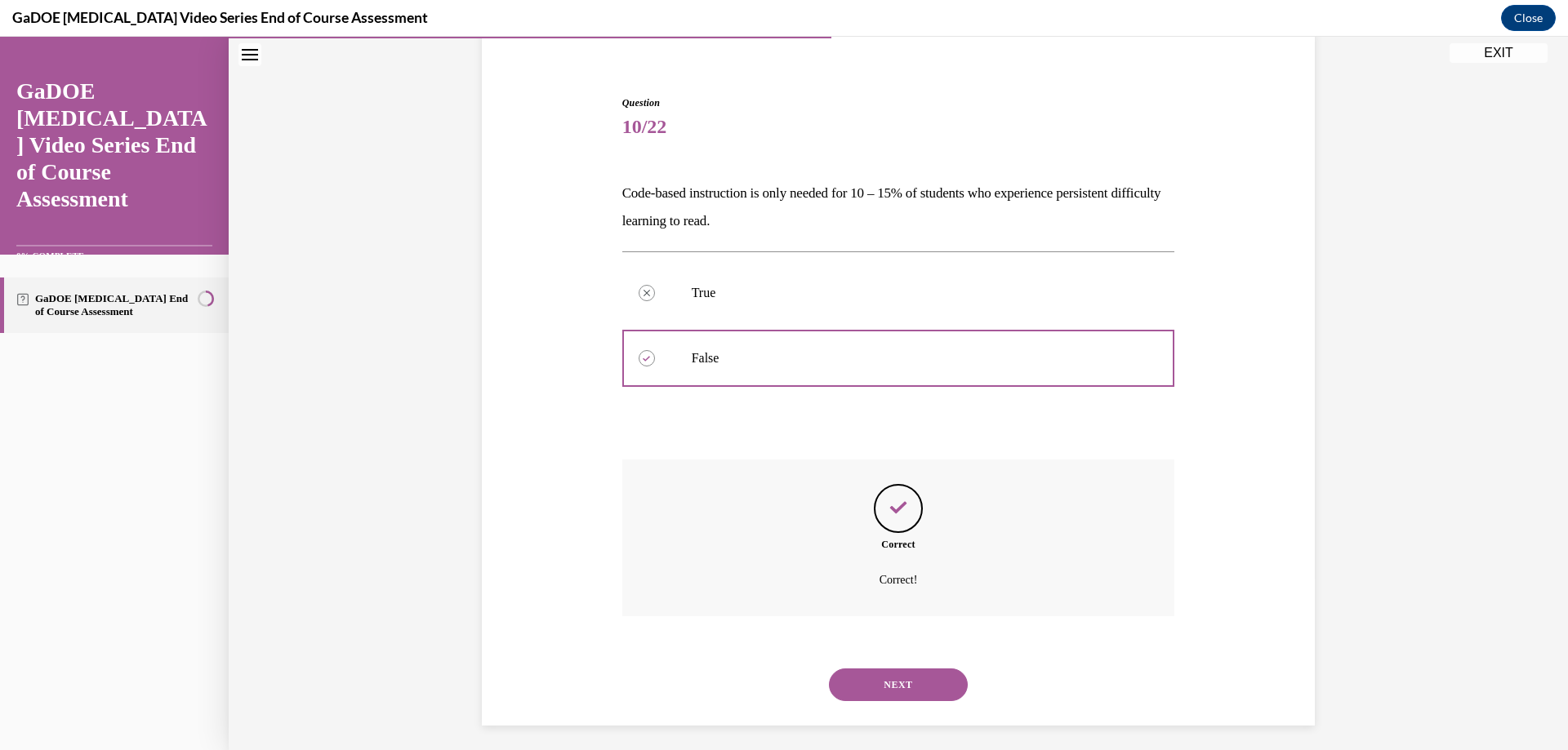
scroll to position [139, 0]
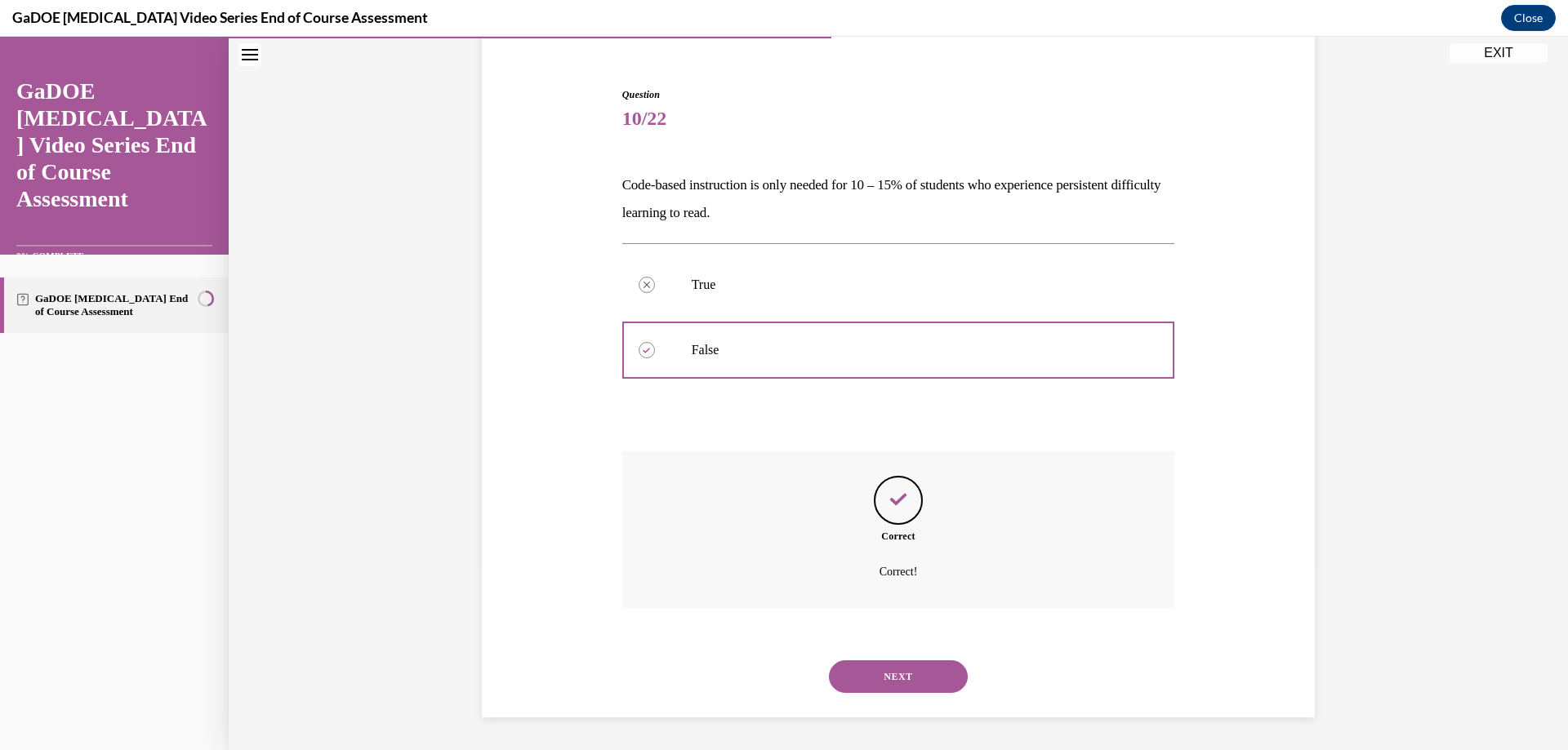
click at [885, 677] on button "NEXT" at bounding box center [899, 676] width 139 height 32
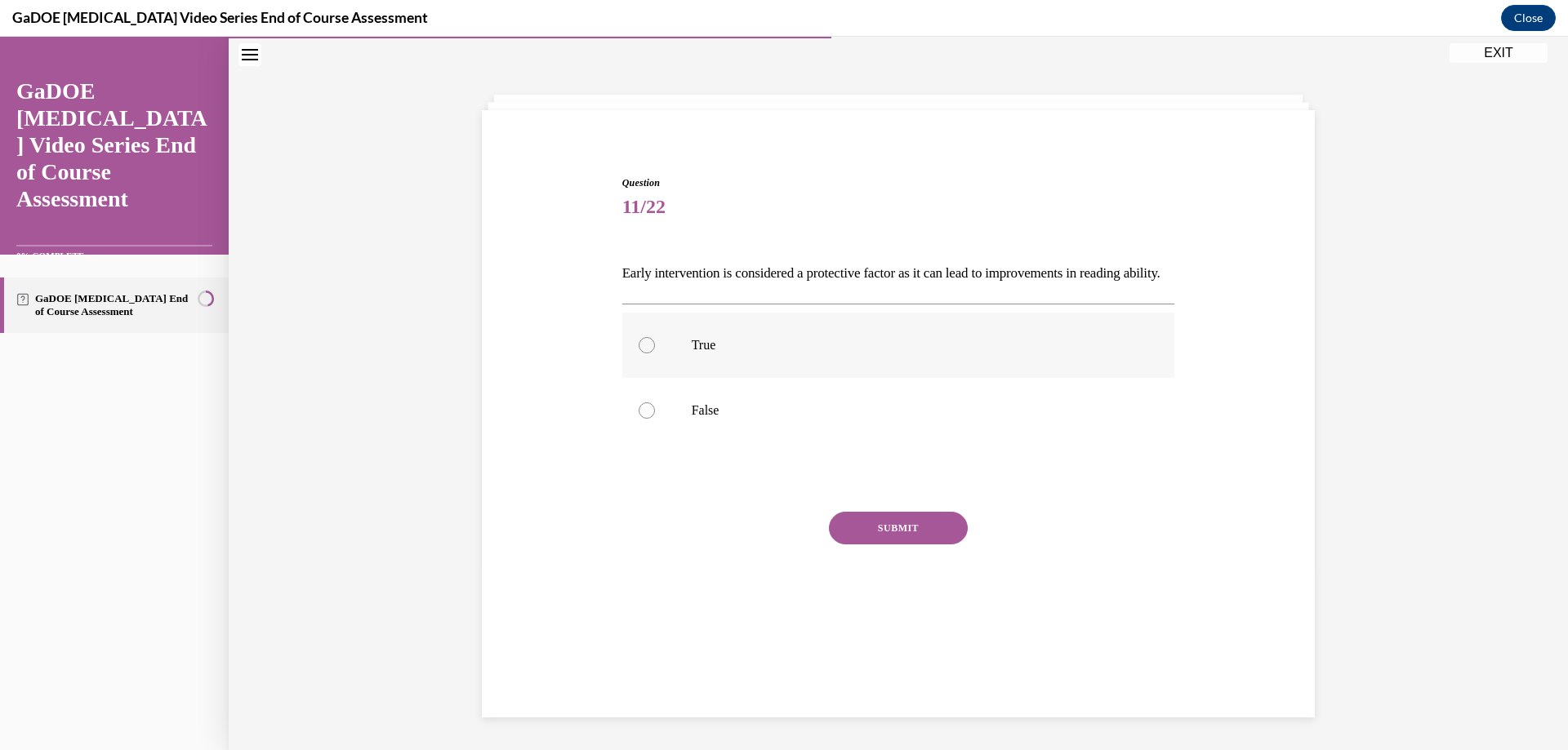
click at [675, 375] on label "True" at bounding box center [899, 345] width 553 height 66
click at [655, 354] on input "True" at bounding box center [647, 345] width 16 height 16
radio input "true"
click at [925, 544] on button "SUBMIT" at bounding box center [899, 528] width 139 height 32
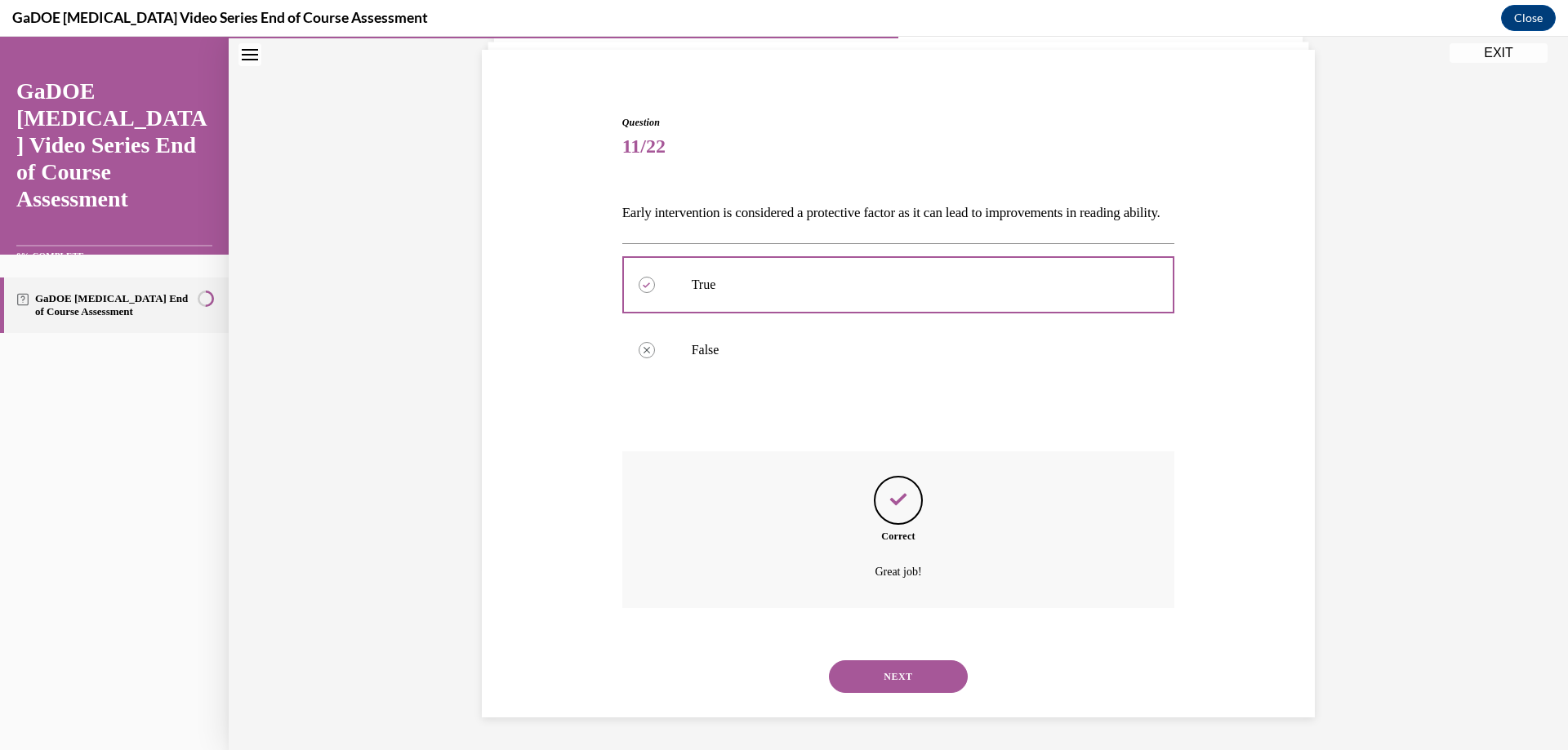
scroll to position [139, 0]
click at [920, 670] on button "NEXT" at bounding box center [899, 676] width 139 height 32
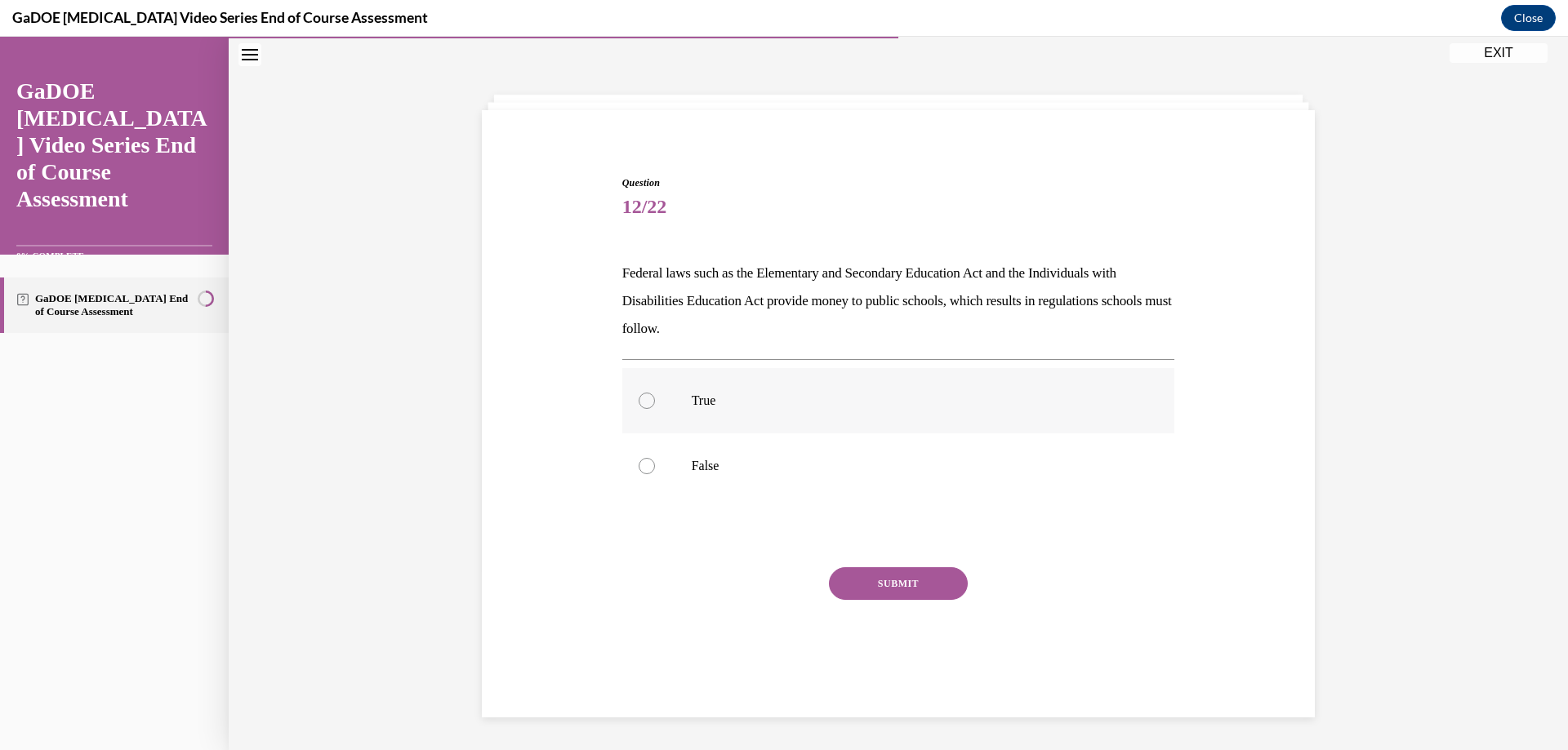
click at [692, 396] on p "True" at bounding box center [913, 401] width 443 height 16
click at [655, 396] on input "True" at bounding box center [647, 401] width 16 height 16
radio input "true"
click at [913, 577] on button "SUBMIT" at bounding box center [899, 584] width 139 height 32
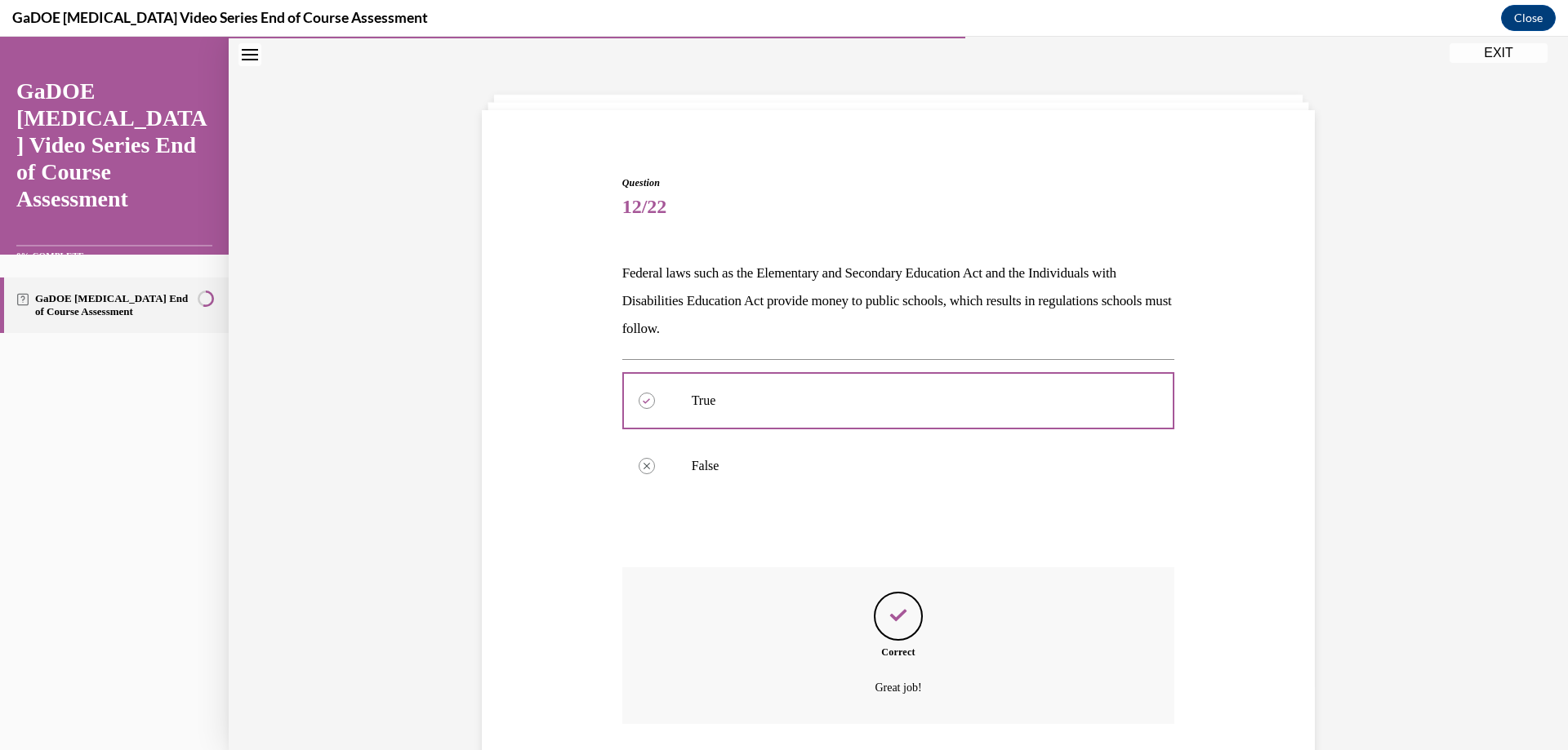
scroll to position [167, 0]
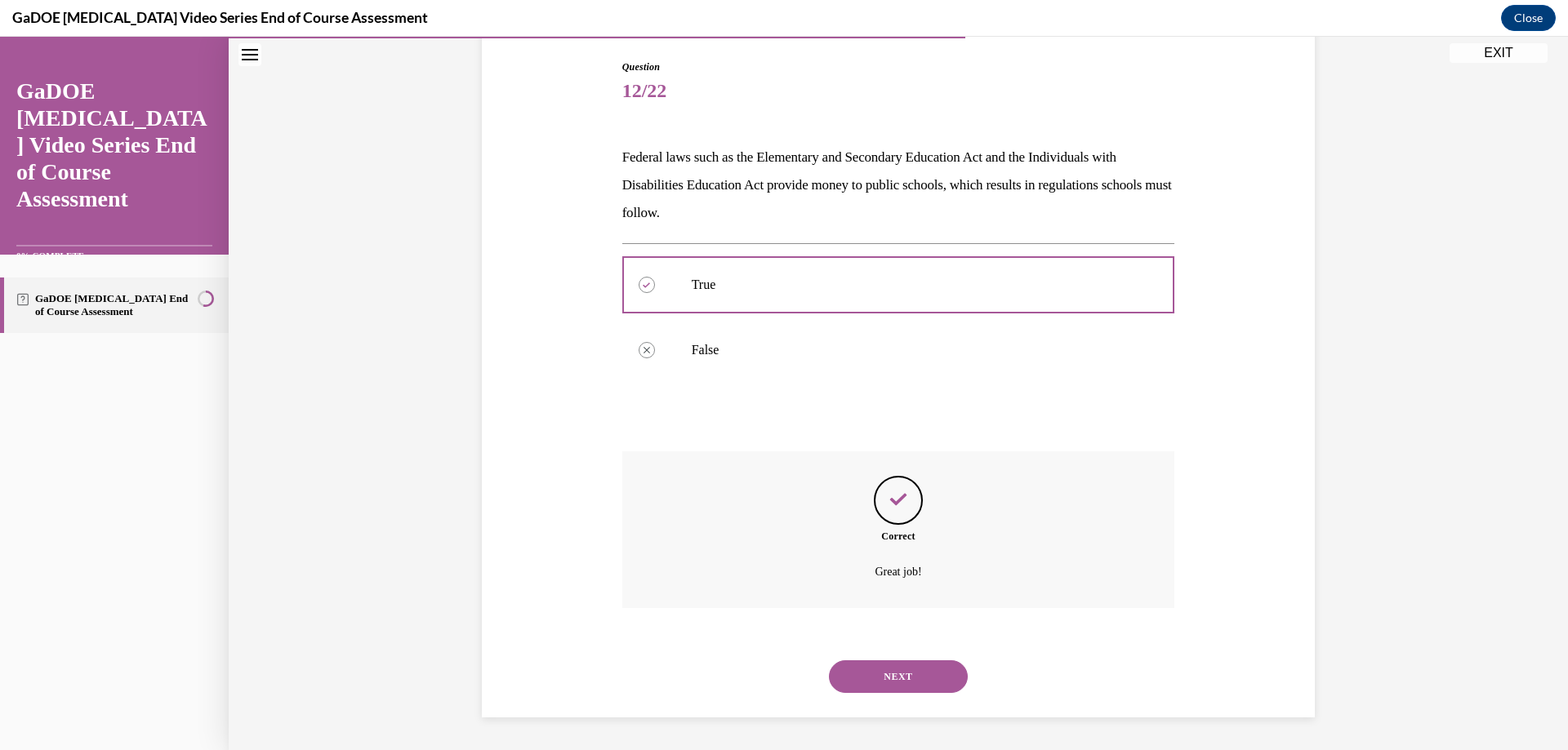
click at [905, 669] on button "NEXT" at bounding box center [899, 676] width 139 height 32
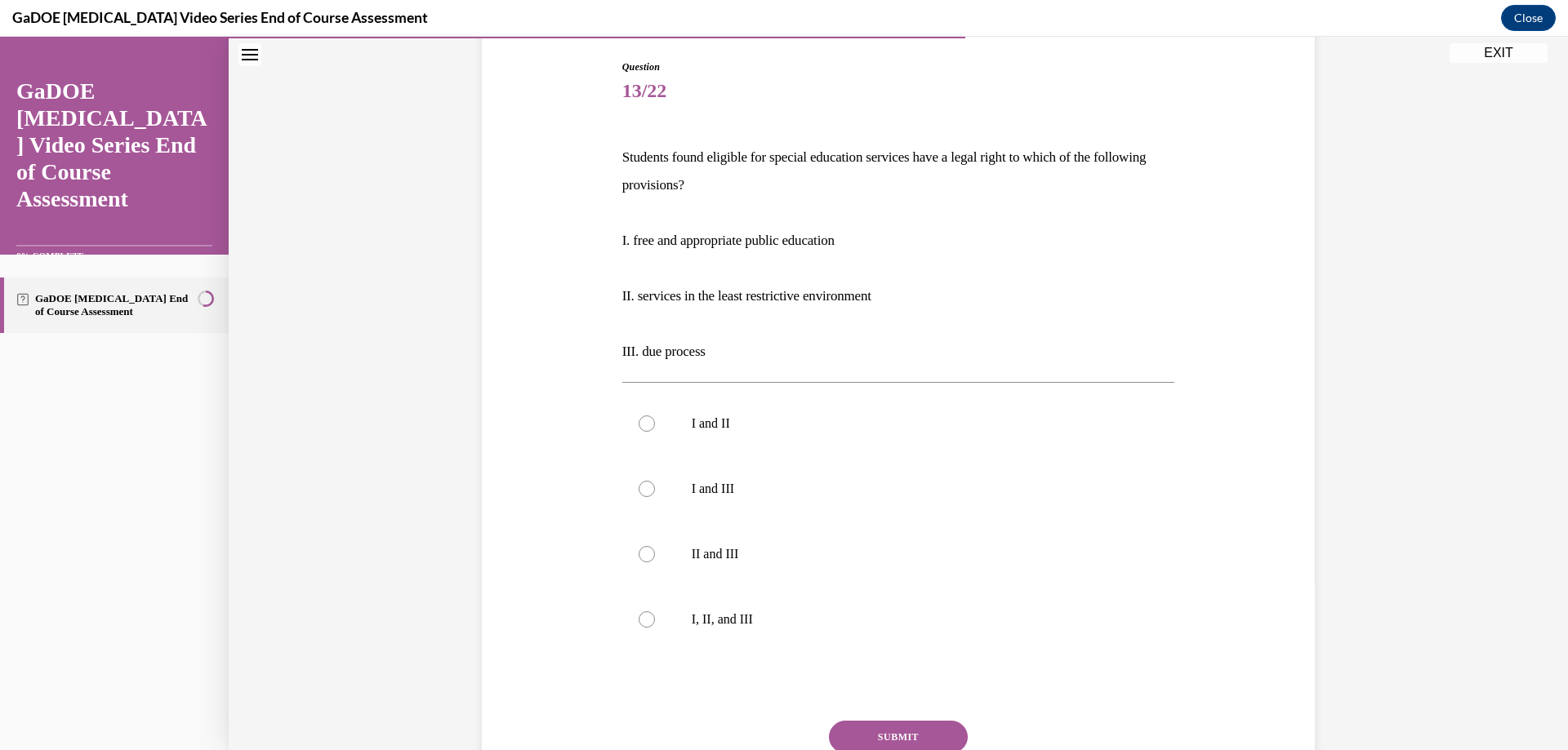
scroll to position [85, 0]
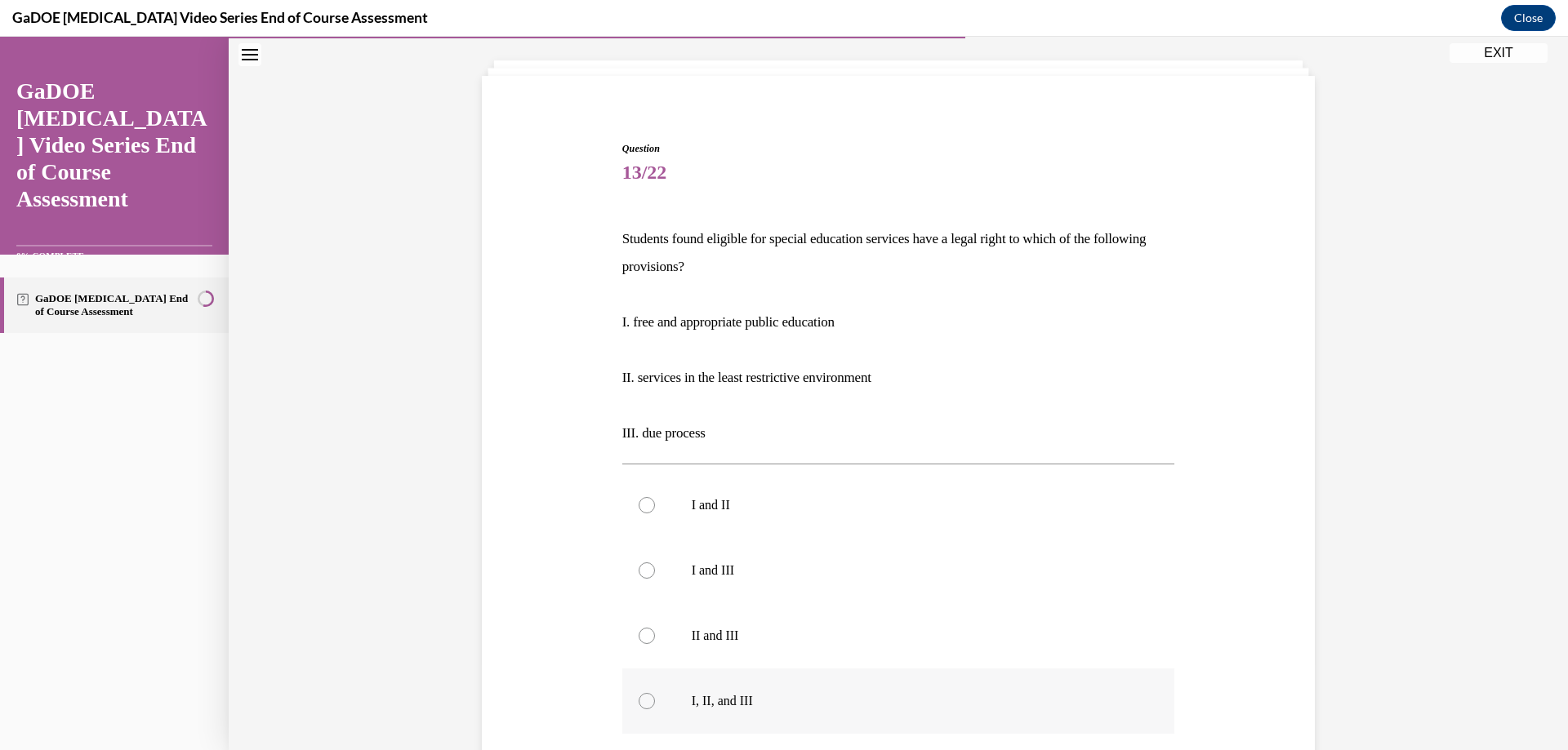
click at [739, 702] on p "I, II, and III" at bounding box center [913, 701] width 443 height 16
click at [655, 702] on input "I, II, and III" at bounding box center [647, 701] width 16 height 16
radio input "true"
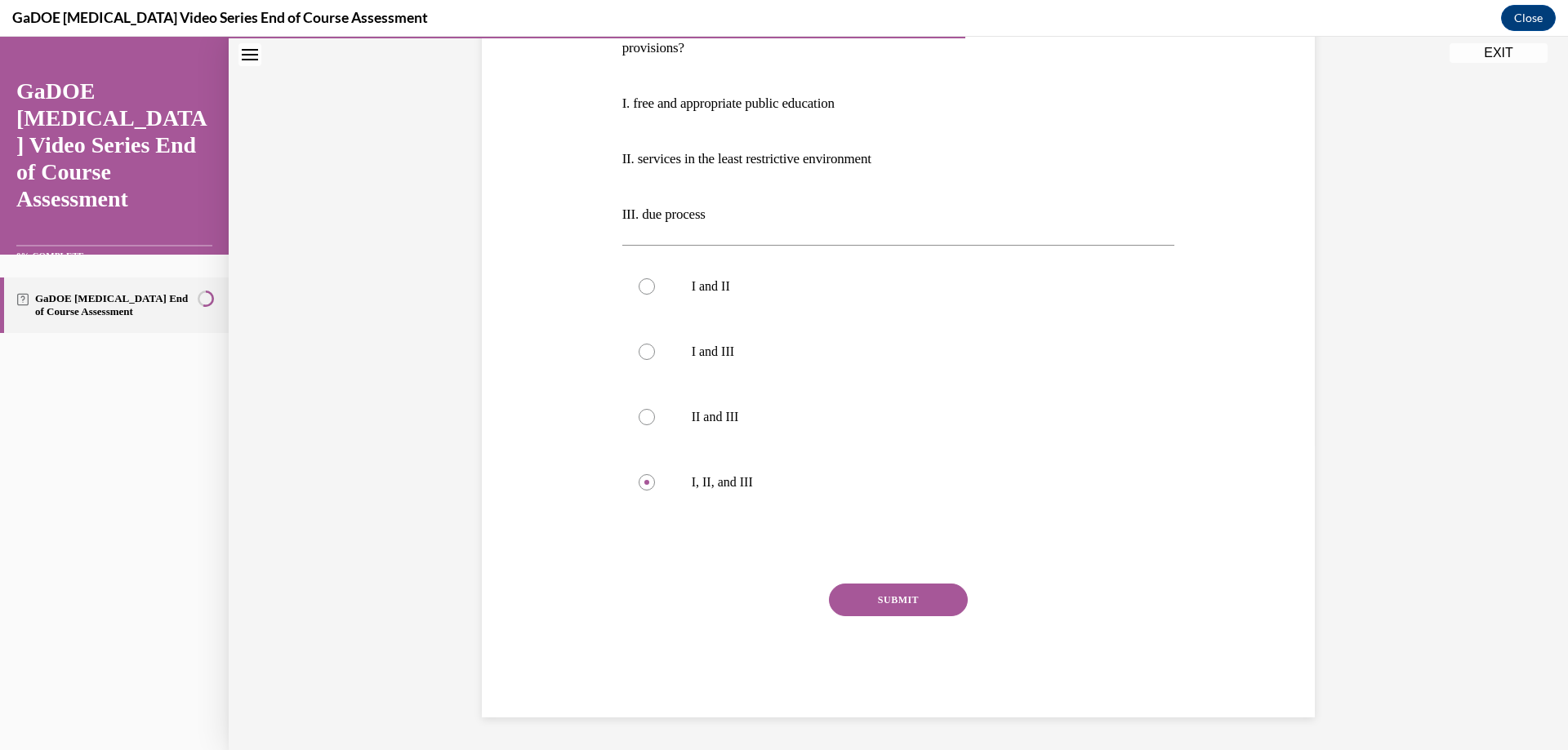
click at [878, 605] on button "SUBMIT" at bounding box center [899, 600] width 139 height 32
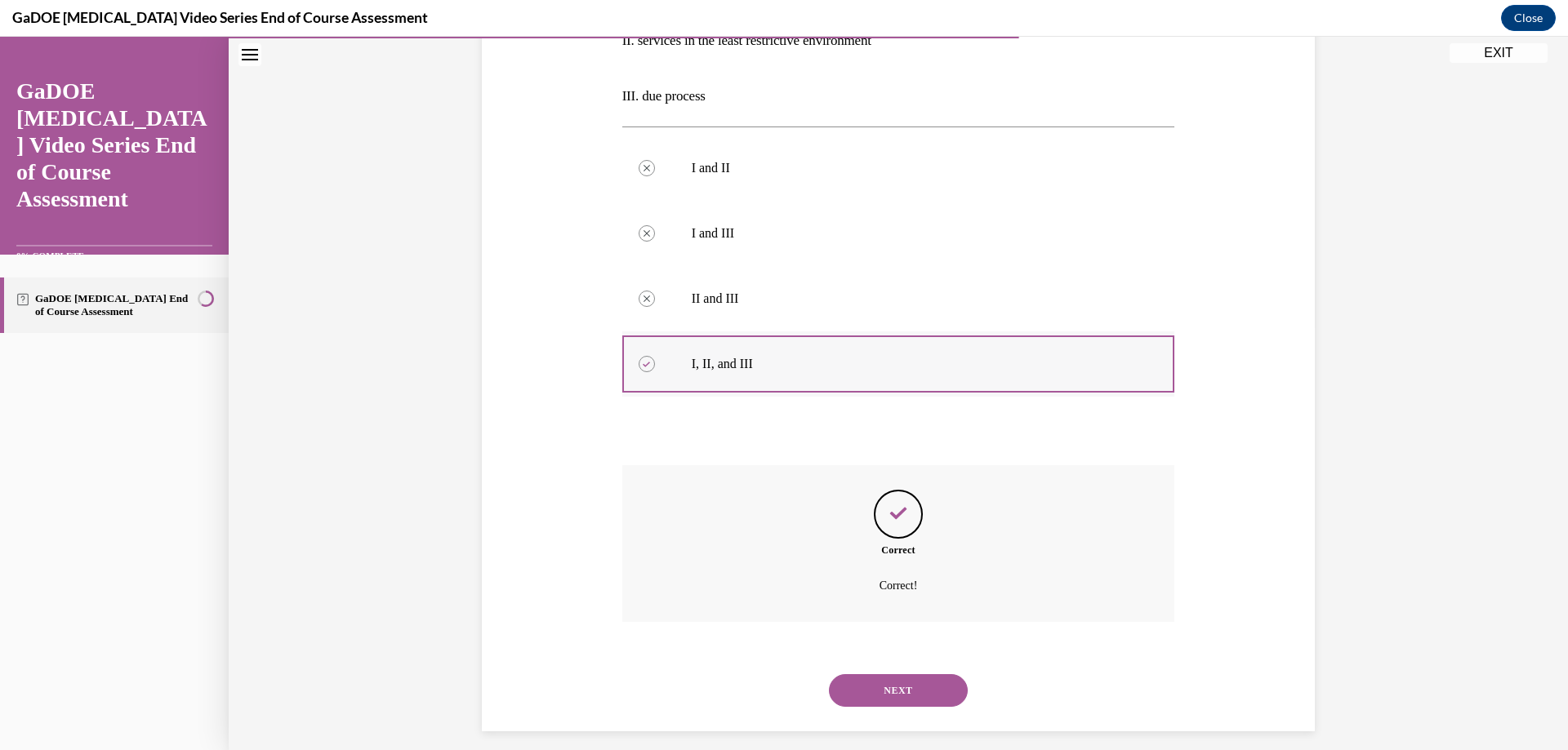
scroll to position [437, 0]
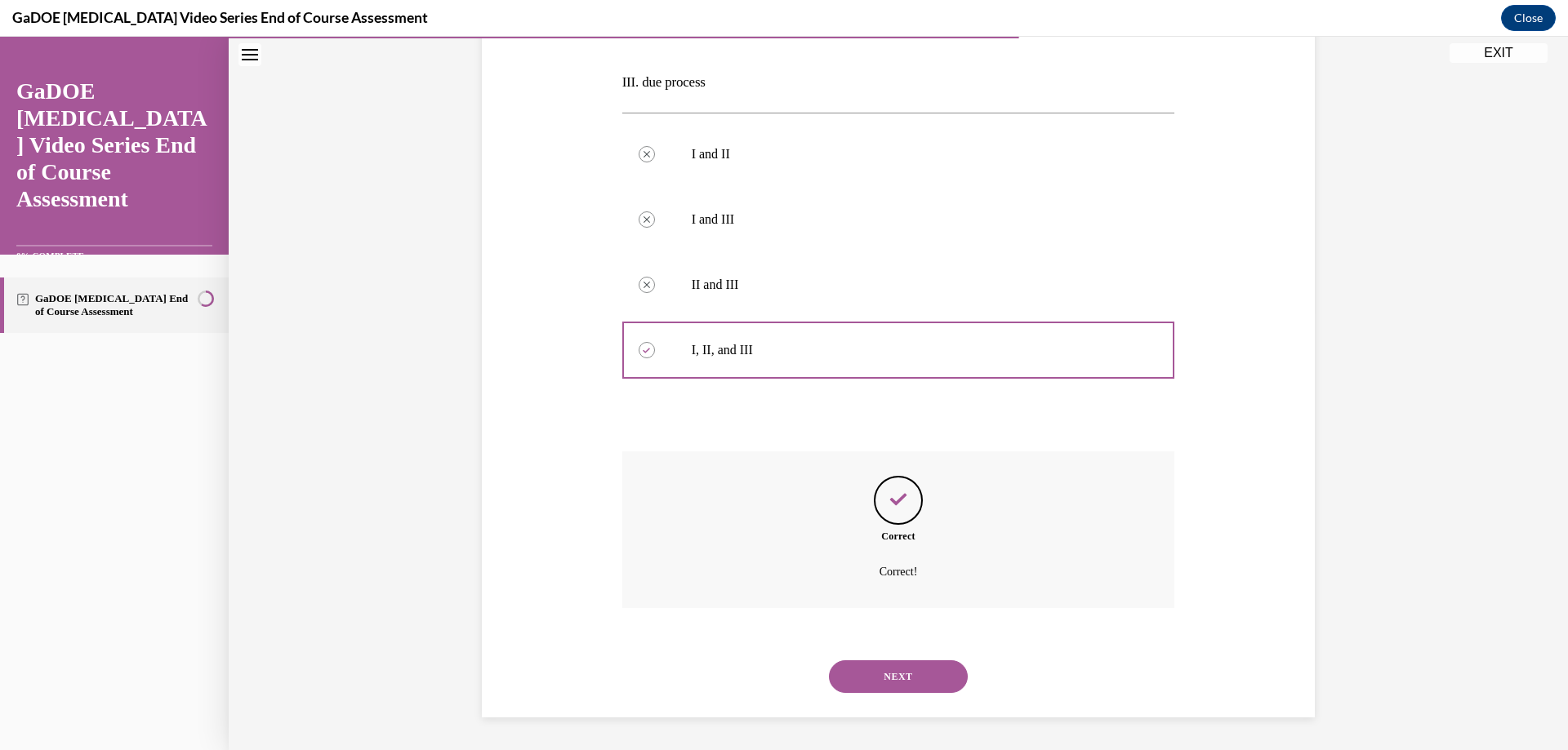
click at [928, 660] on button "NEXT" at bounding box center [899, 676] width 139 height 32
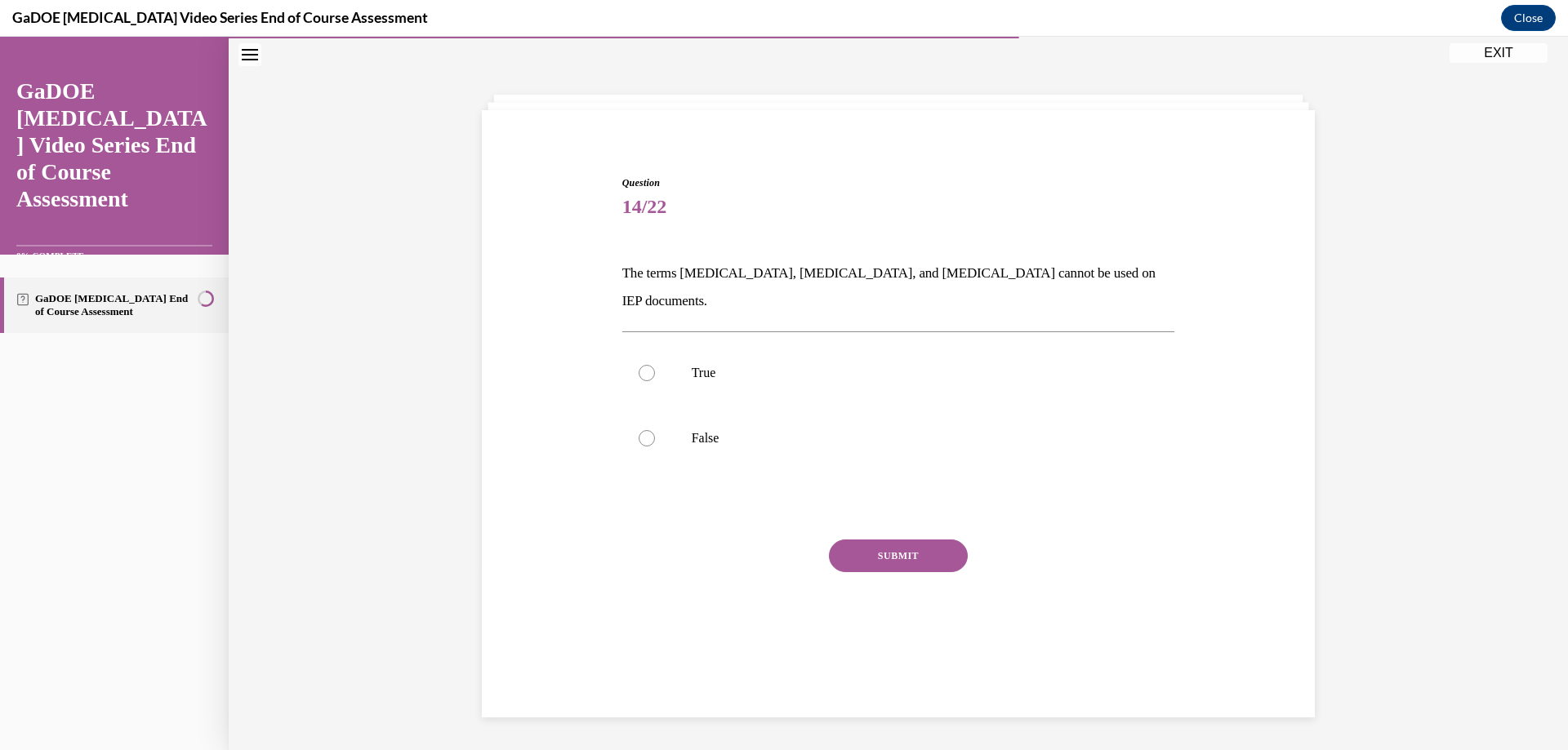
scroll to position [51, 0]
click at [692, 430] on p "False" at bounding box center [913, 438] width 443 height 16
click at [655, 430] on input "False" at bounding box center [647, 438] width 16 height 16
radio input "true"
click at [901, 540] on button "SUBMIT" at bounding box center [899, 556] width 139 height 32
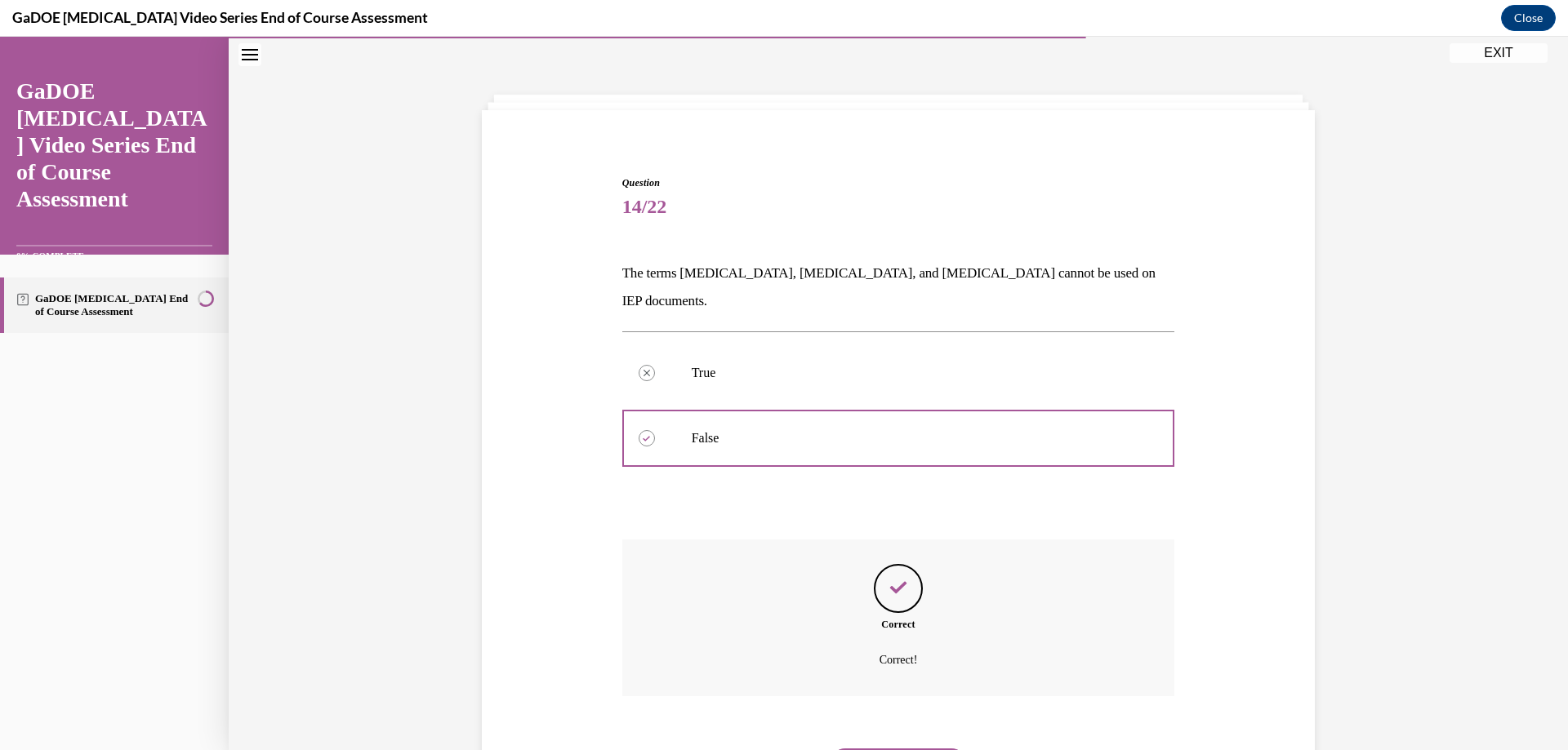
scroll to position [112, 0]
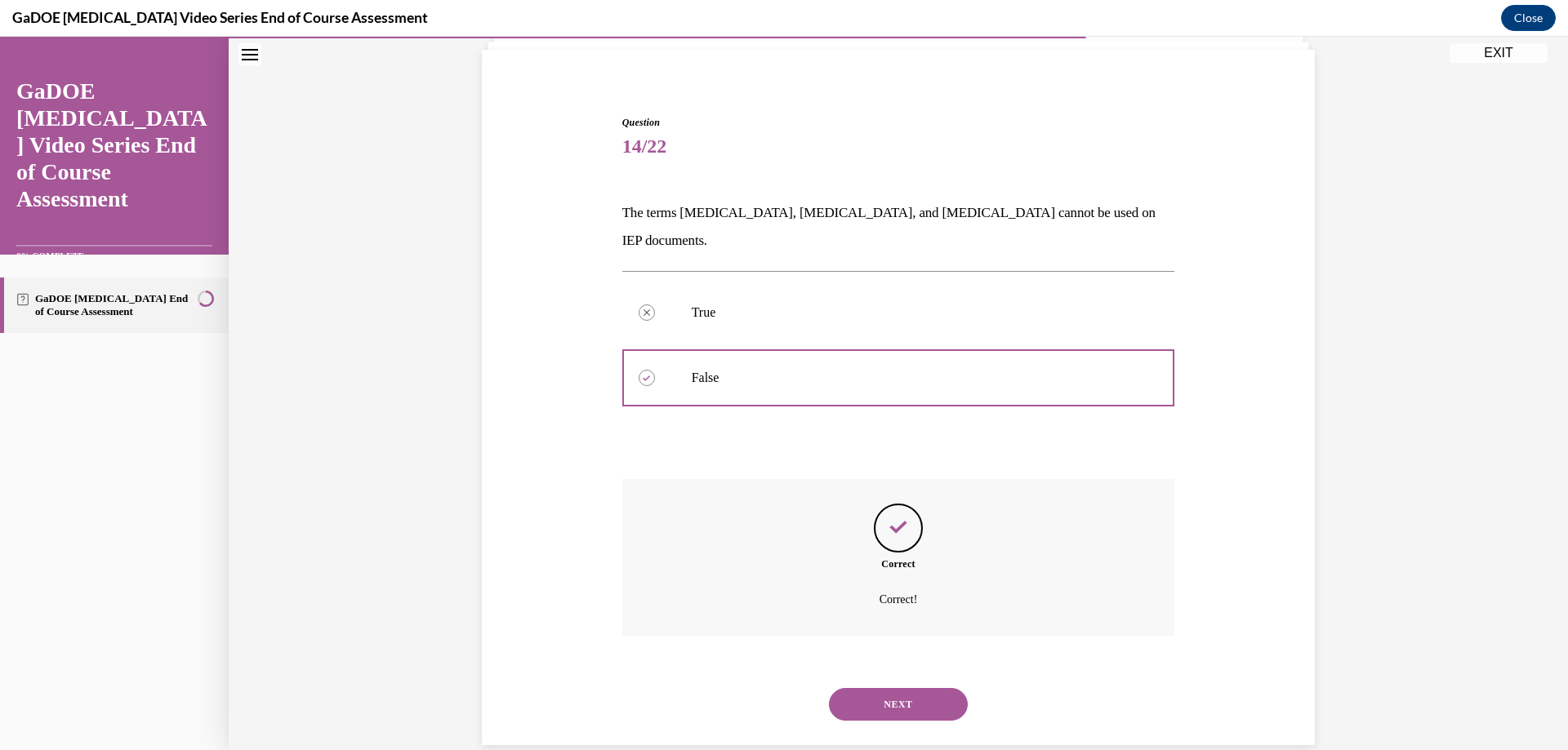
click at [915, 688] on button "NEXT" at bounding box center [899, 704] width 139 height 32
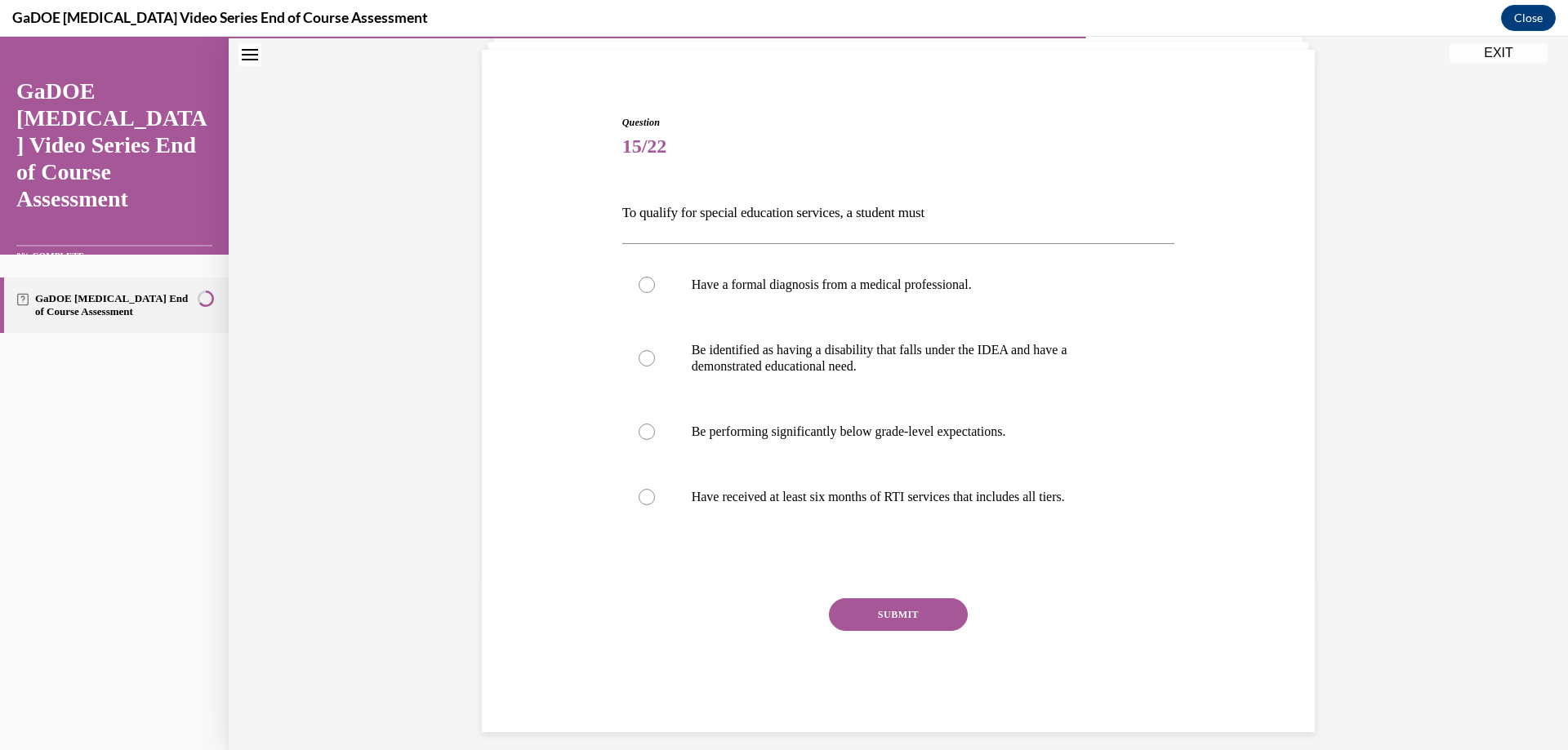
scroll to position [85, 0]
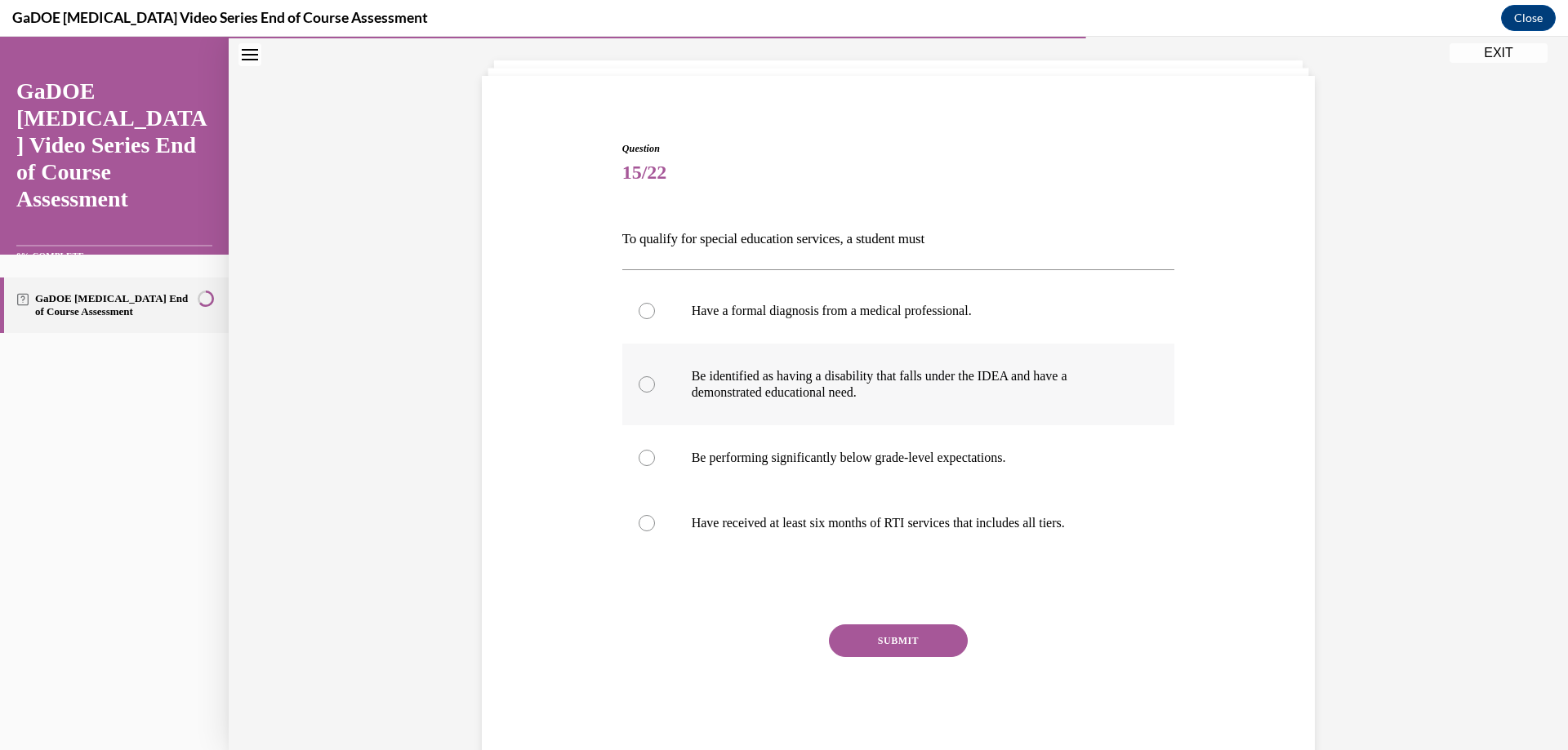
click at [744, 377] on p "Be identified as having a disability that falls under the IDEA and have a demon…" at bounding box center [913, 384] width 443 height 32
click at [655, 377] on input "Be identified as having a disability that falls under the IDEA and have a demon…" at bounding box center [647, 384] width 16 height 16
radio input "true"
click at [894, 628] on button "SUBMIT" at bounding box center [899, 640] width 139 height 32
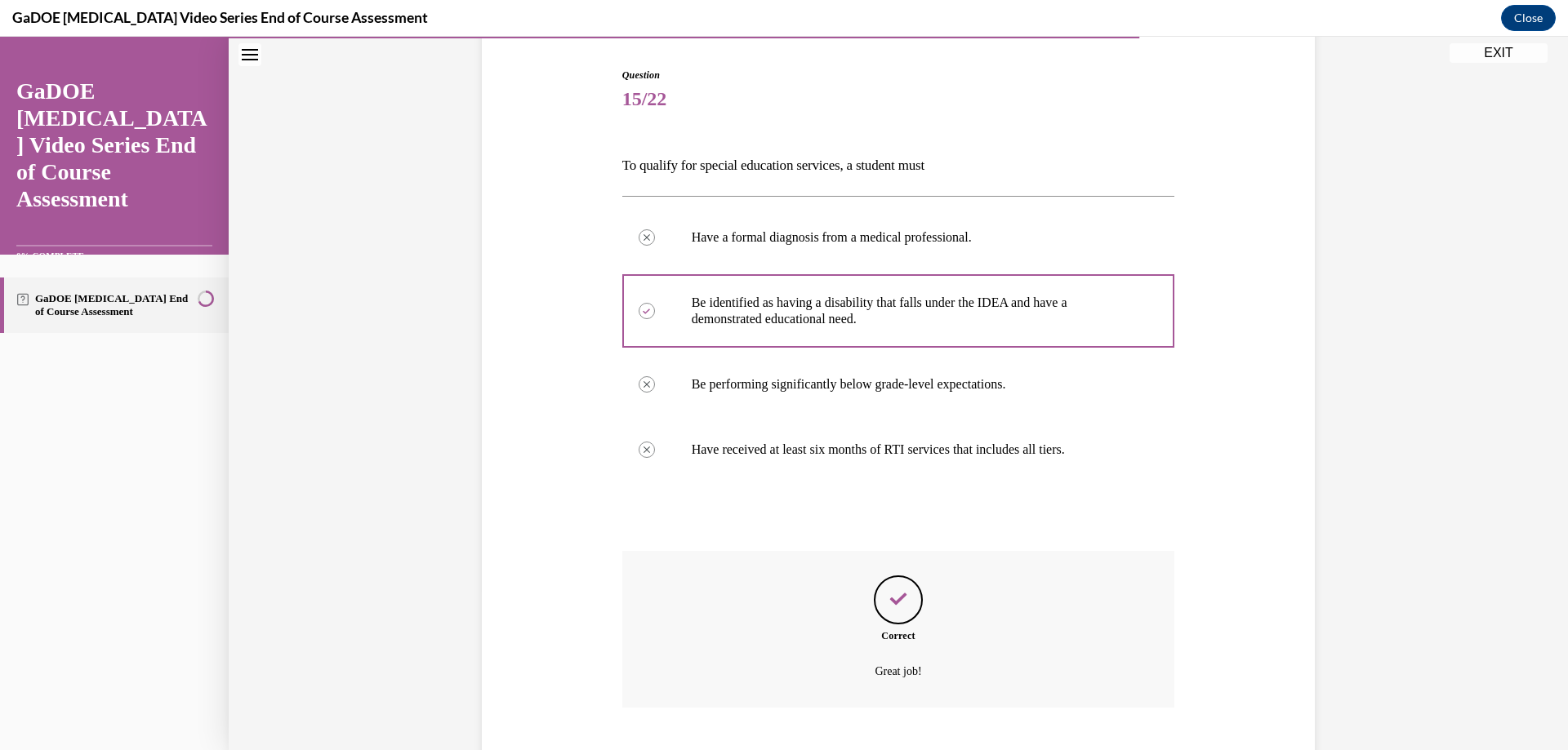
scroll to position [259, 0]
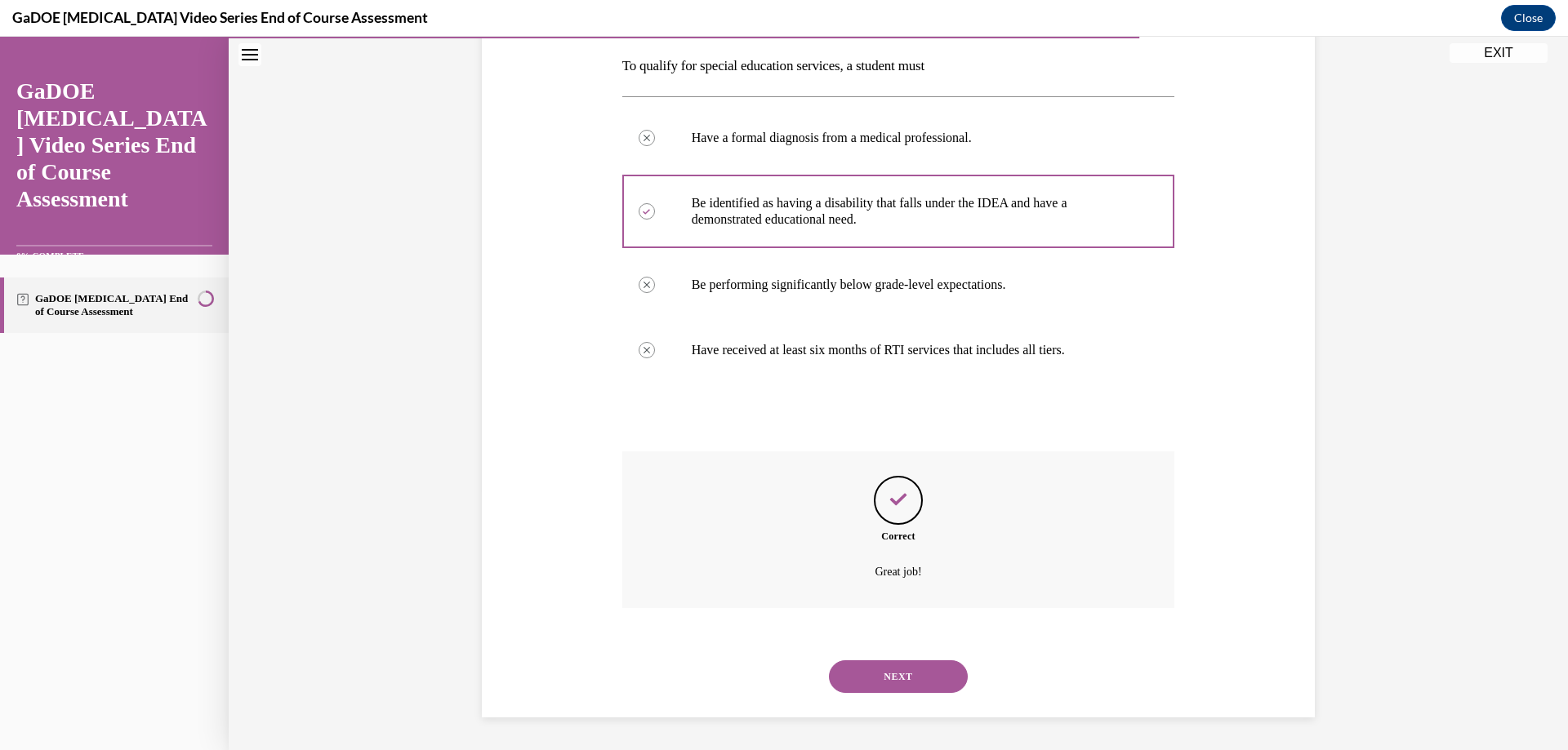
click at [878, 668] on button "NEXT" at bounding box center [899, 676] width 139 height 32
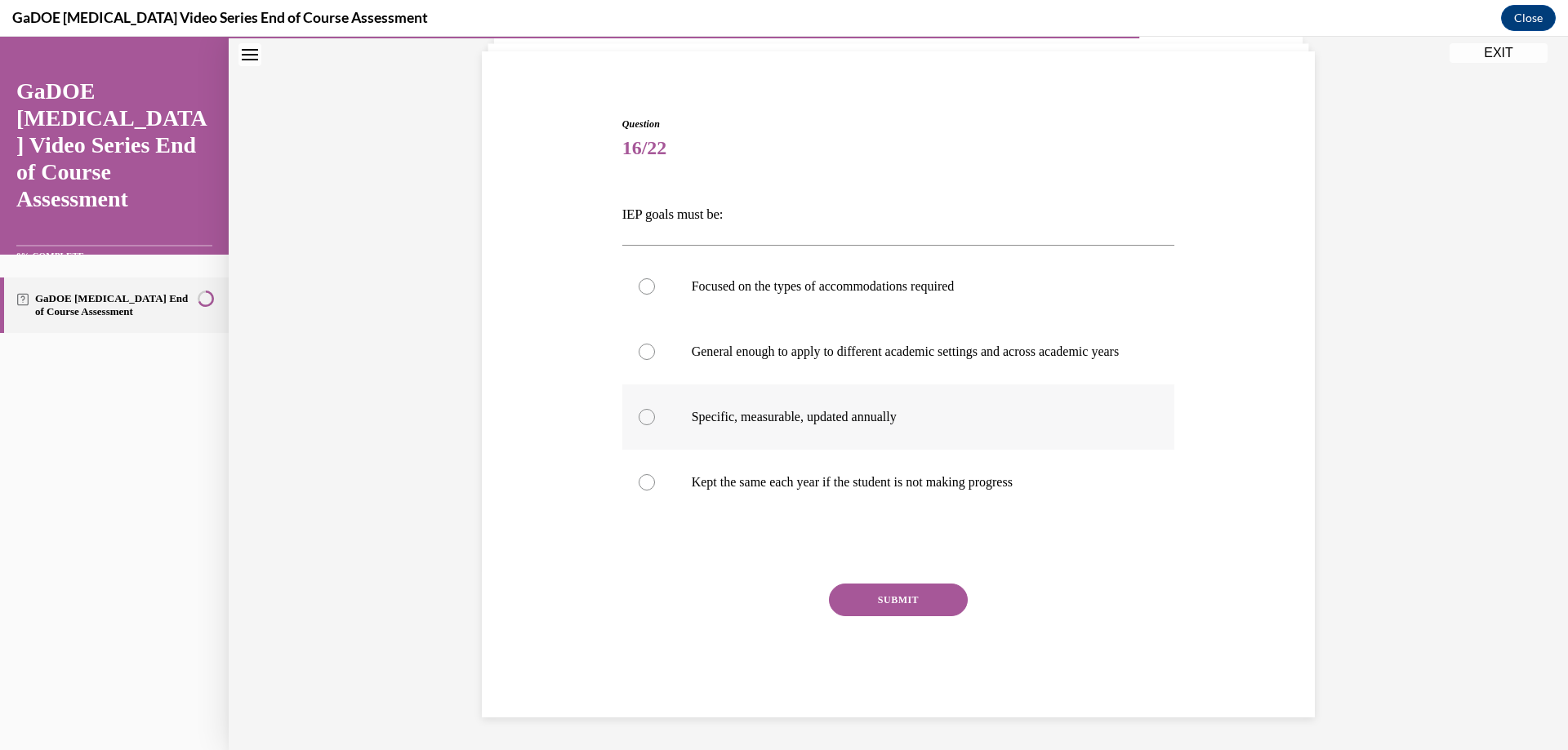
click at [749, 419] on p "Specific, measurable, updated annually" at bounding box center [913, 417] width 443 height 16
click at [655, 419] on input "Specific, measurable, updated annually" at bounding box center [647, 417] width 16 height 16
radio input "true"
click at [891, 594] on button "SUBMIT" at bounding box center [899, 600] width 139 height 32
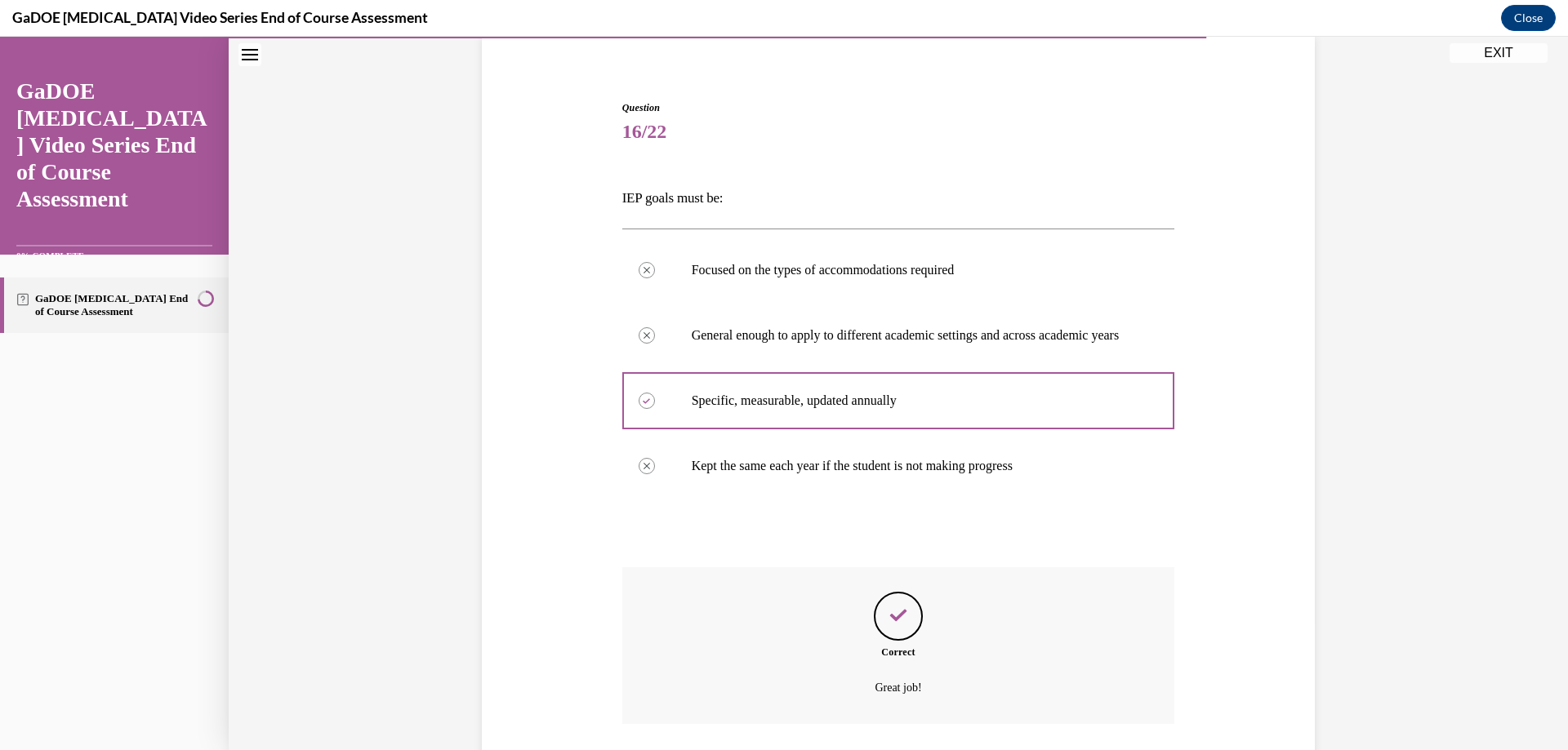
scroll to position [259, 0]
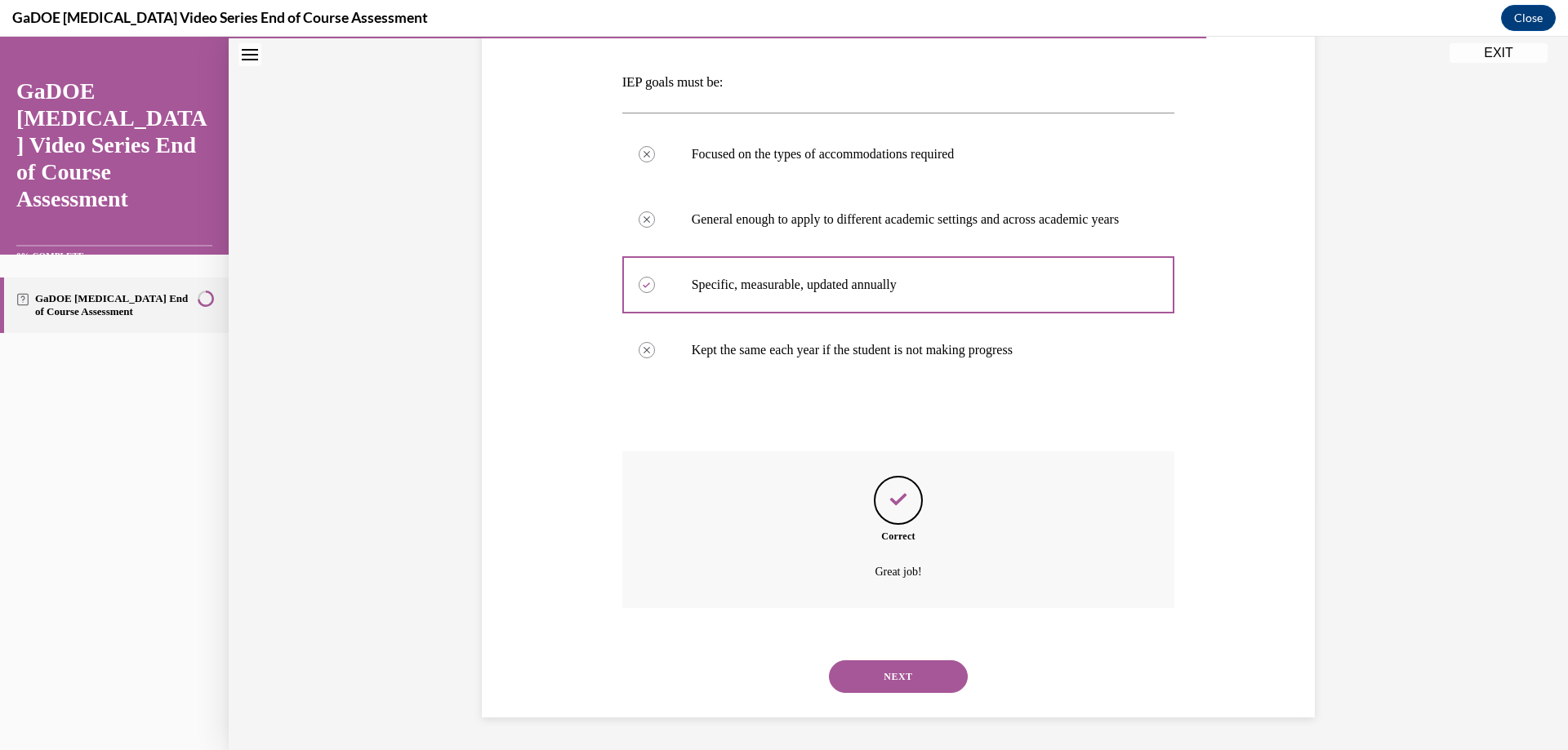
click at [910, 673] on button "NEXT" at bounding box center [899, 676] width 139 height 32
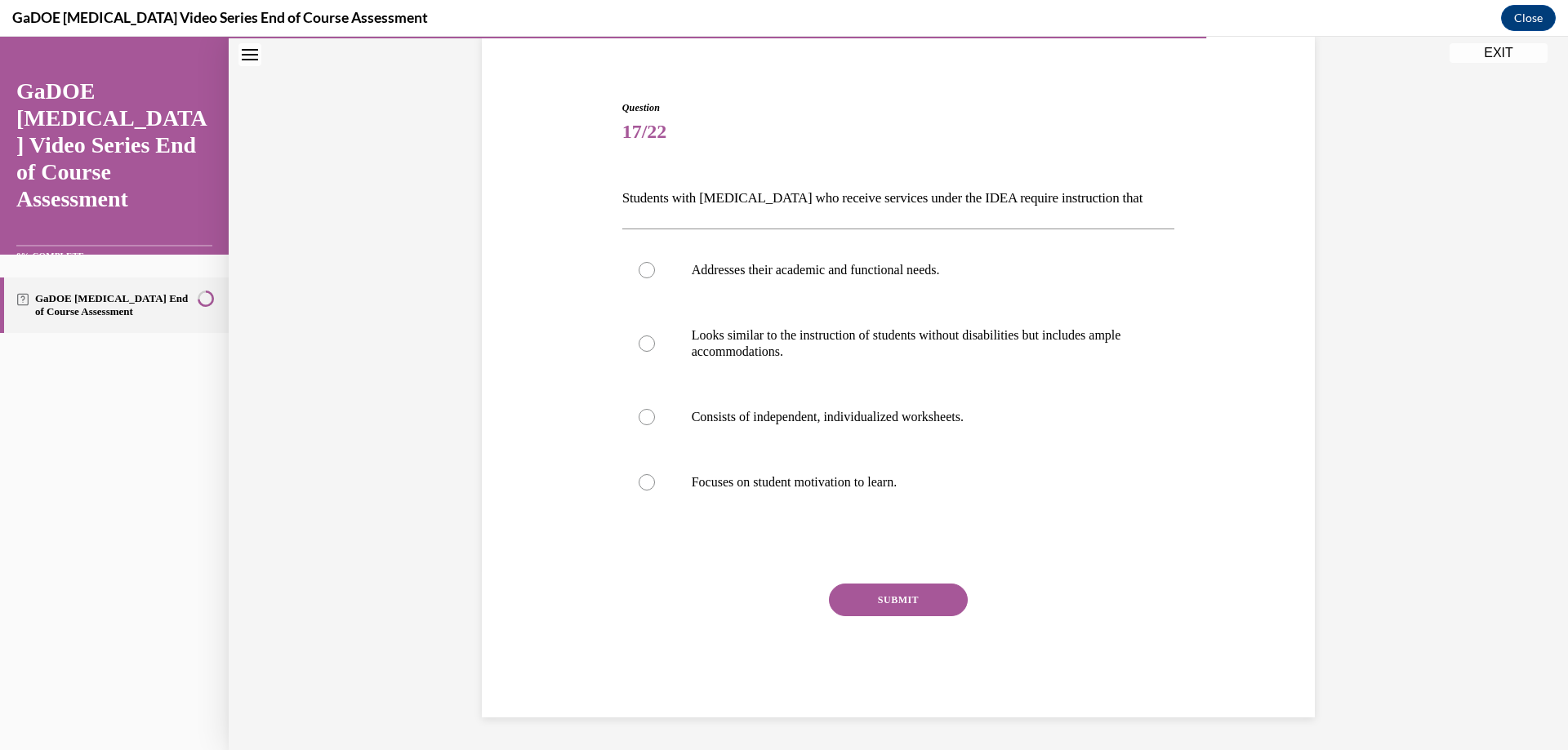
scroll to position [127, 0]
click at [758, 272] on p "Addresses their academic and functional needs." at bounding box center [913, 270] width 443 height 16
click at [655, 272] on input "Addresses their academic and functional needs." at bounding box center [647, 270] width 16 height 16
radio input "true"
click at [908, 601] on button "SUBMIT" at bounding box center [899, 600] width 139 height 32
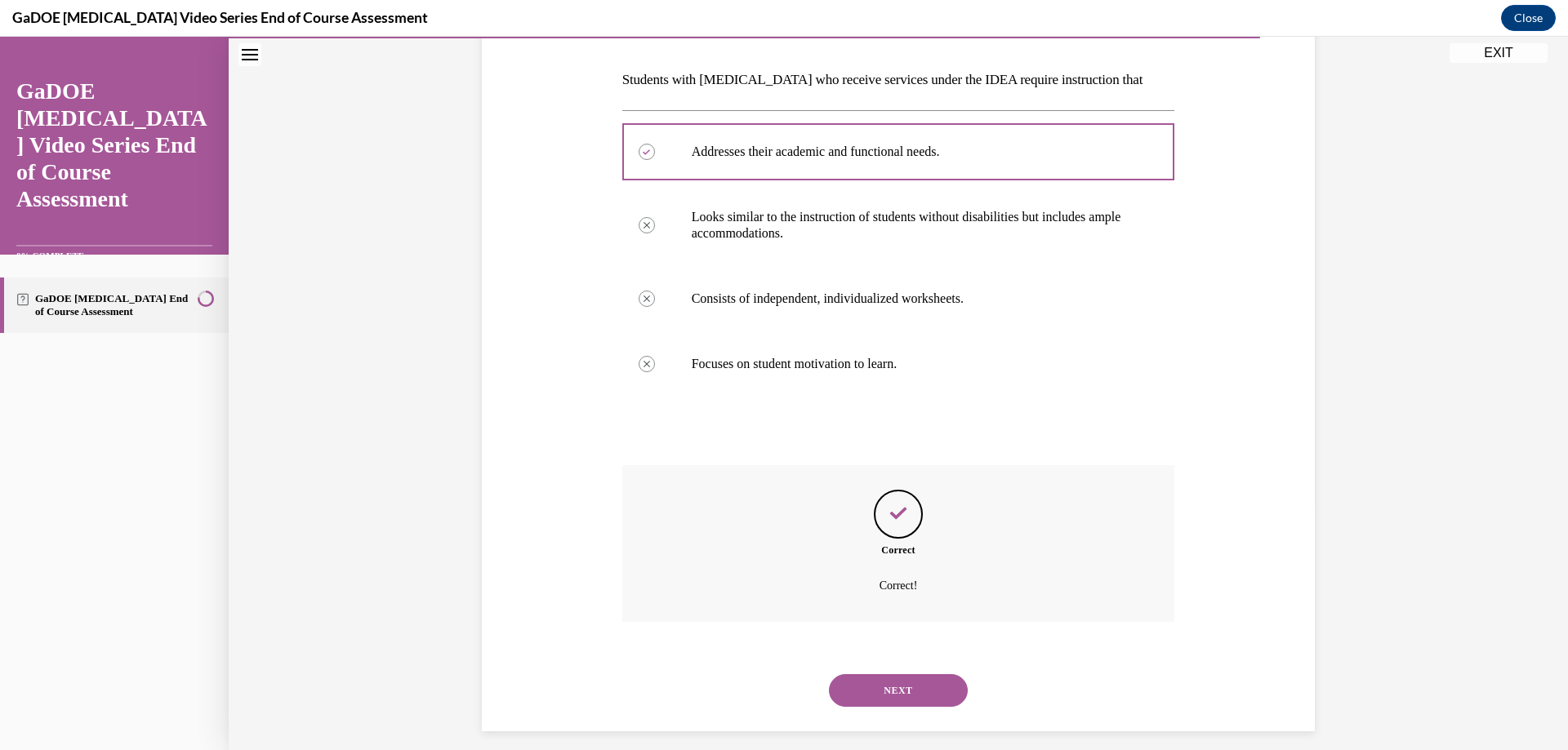
scroll to position [259, 0]
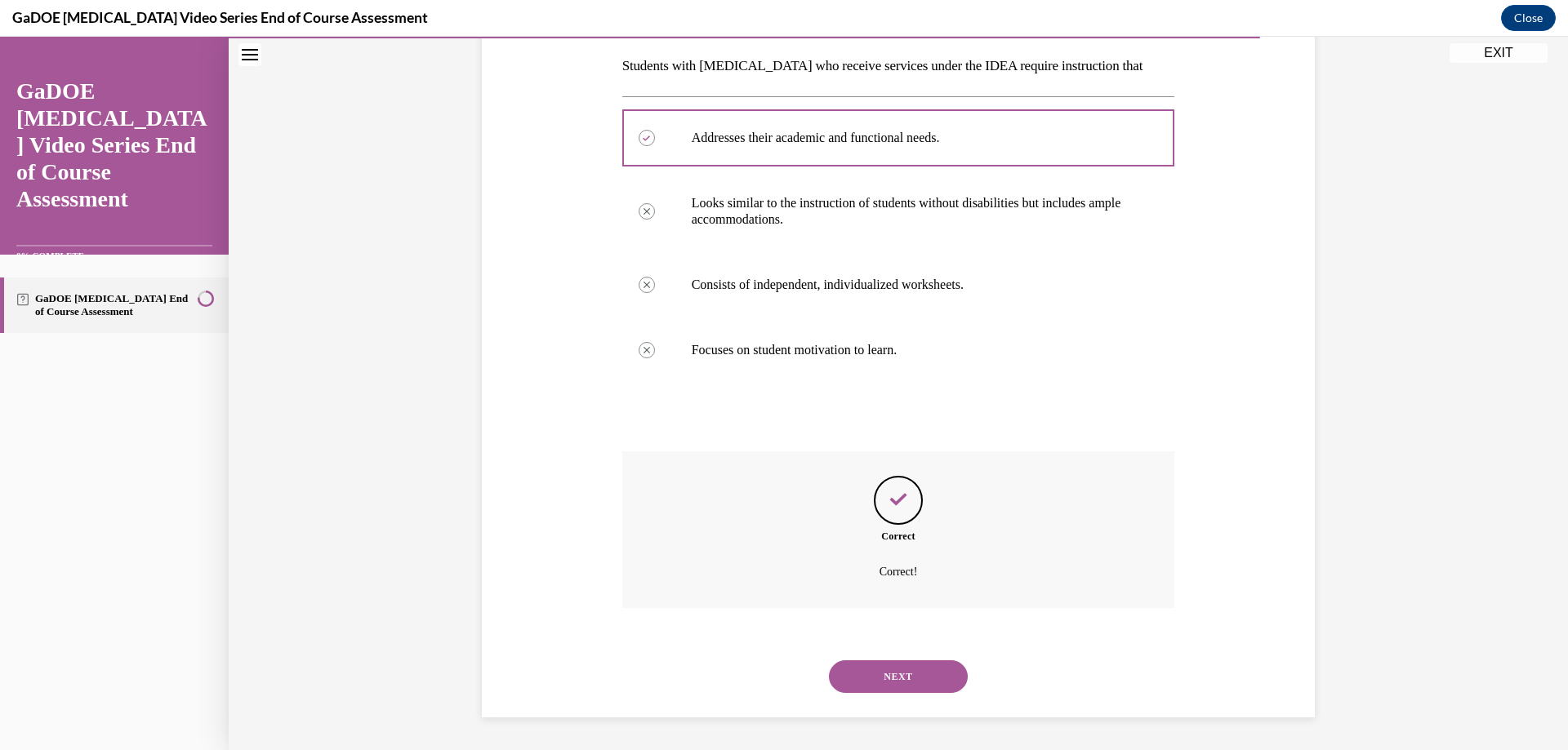
click at [906, 676] on button "NEXT" at bounding box center [899, 676] width 139 height 32
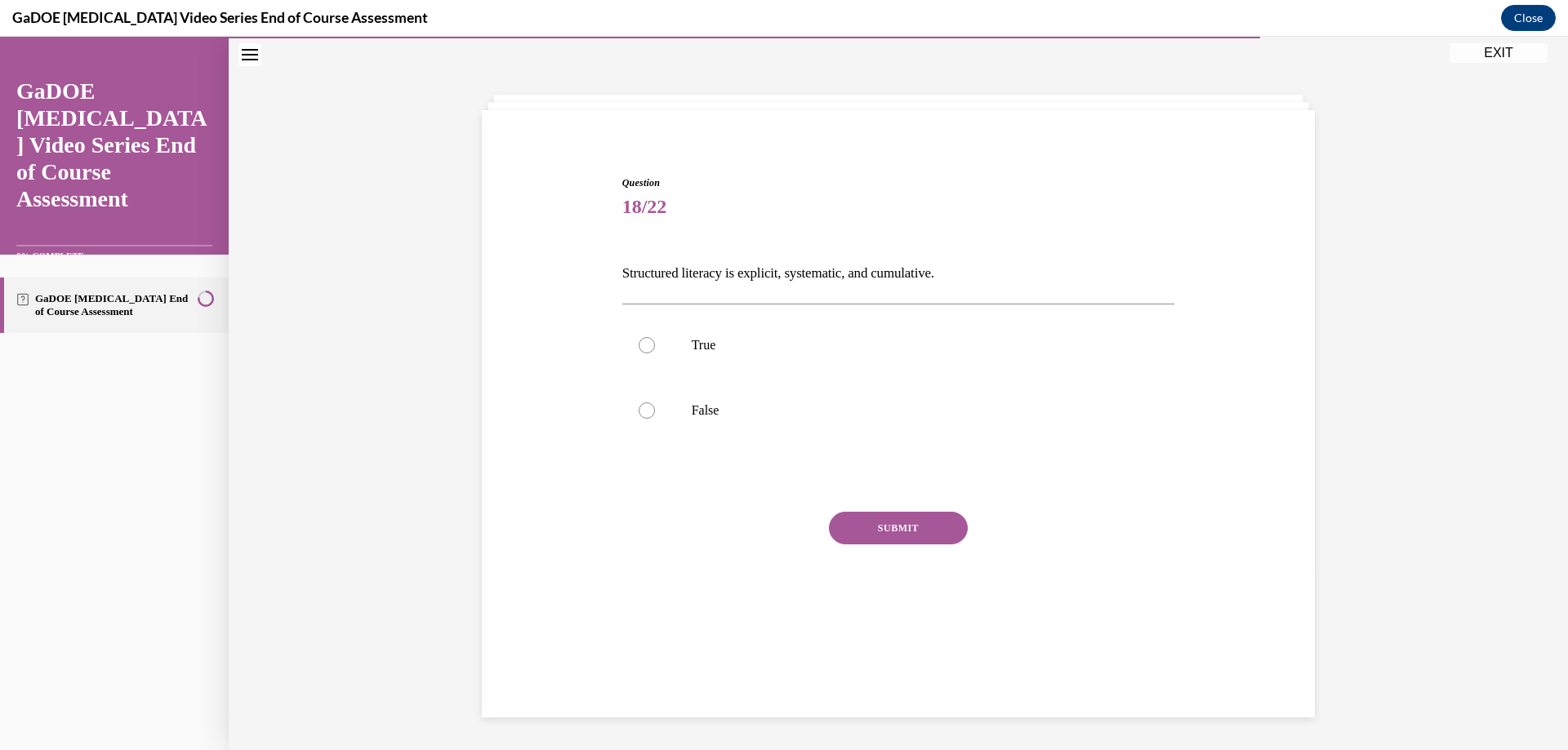
scroll to position [51, 0]
click at [712, 346] on p "True" at bounding box center [913, 345] width 443 height 16
click at [655, 346] on input "True" at bounding box center [647, 345] width 16 height 16
radio input "true"
click at [906, 529] on button "SUBMIT" at bounding box center [899, 528] width 139 height 32
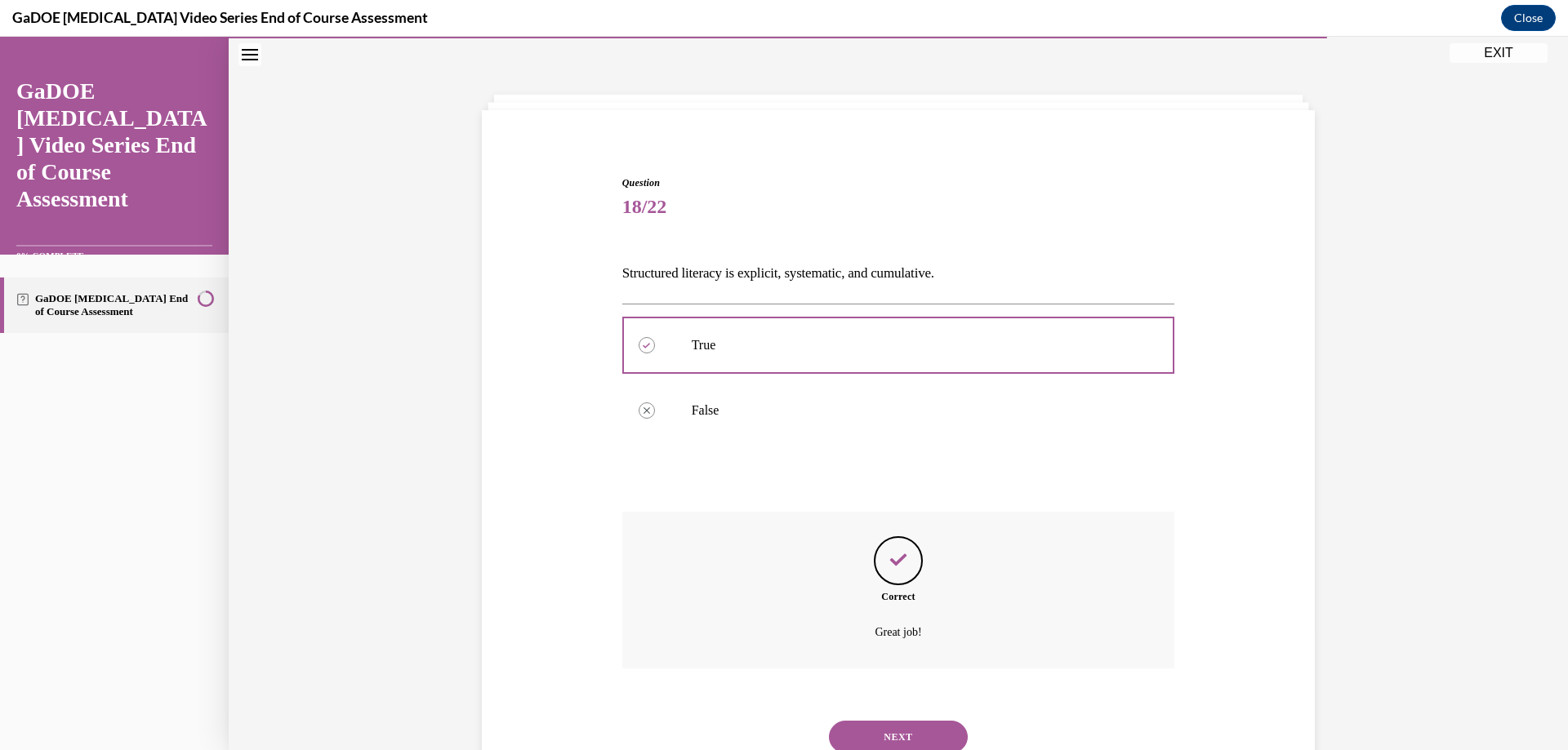
scroll to position [112, 0]
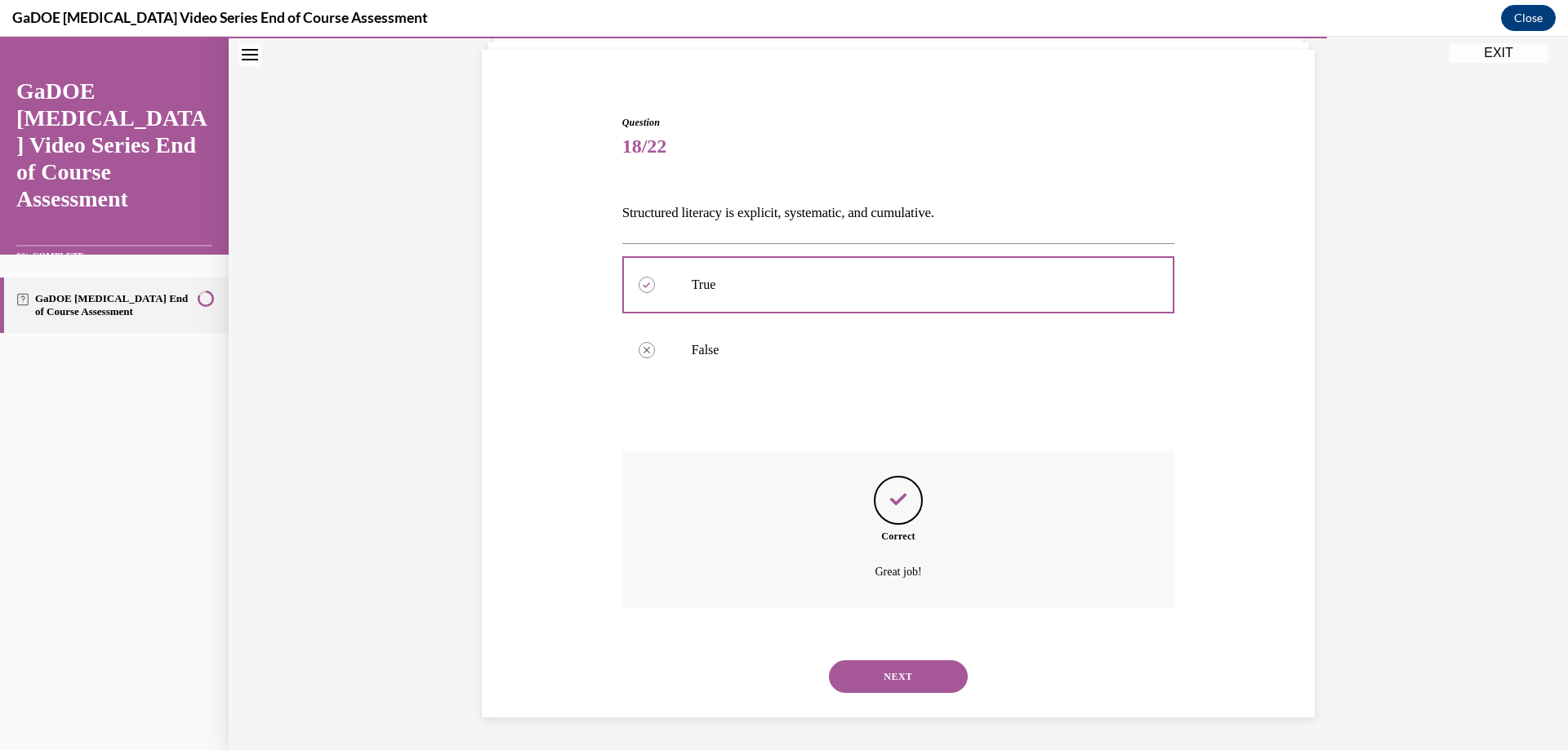
click at [896, 677] on button "NEXT" at bounding box center [899, 676] width 139 height 32
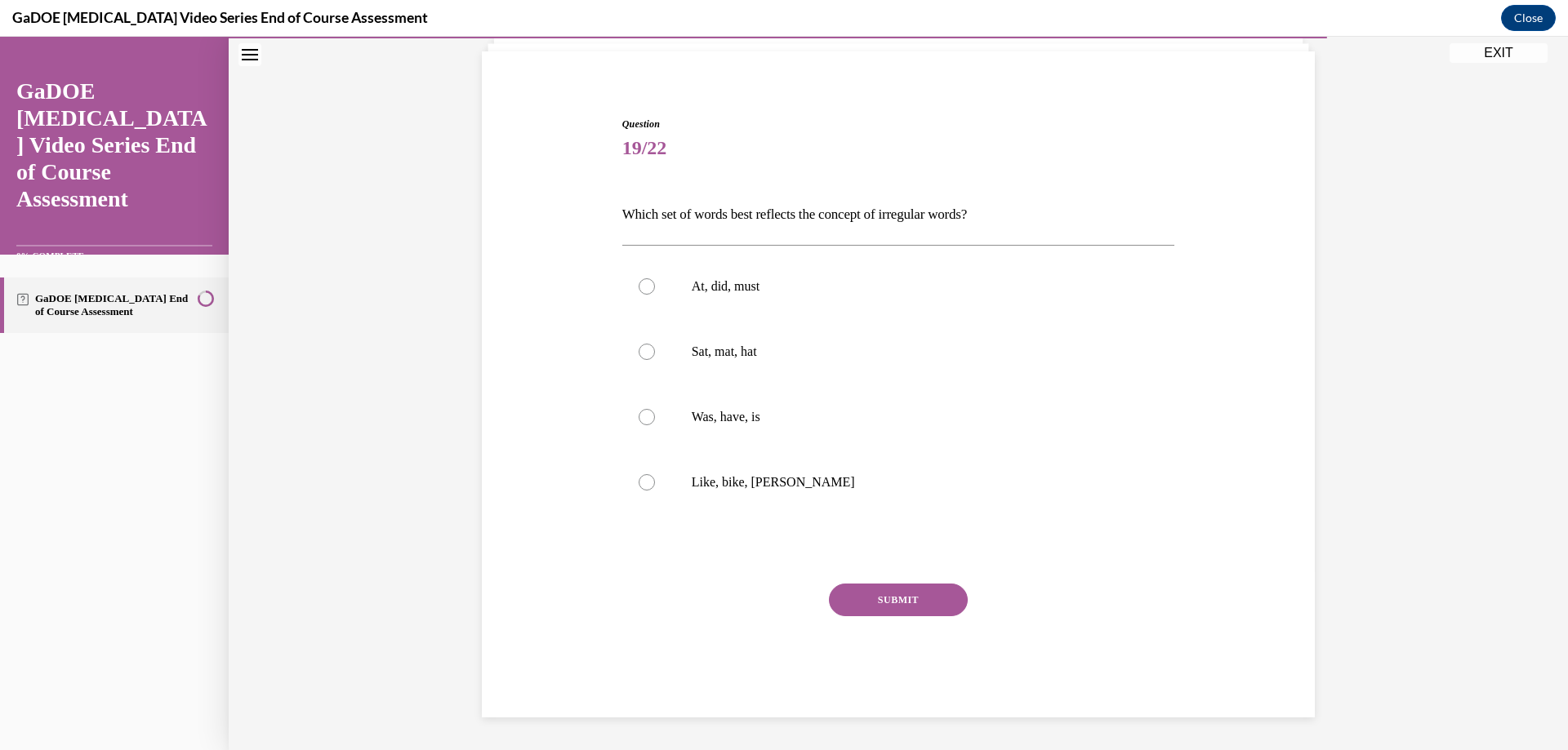
scroll to position [84, 0]
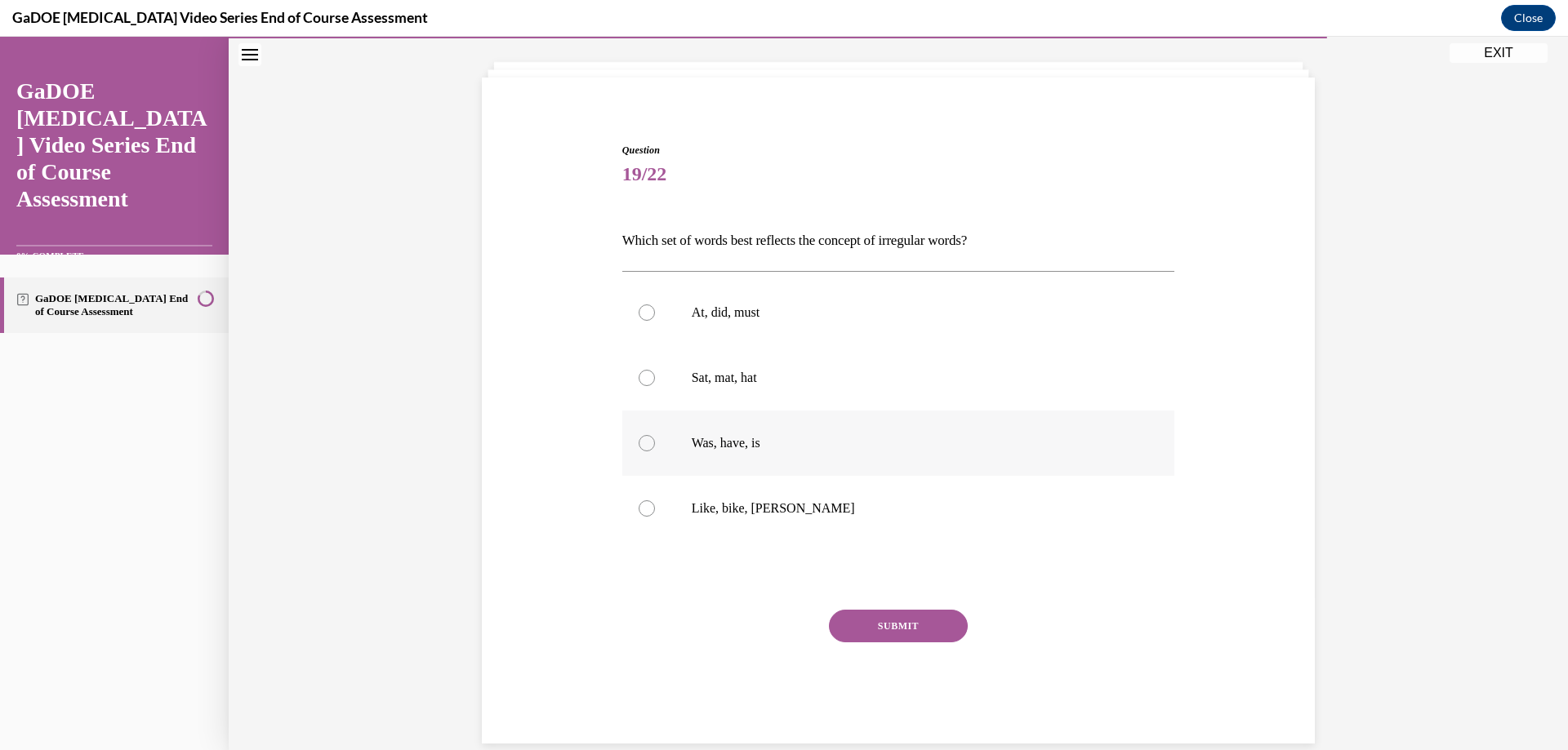
click at [642, 442] on div at bounding box center [647, 443] width 16 height 16
click at [642, 442] on input "Was, have, is" at bounding box center [647, 443] width 16 height 16
radio input "true"
click at [917, 624] on button "SUBMIT" at bounding box center [899, 626] width 139 height 32
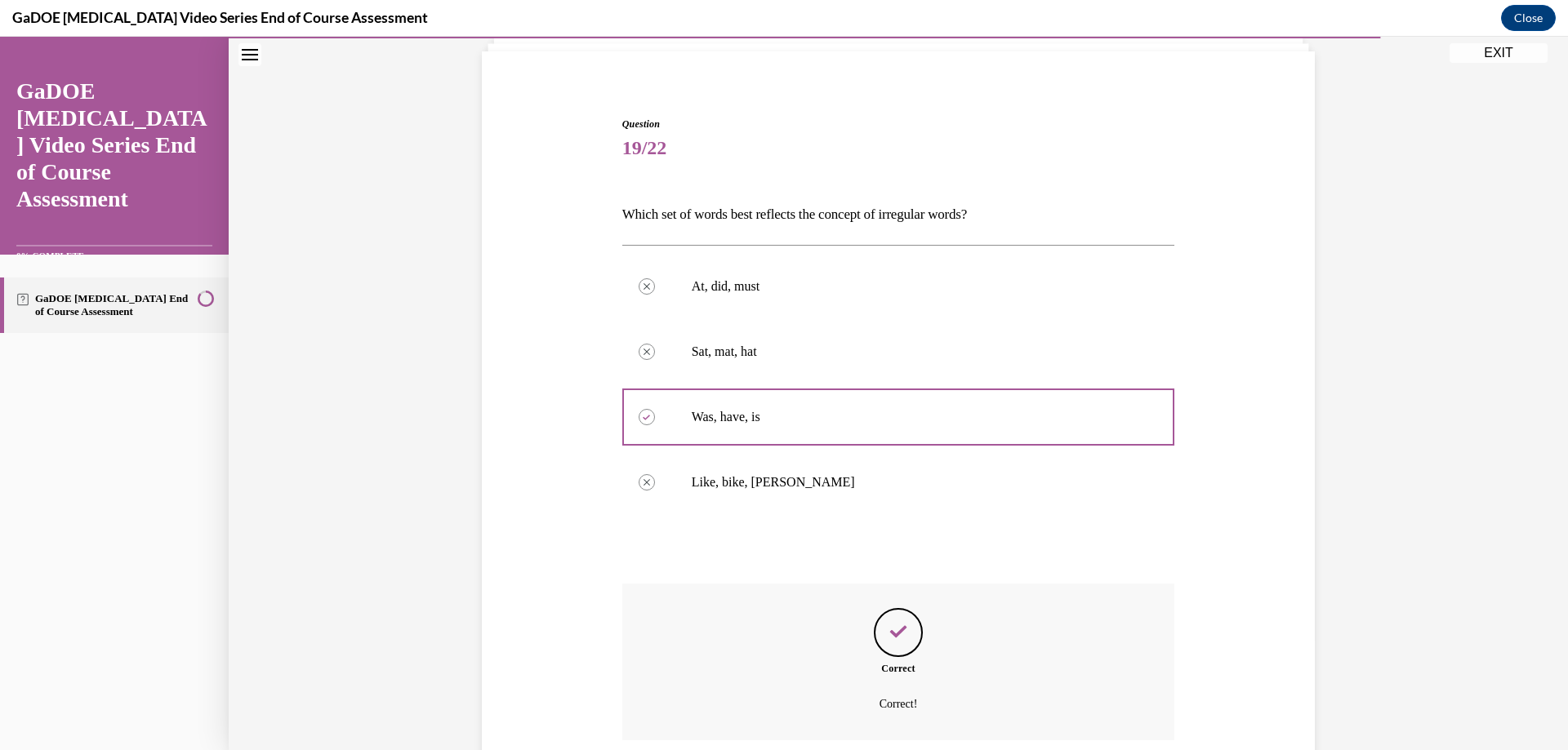
scroll to position [243, 0]
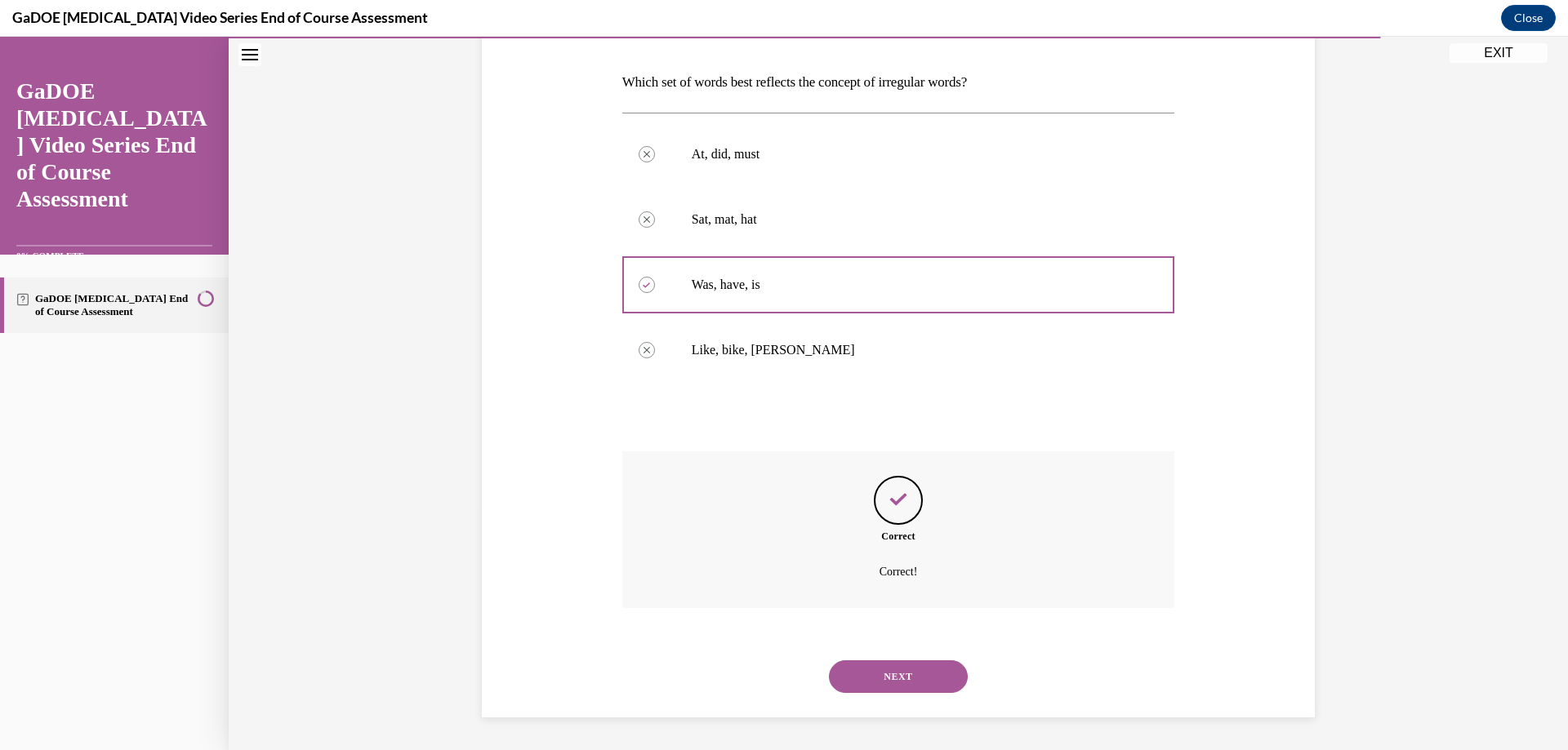
click at [895, 670] on button "NEXT" at bounding box center [899, 676] width 139 height 32
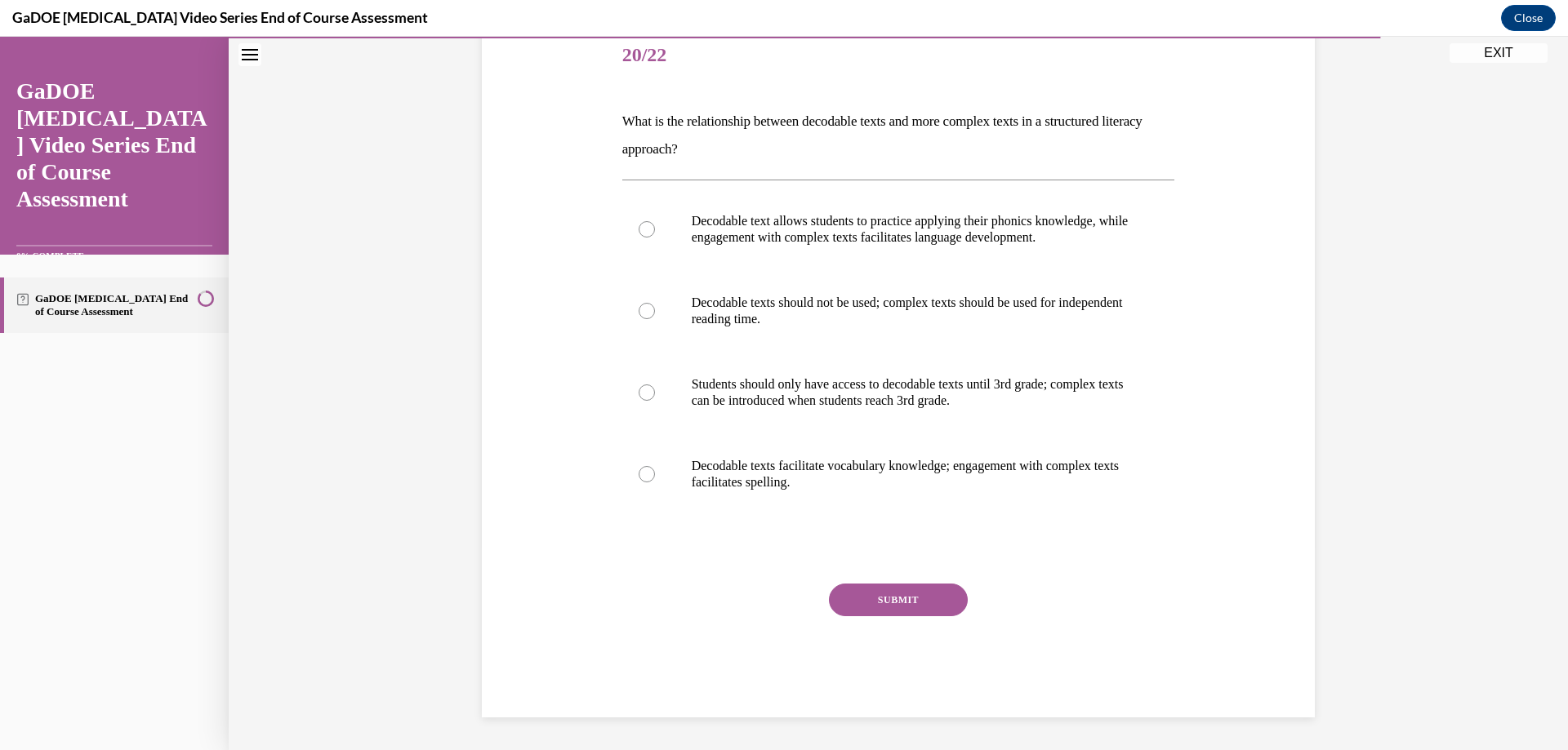
scroll to position [183, 0]
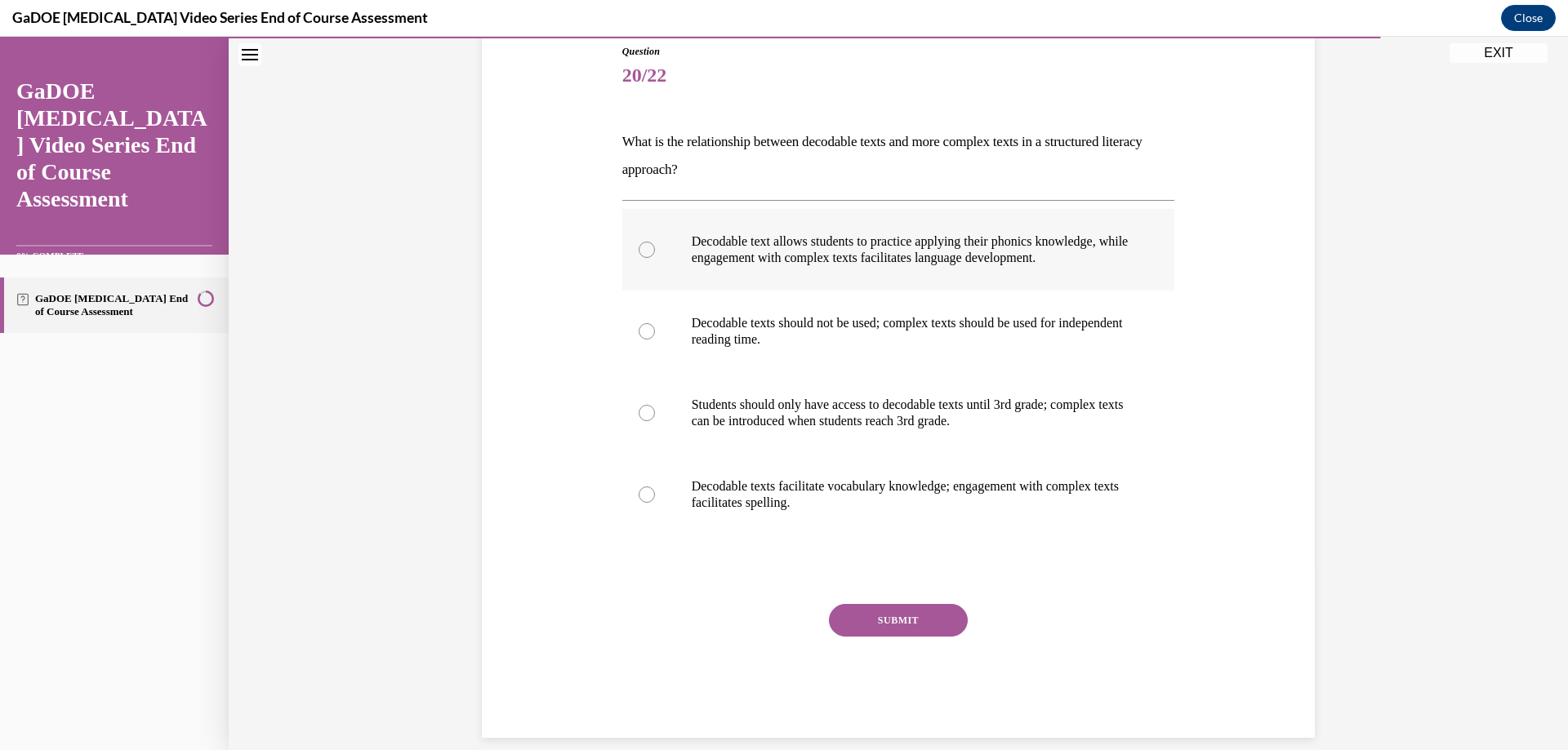
click at [643, 244] on div at bounding box center [647, 250] width 16 height 16
click at [643, 244] on input "Decodable text allows students to practice applying their phonics knowledge, wh…" at bounding box center [647, 250] width 16 height 16
radio input "true"
click at [902, 614] on button "SUBMIT" at bounding box center [899, 621] width 139 height 32
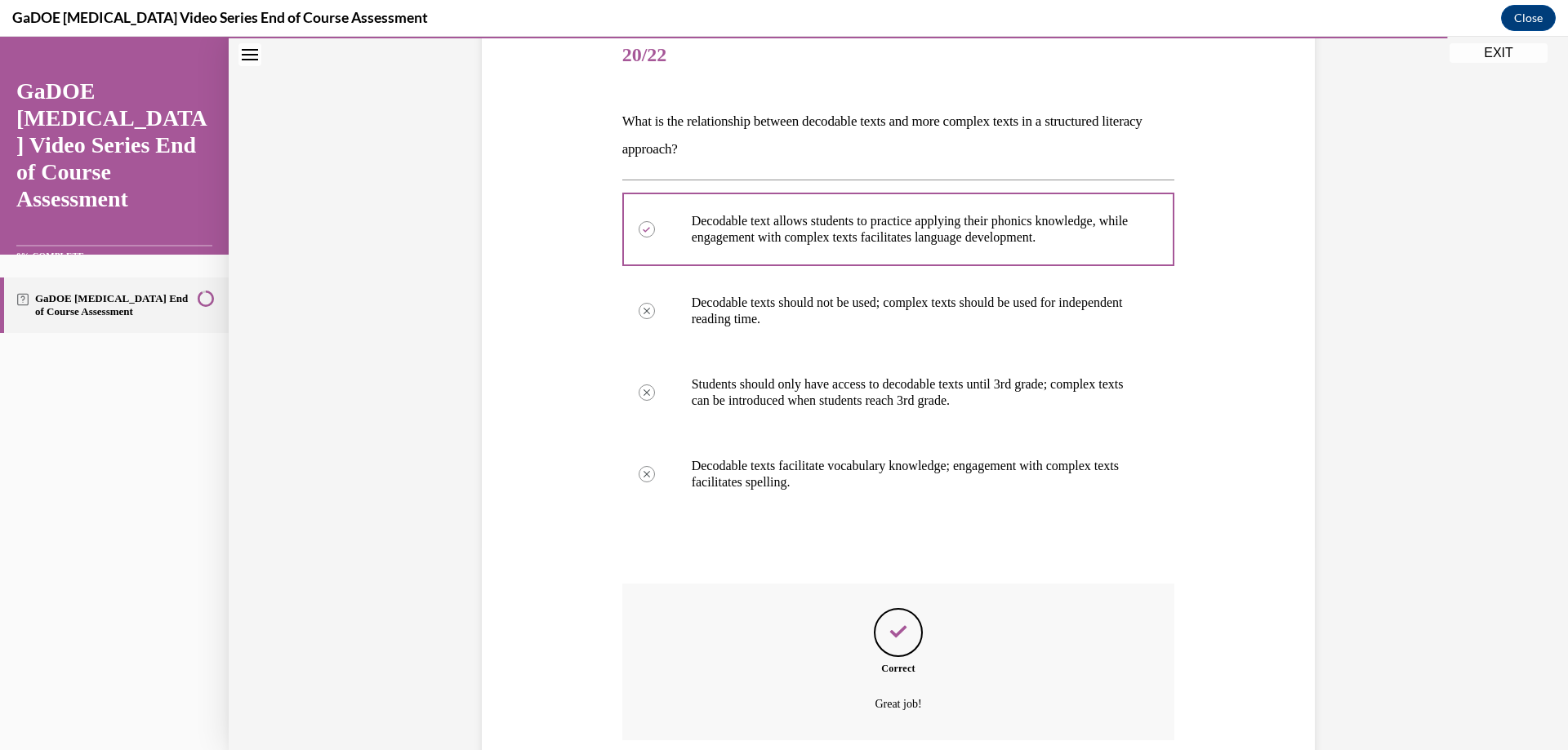
scroll to position [336, 0]
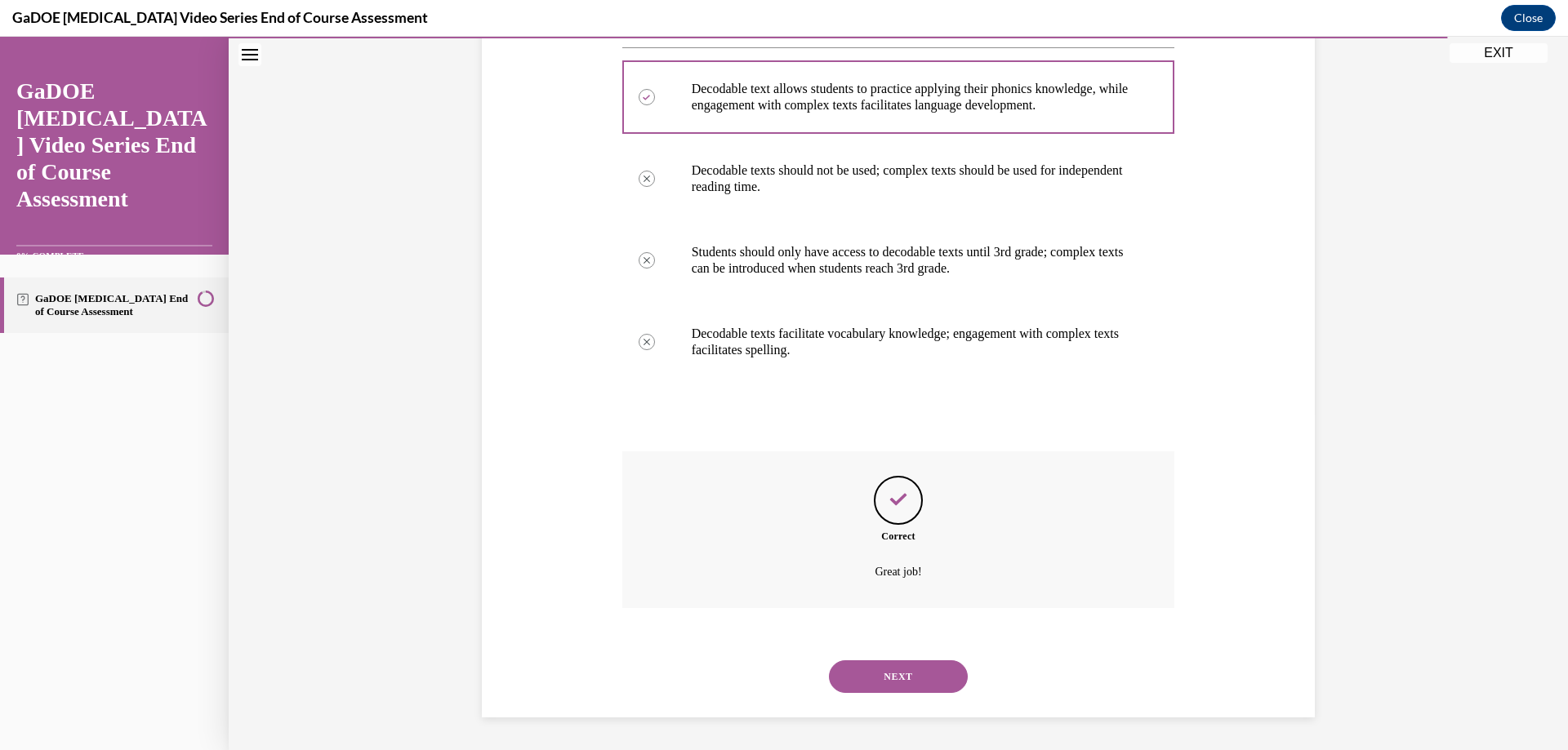
click at [905, 670] on button "NEXT" at bounding box center [899, 676] width 139 height 32
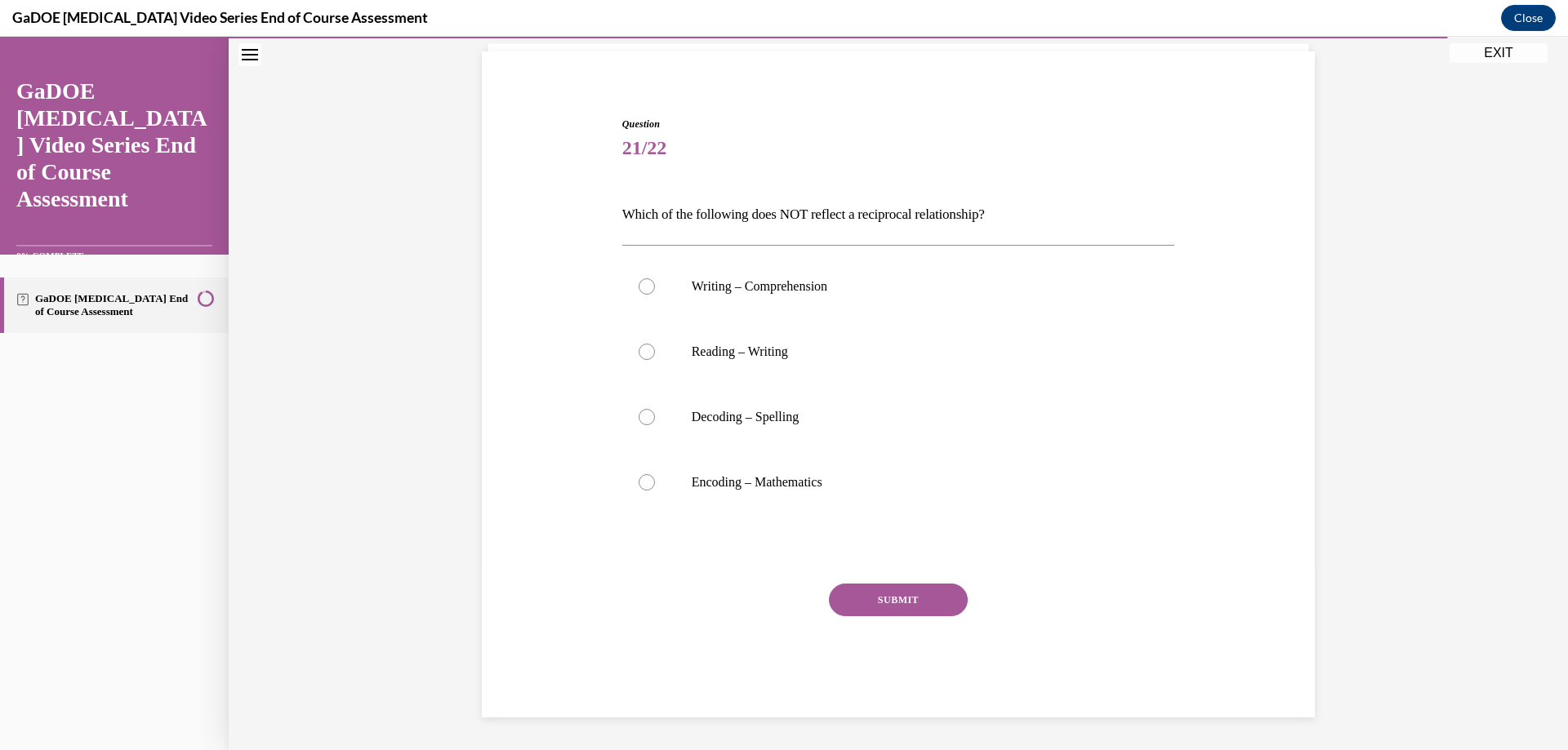
scroll to position [110, 0]
click at [642, 483] on div at bounding box center [647, 482] width 16 height 16
click at [642, 483] on input "Encoding – Mathematics" at bounding box center [647, 482] width 16 height 16
radio input "true"
click at [904, 600] on button "SUBMIT" at bounding box center [899, 600] width 139 height 32
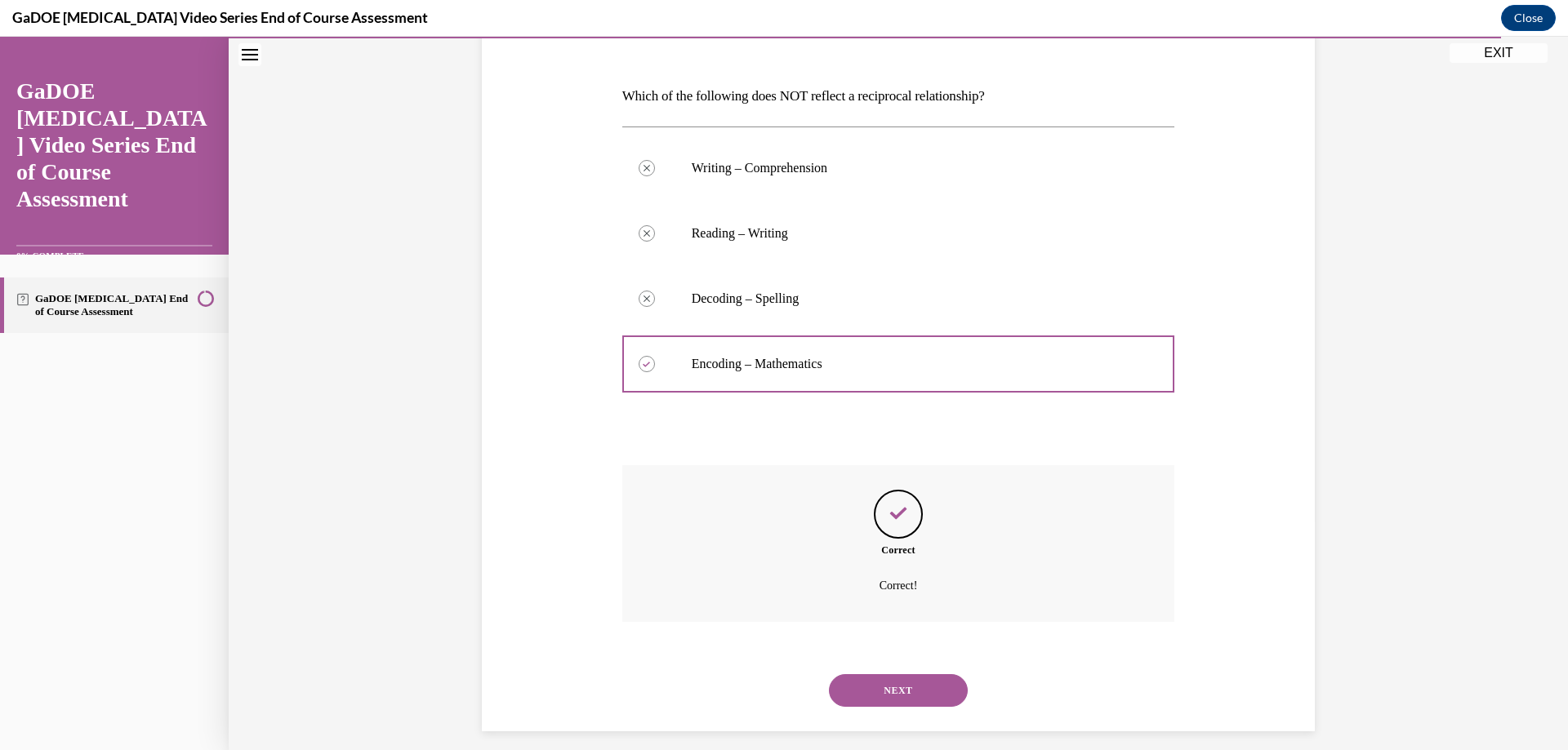
scroll to position [243, 0]
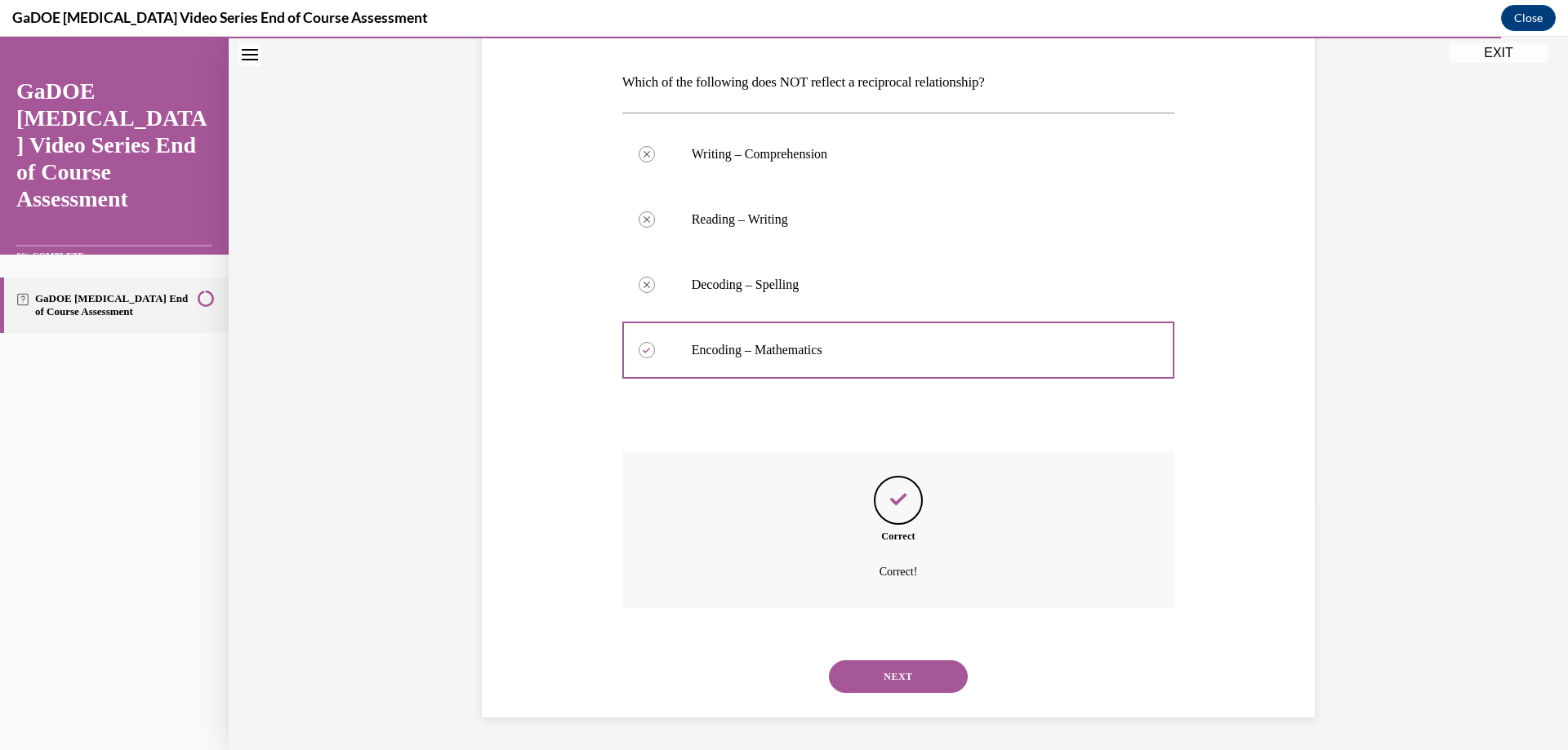
click at [886, 664] on button "NEXT" at bounding box center [899, 676] width 139 height 32
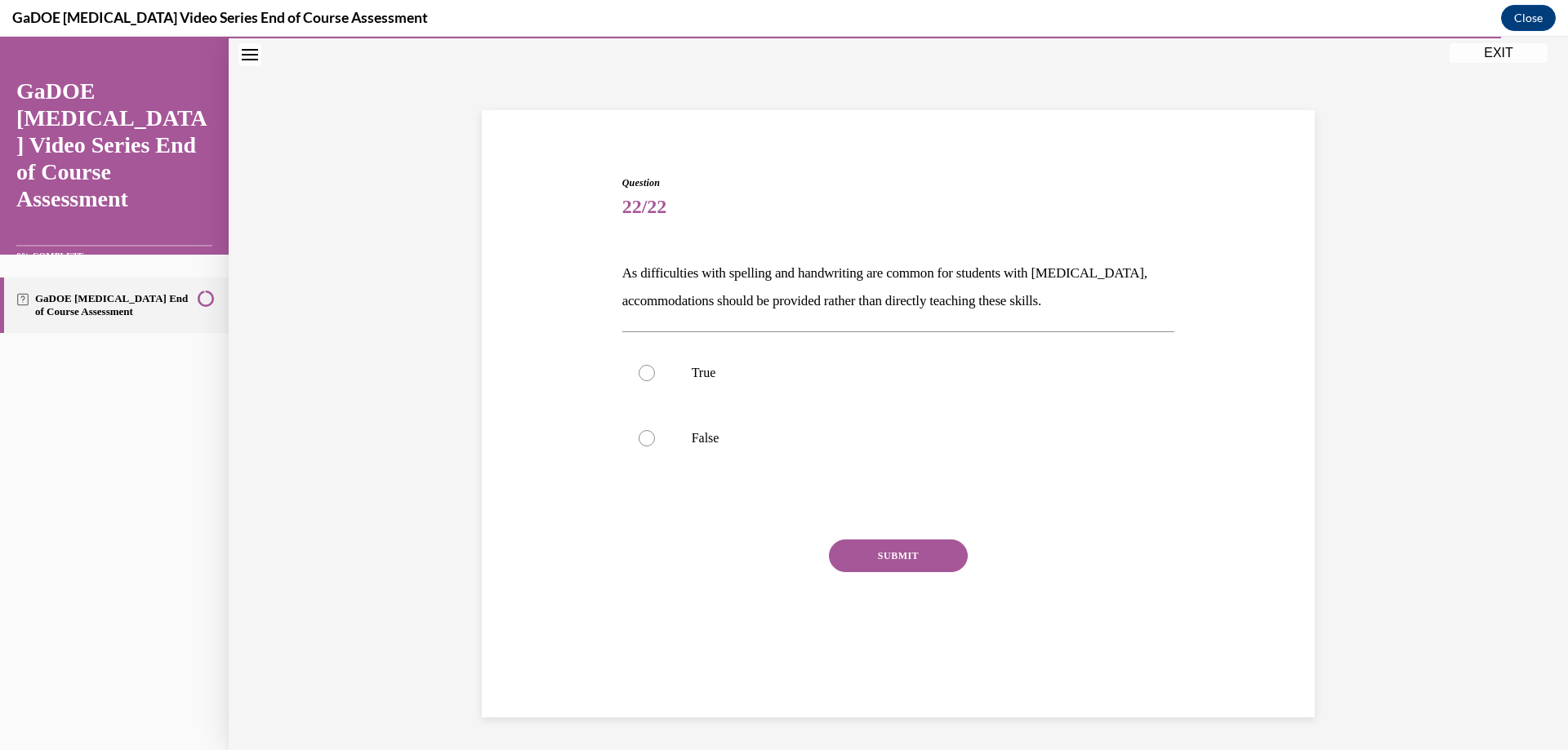
scroll to position [51, 0]
click at [699, 436] on p "False" at bounding box center [913, 438] width 443 height 16
click at [655, 436] on input "False" at bounding box center [647, 438] width 16 height 16
radio input "true"
click at [880, 560] on button "SUBMIT" at bounding box center [899, 556] width 139 height 32
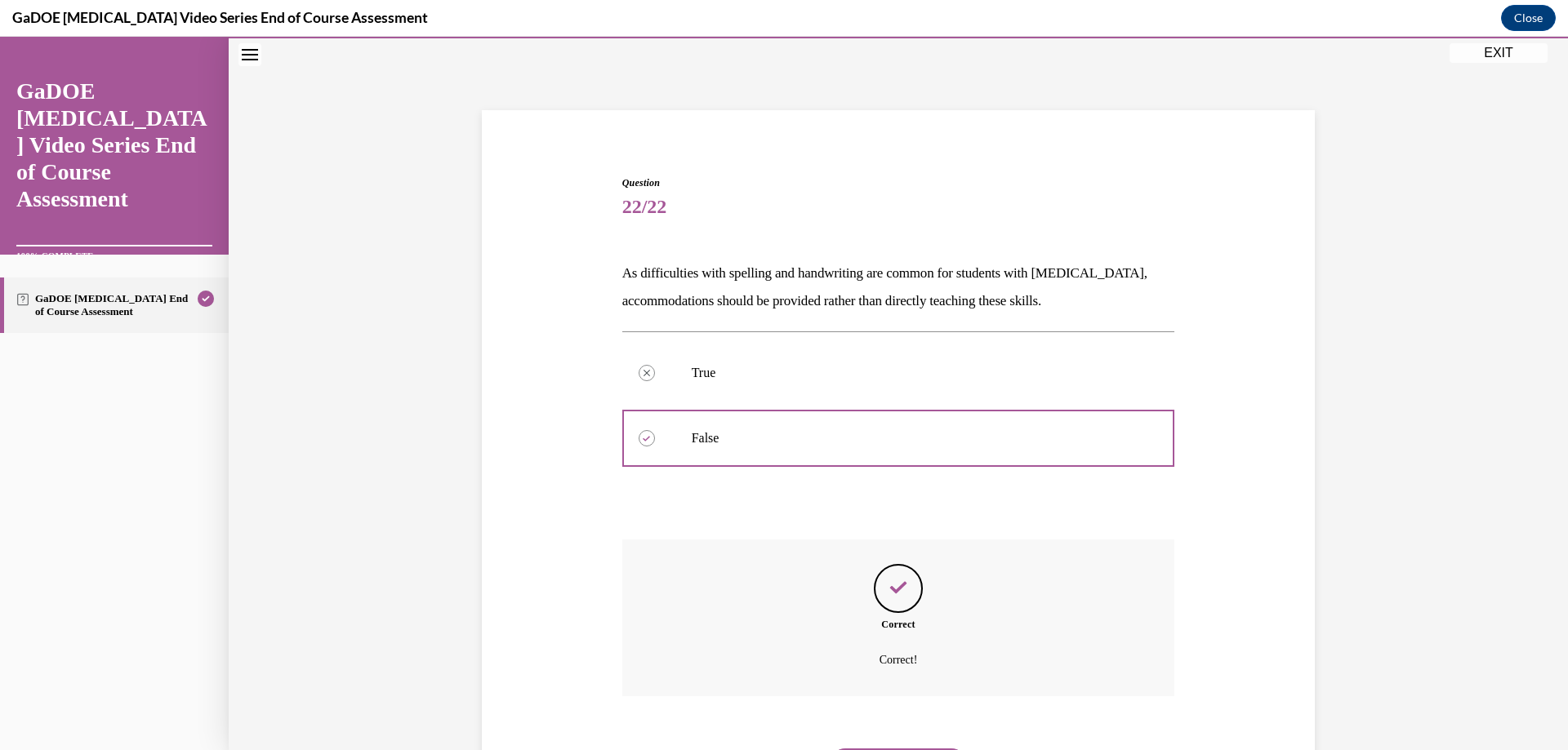
scroll to position [139, 0]
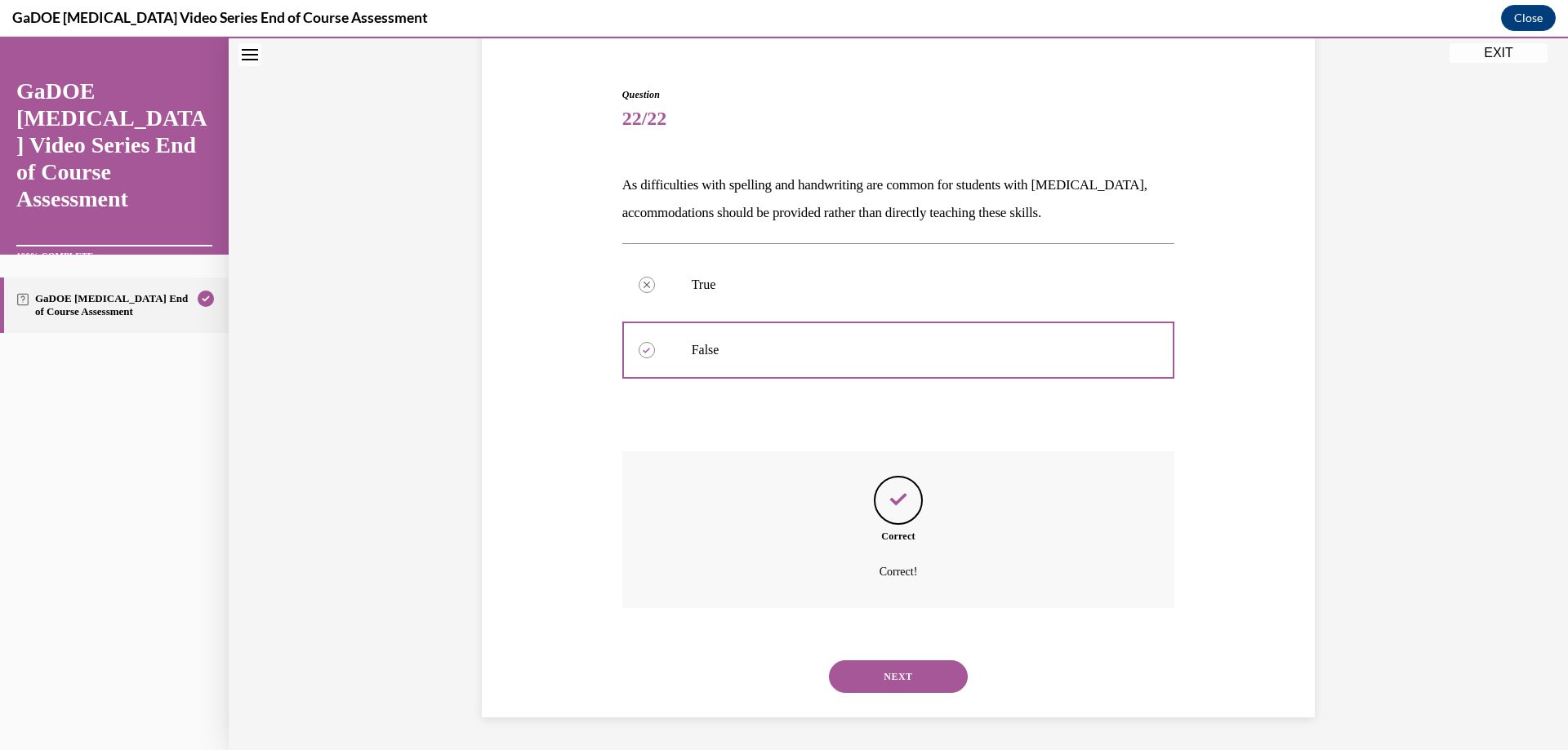
click at [905, 669] on button "NEXT" at bounding box center [899, 676] width 139 height 32
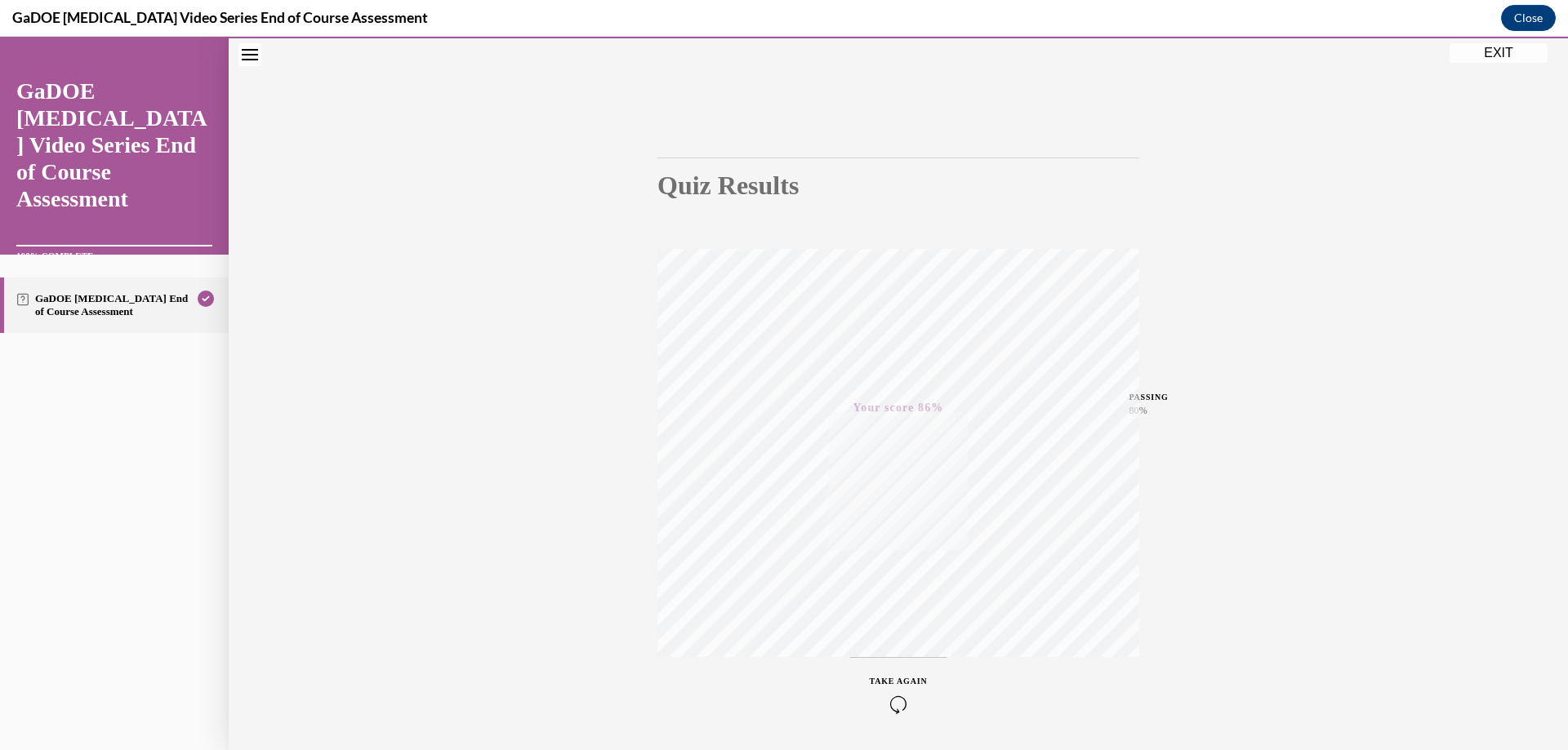
scroll to position [123, 0]
click at [1503, 50] on button "EXIT" at bounding box center [1498, 53] width 98 height 20
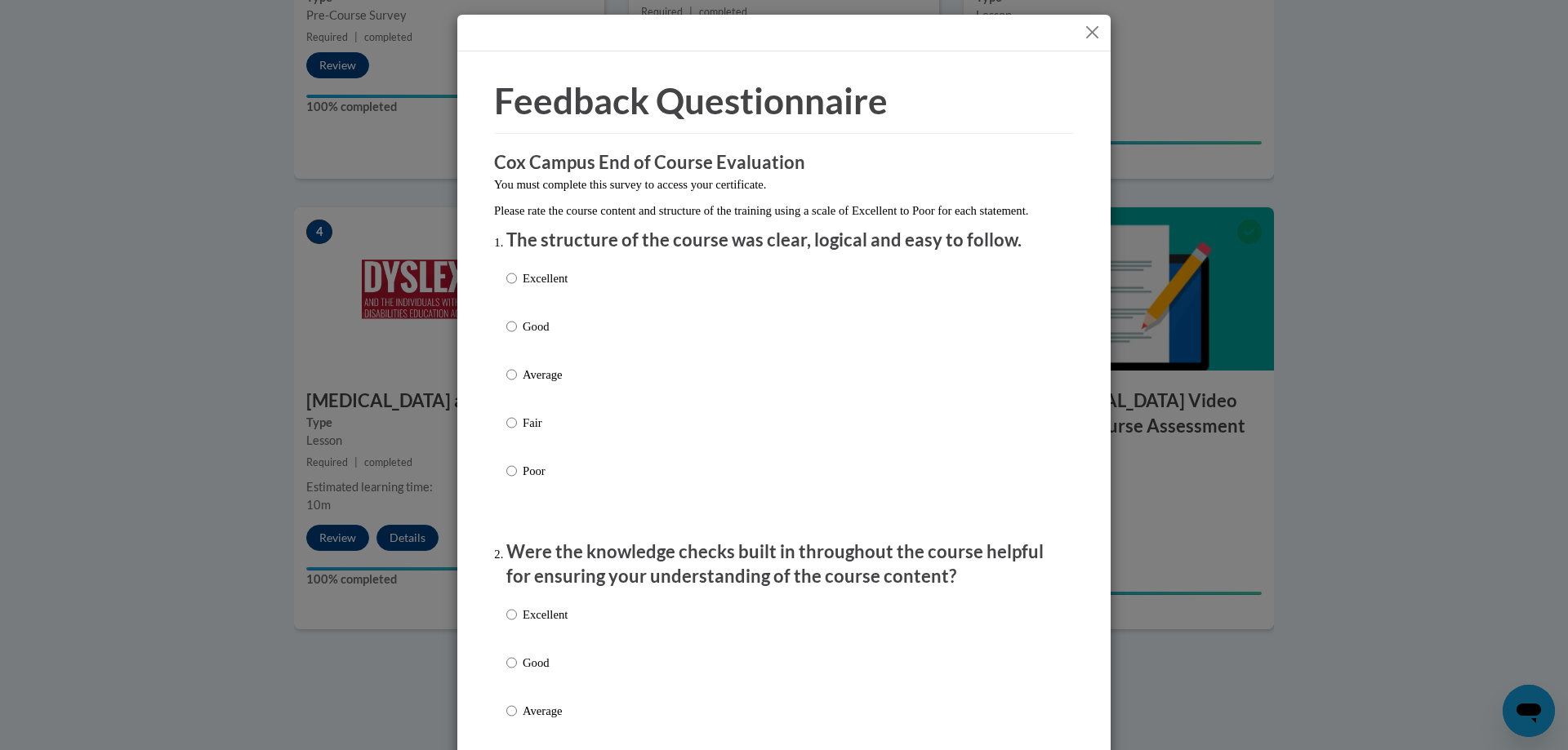
click at [543, 287] on p "Excellent" at bounding box center [545, 278] width 45 height 18
click at [517, 287] on input "Excellent" at bounding box center [512, 278] width 11 height 18
radio input "true"
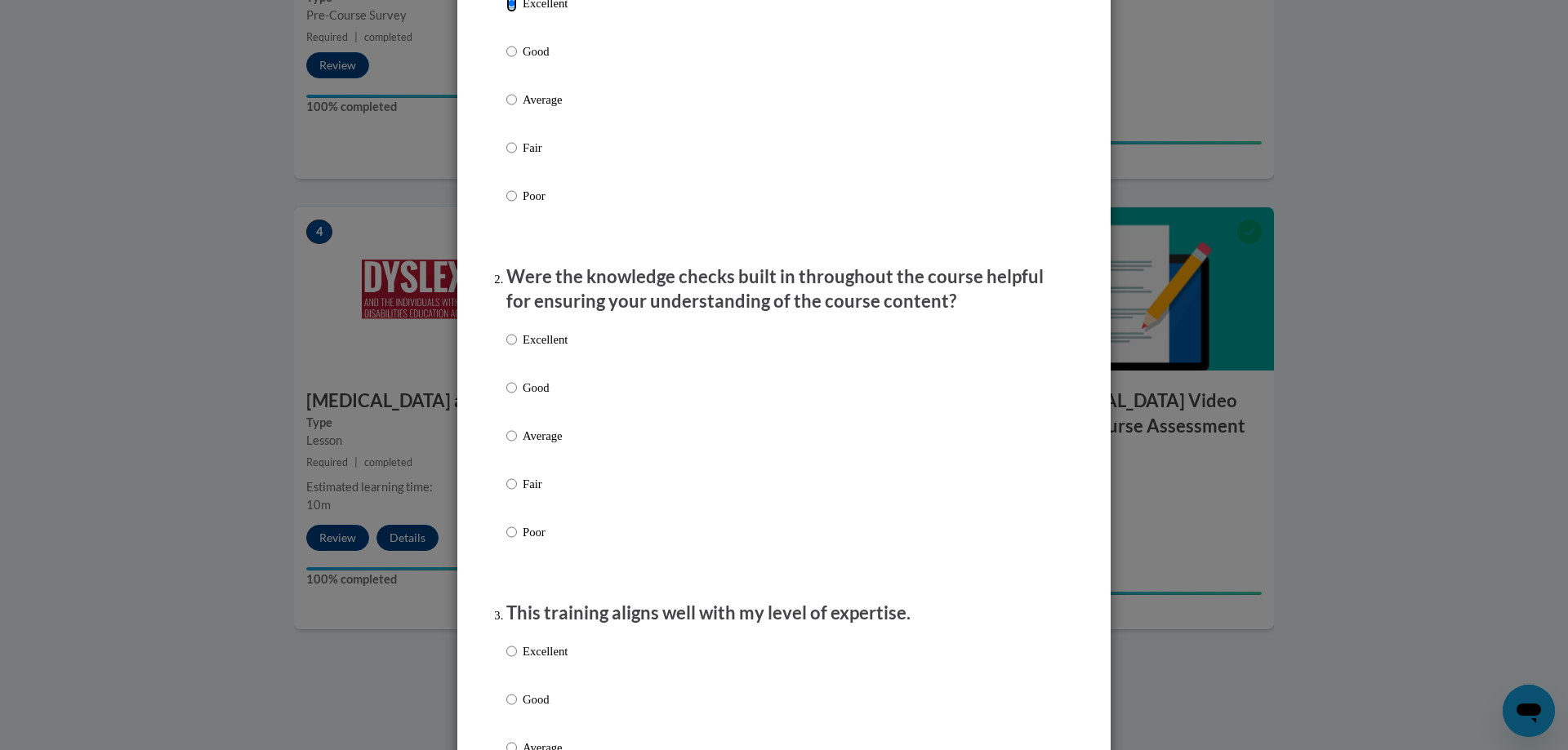
scroll to position [327, 0]
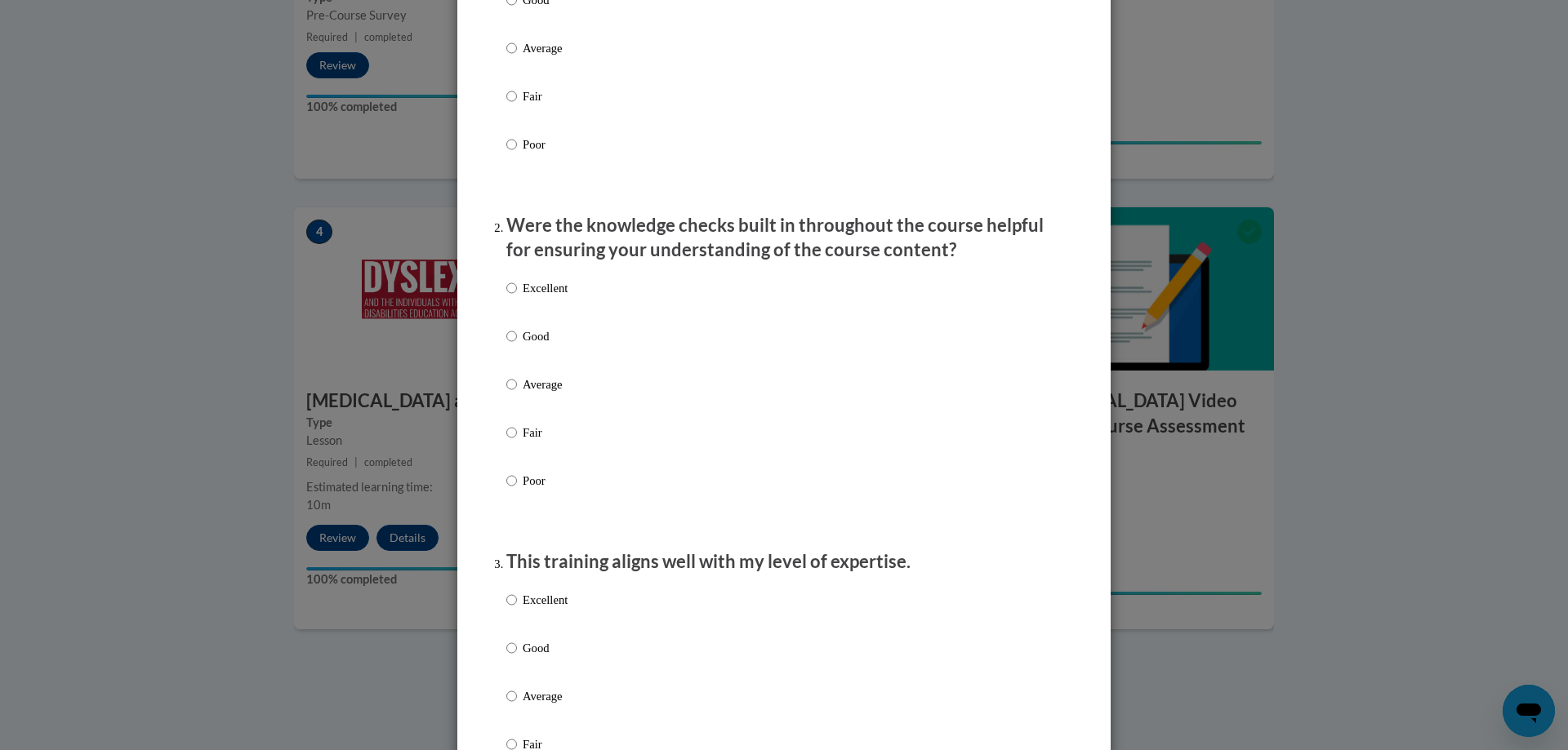
click at [523, 297] on p "Excellent" at bounding box center [545, 288] width 45 height 18
click at [517, 297] on input "Excellent" at bounding box center [512, 288] width 11 height 18
radio input "true"
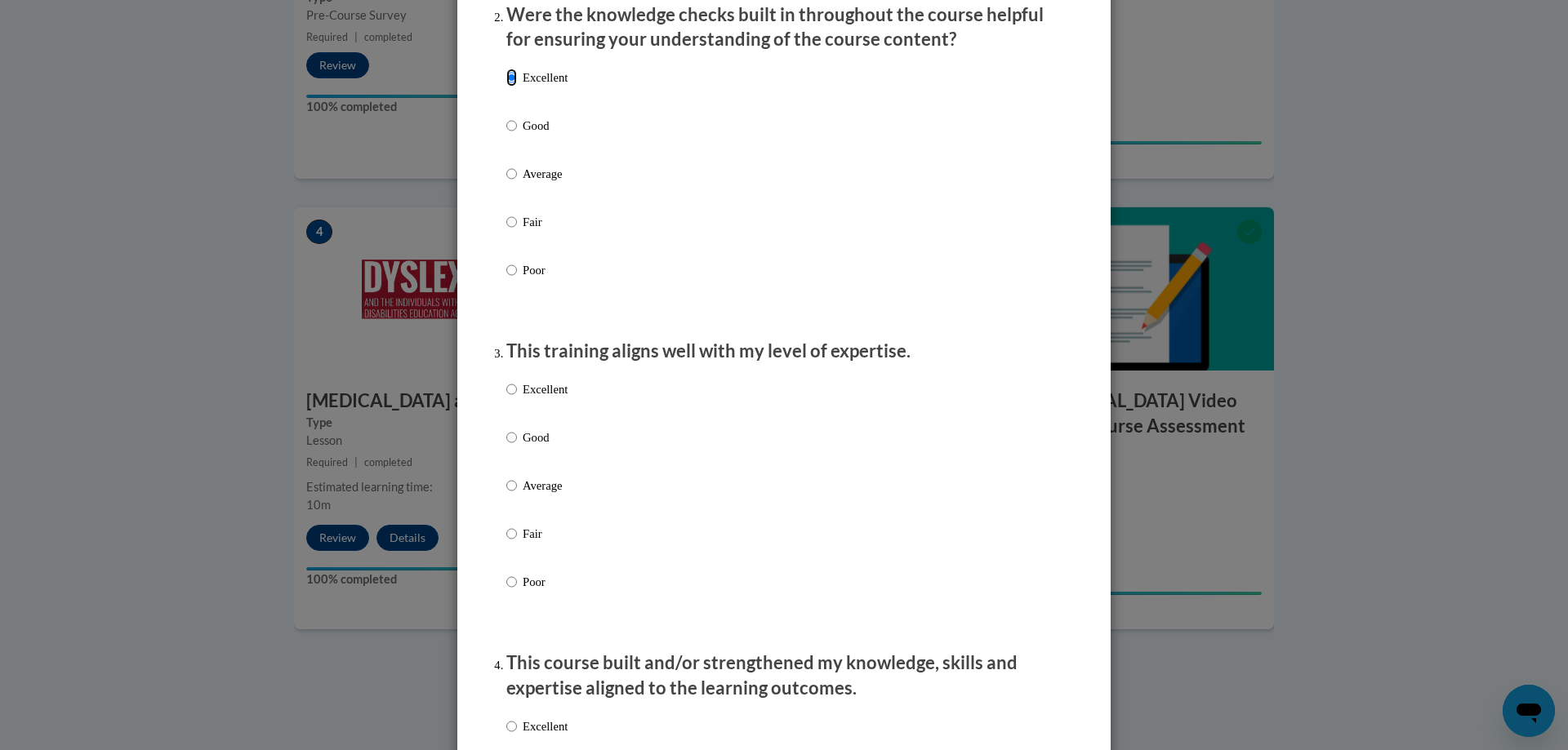
scroll to position [571, 0]
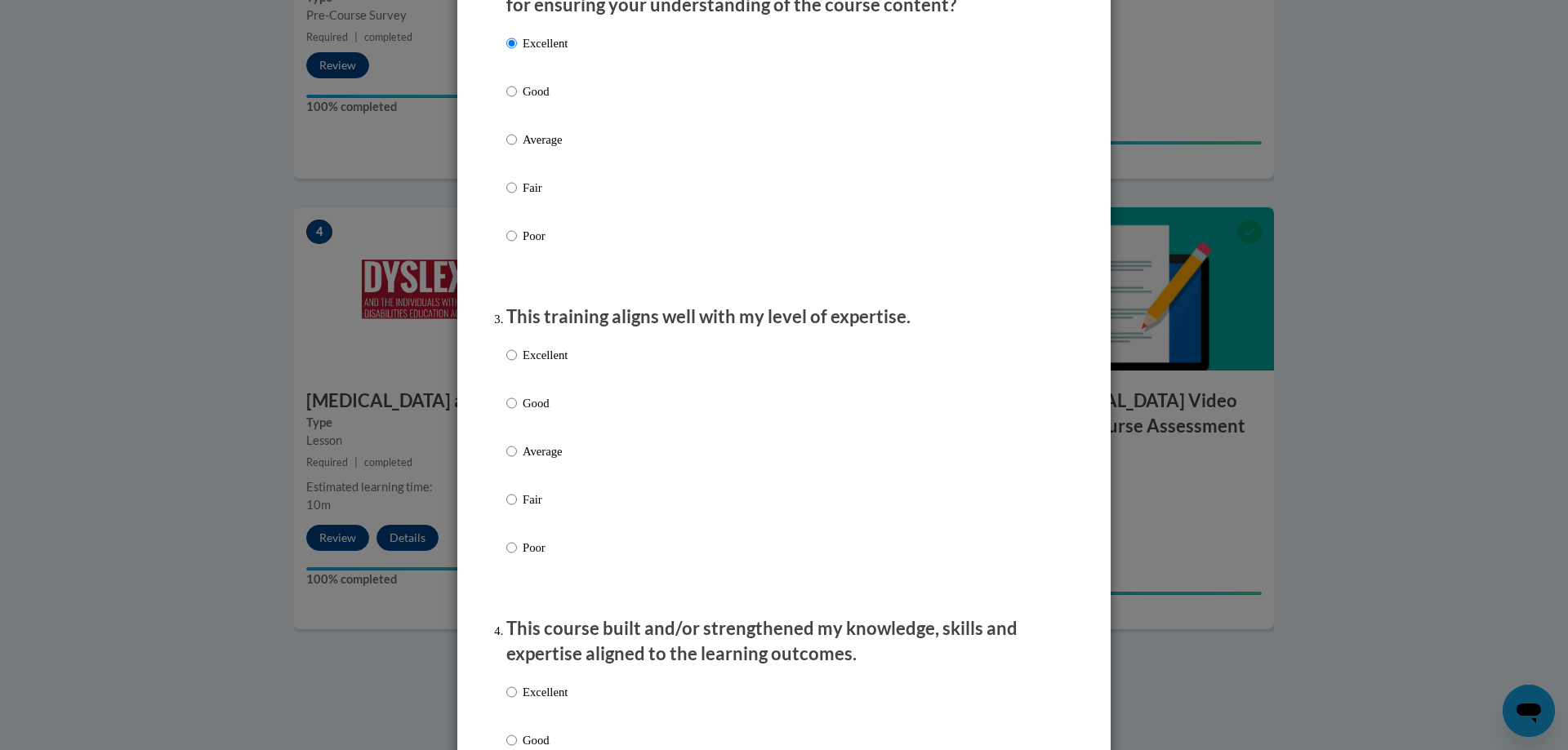
click at [548, 364] on p "Excellent" at bounding box center [545, 355] width 45 height 18
click at [517, 364] on input "Excellent" at bounding box center [512, 355] width 11 height 18
radio input "true"
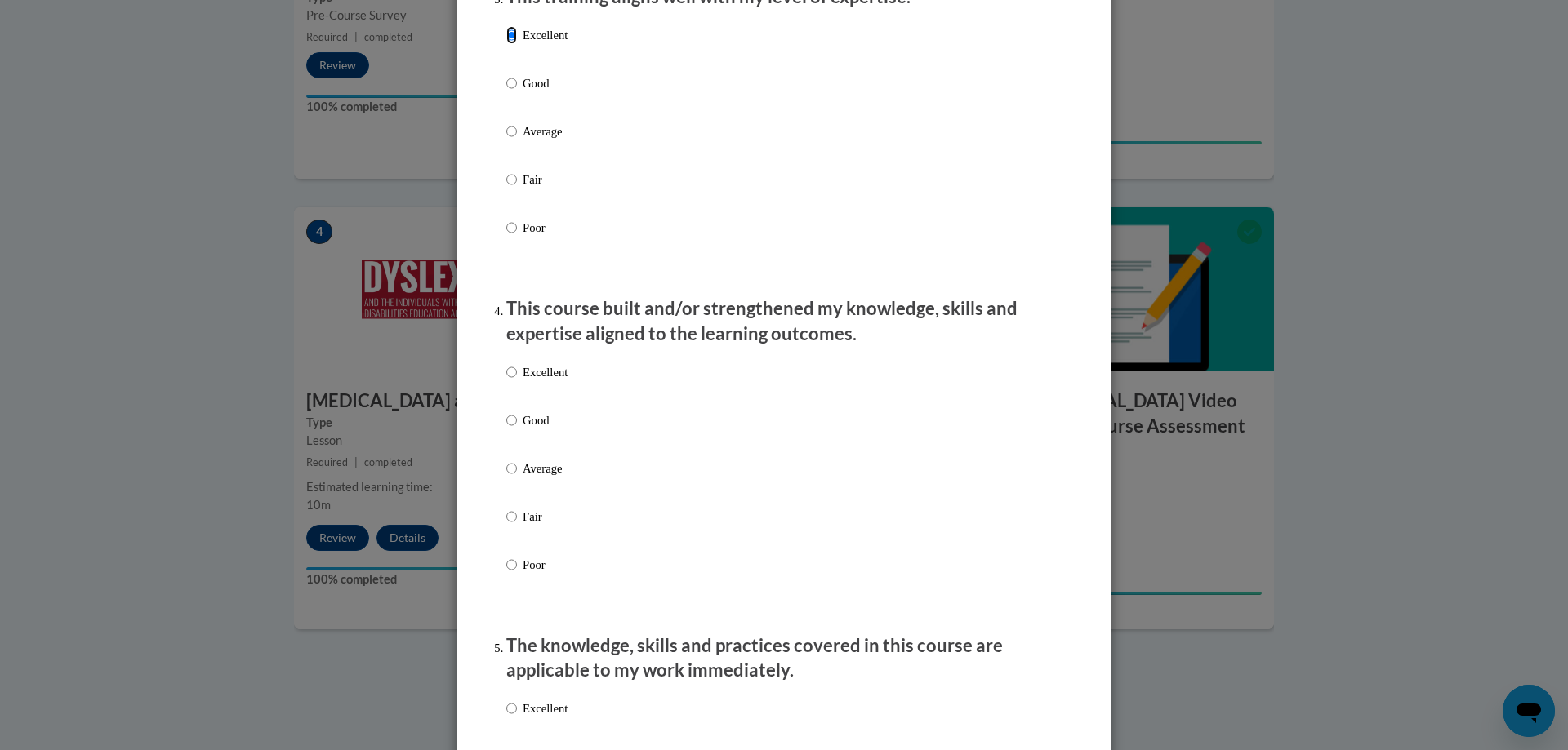
scroll to position [898, 0]
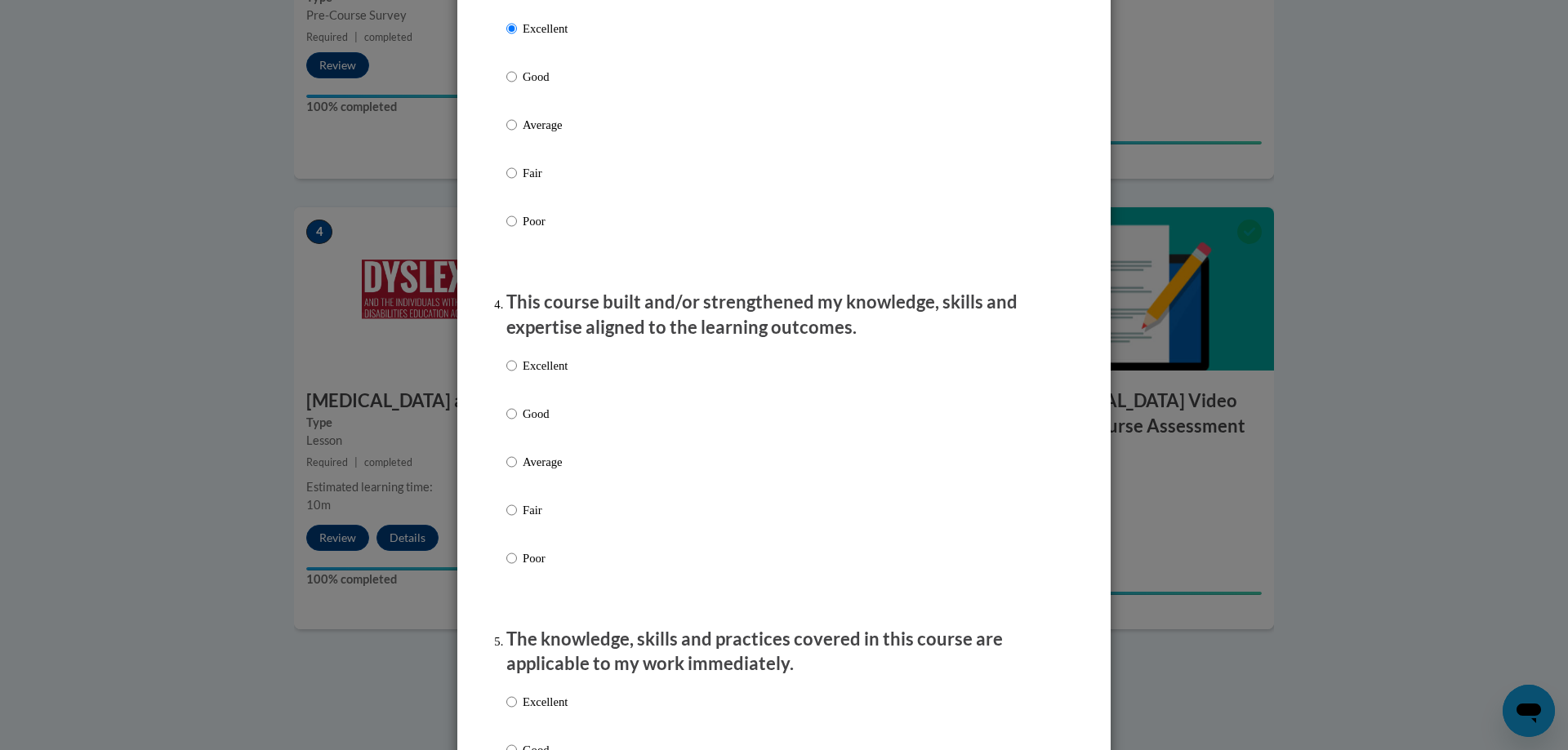
click at [531, 375] on p "Excellent" at bounding box center [545, 366] width 45 height 18
click at [517, 375] on input "Excellent" at bounding box center [512, 366] width 11 height 18
radio input "true"
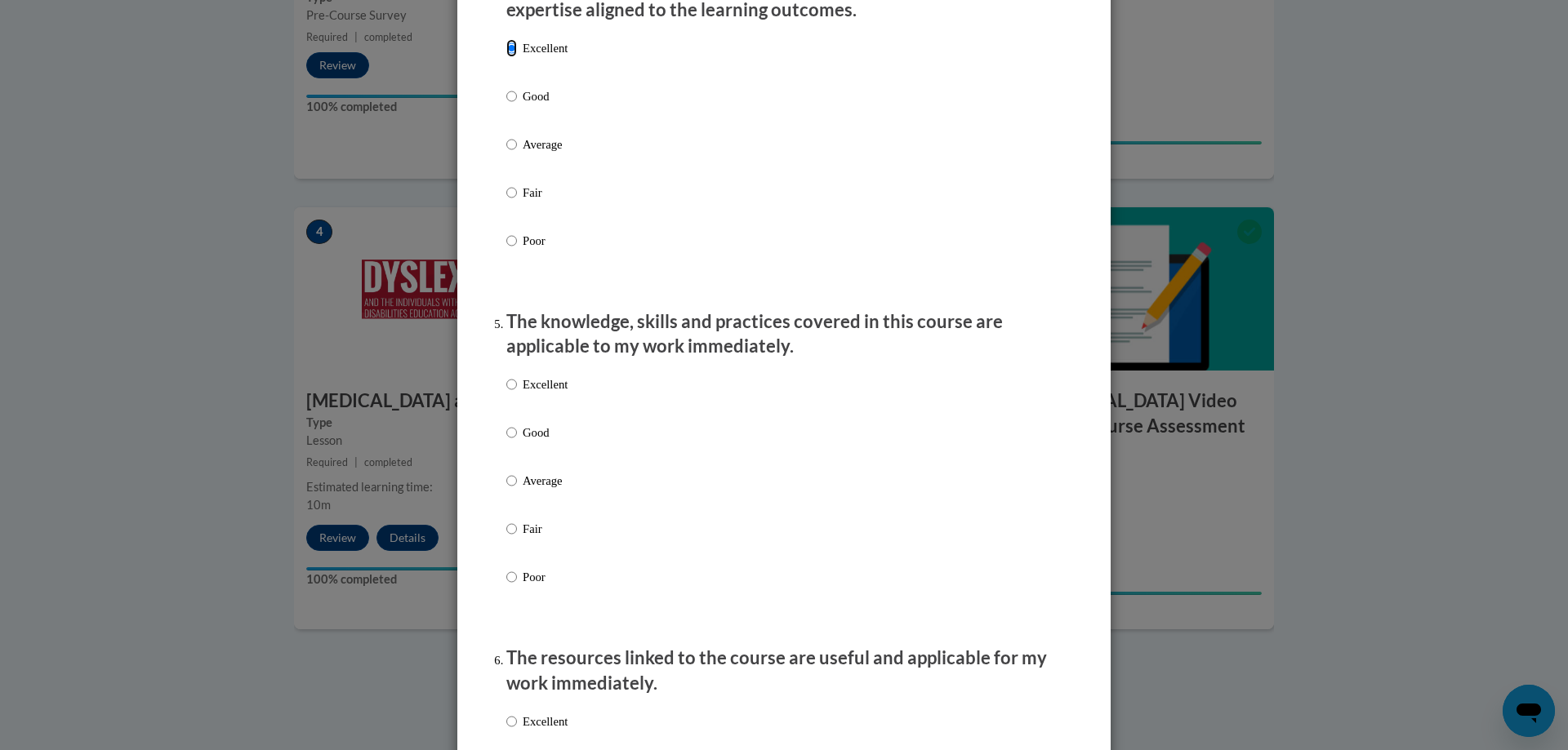
scroll to position [1224, 0]
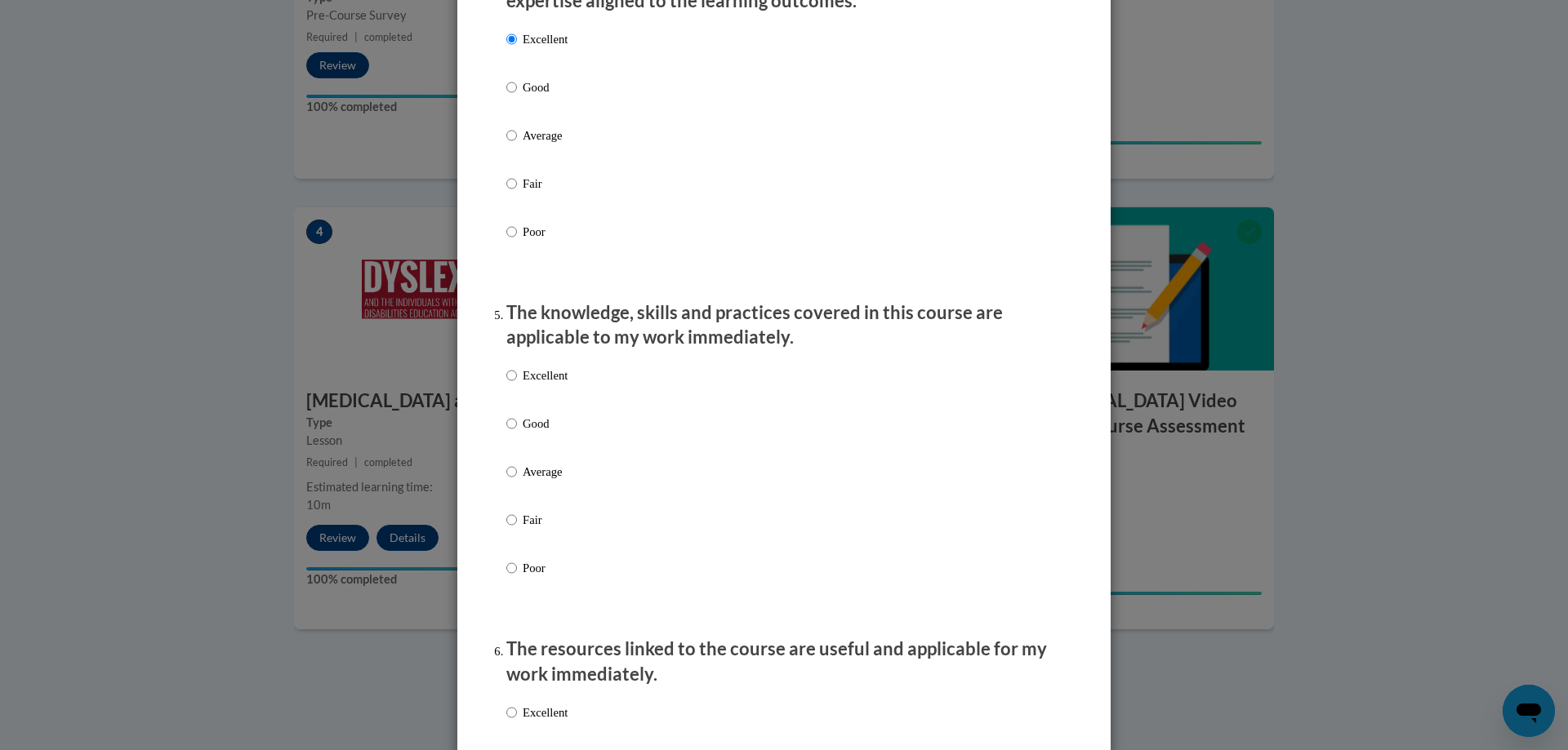
click at [549, 384] on p "Excellent" at bounding box center [545, 375] width 45 height 18
click at [517, 384] on input "Excellent" at bounding box center [512, 375] width 11 height 18
radio input "true"
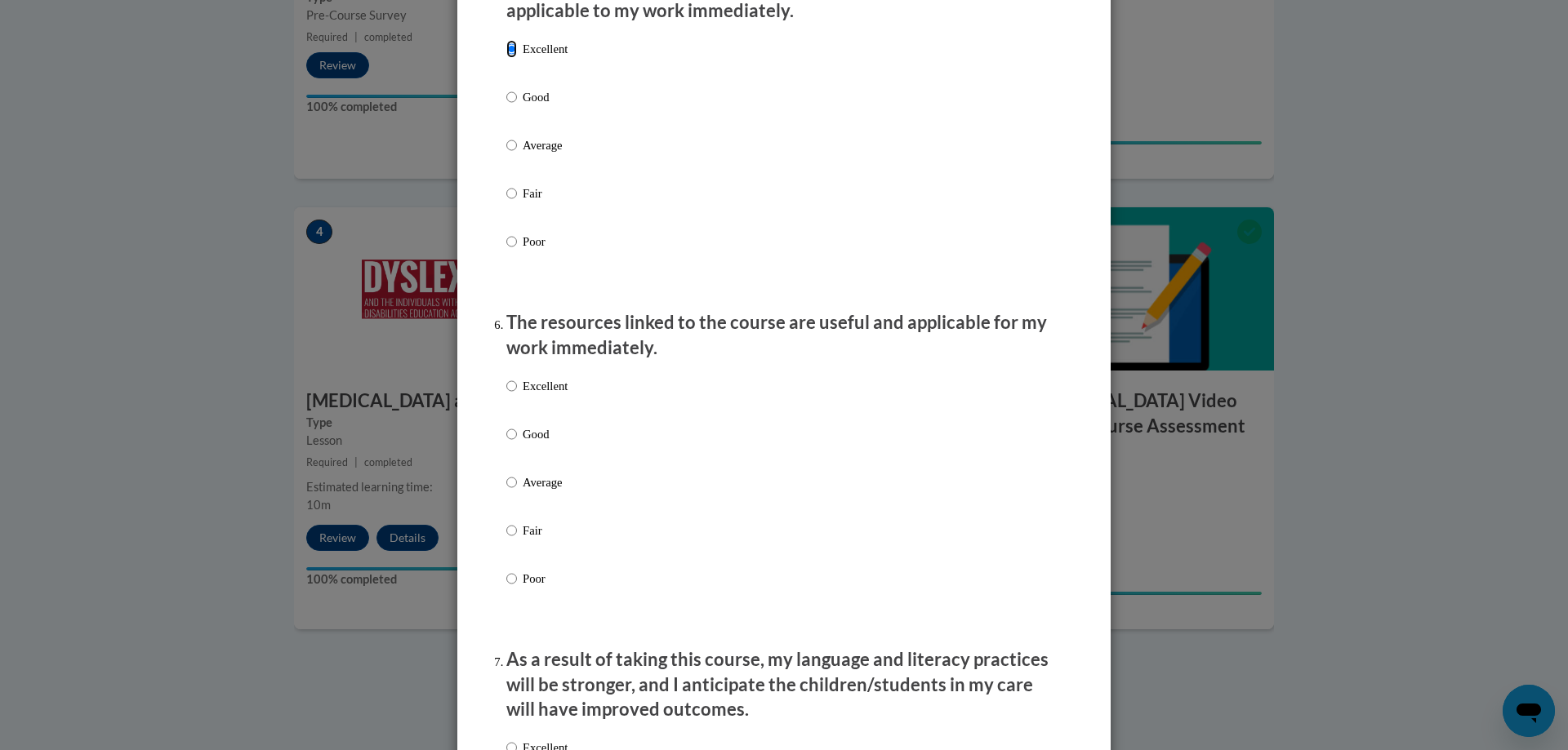
scroll to position [1633, 0]
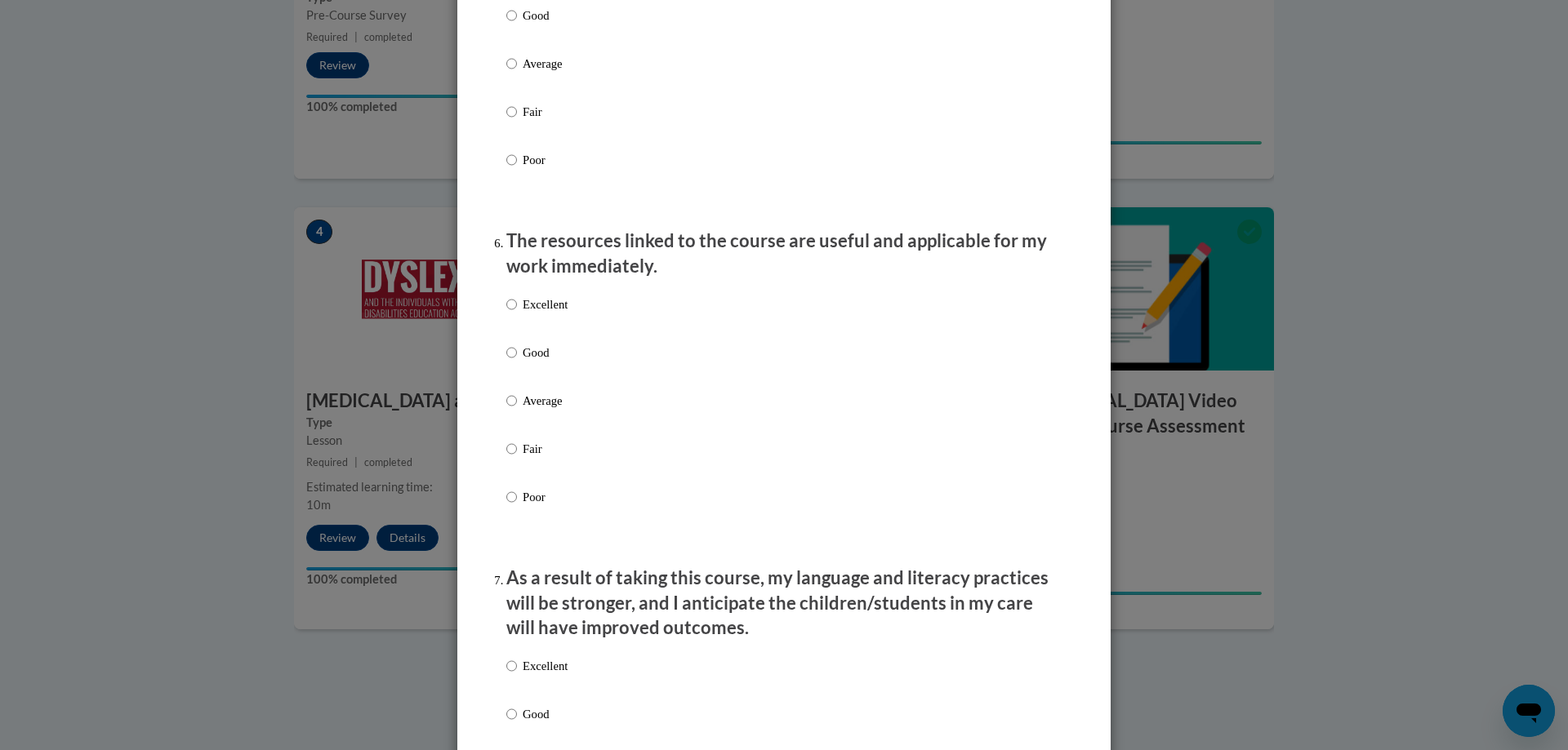
click at [527, 313] on p "Excellent" at bounding box center [545, 304] width 45 height 18
click at [517, 313] on input "Excellent" at bounding box center [512, 304] width 11 height 18
radio input "true"
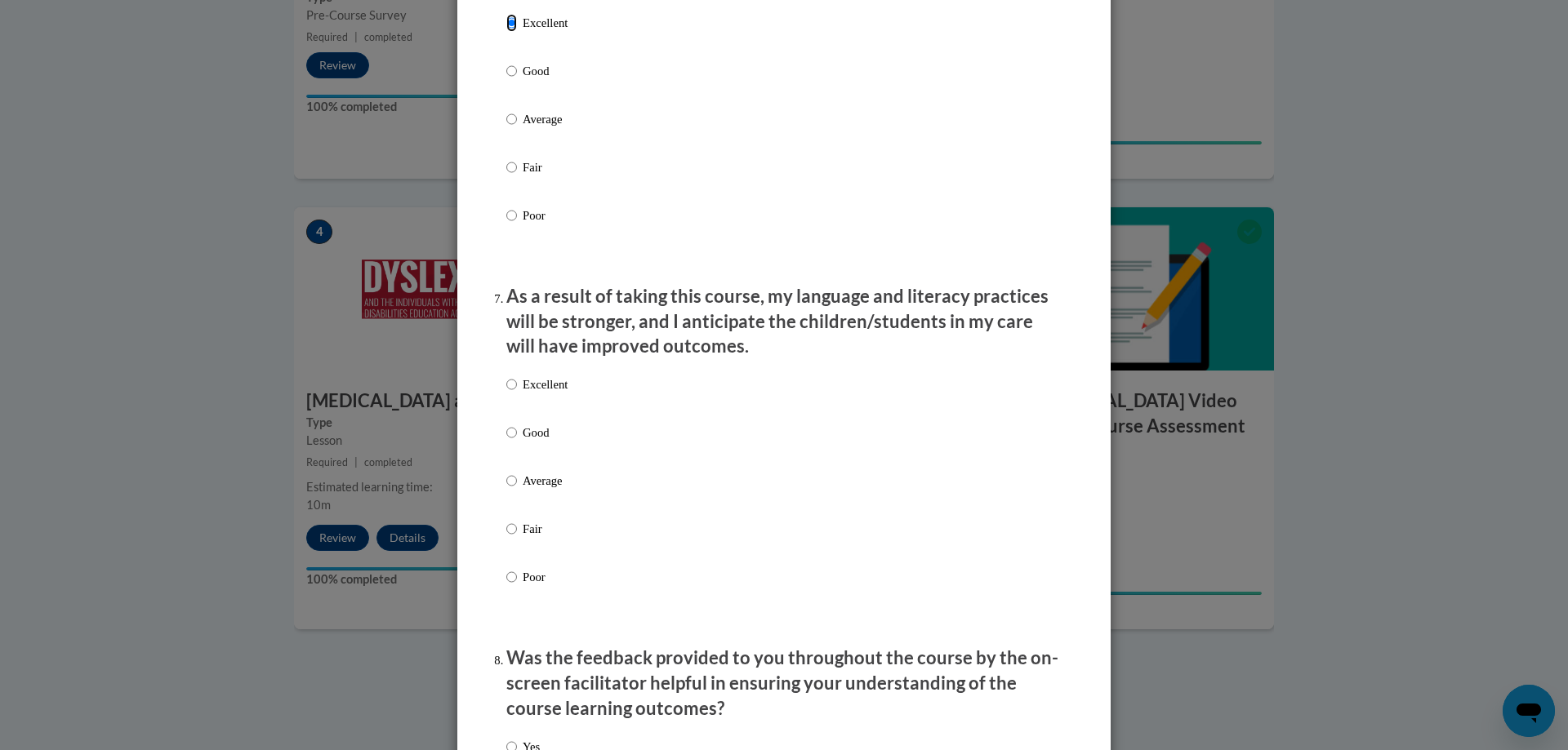
scroll to position [1960, 0]
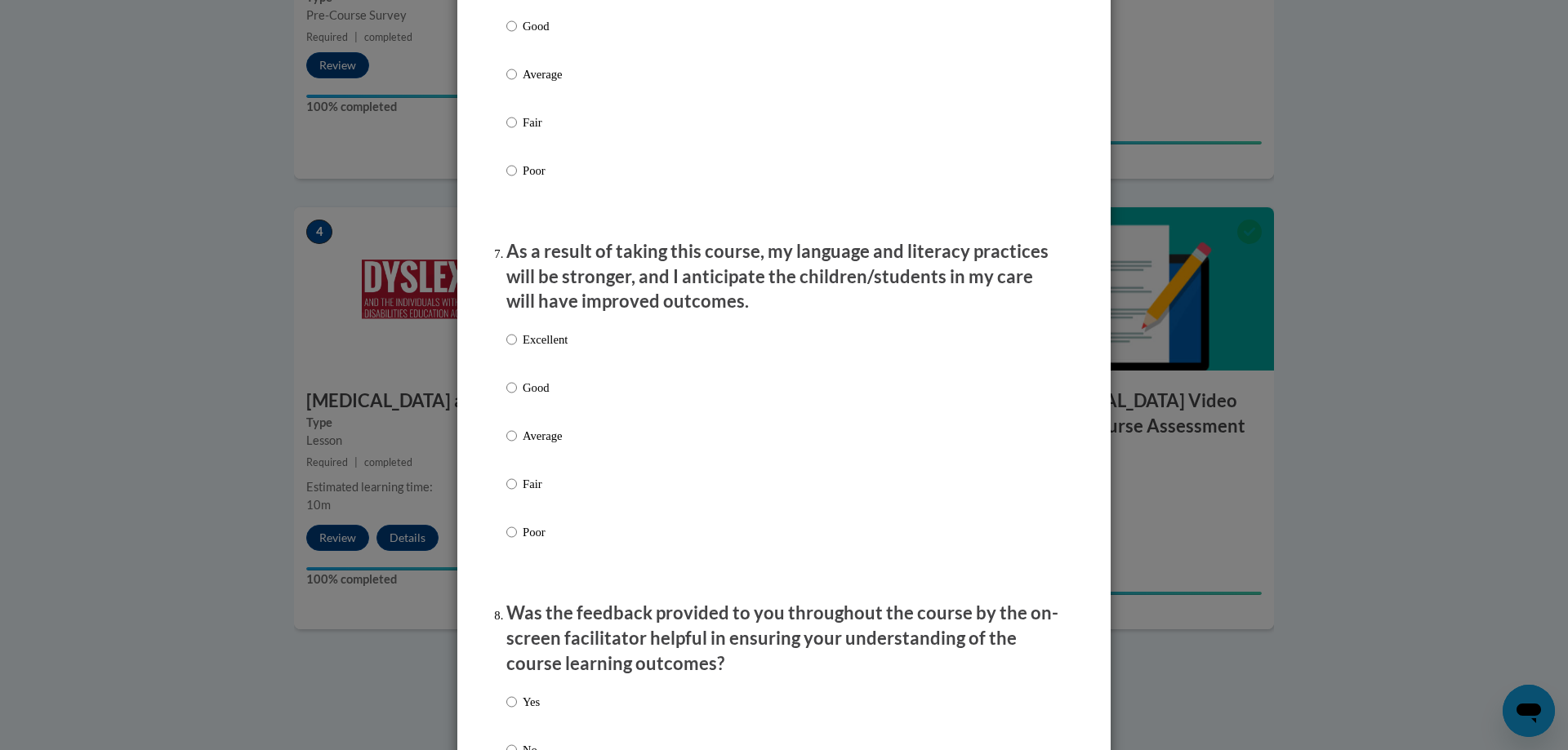
click at [543, 349] on p "Excellent" at bounding box center [545, 340] width 45 height 18
click at [517, 349] on input "Excellent" at bounding box center [512, 340] width 11 height 18
radio input "true"
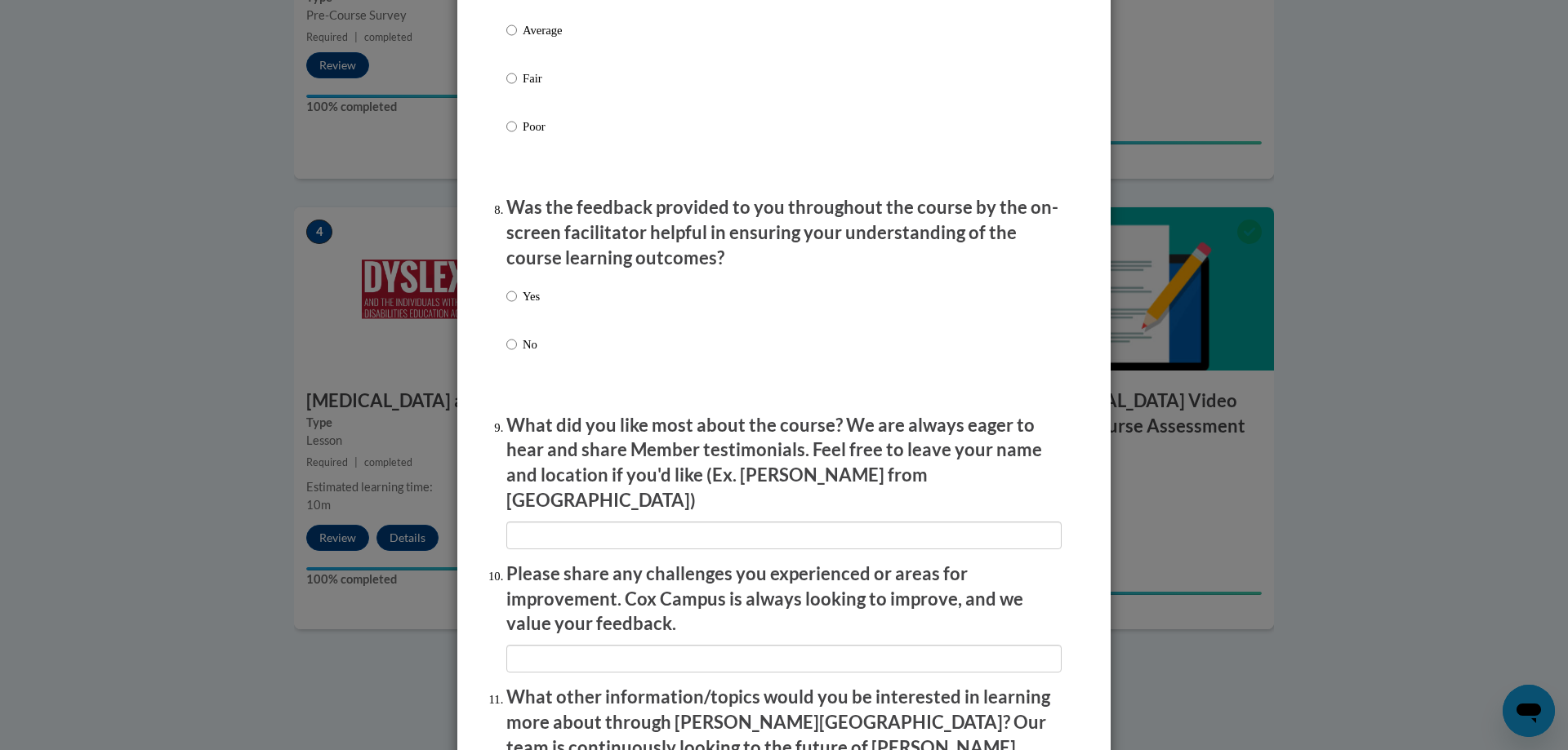
scroll to position [2368, 0]
click at [514, 310] on label "Yes" at bounding box center [523, 306] width 33 height 44
click at [514, 303] on input "Yes" at bounding box center [512, 294] width 11 height 18
radio input "true"
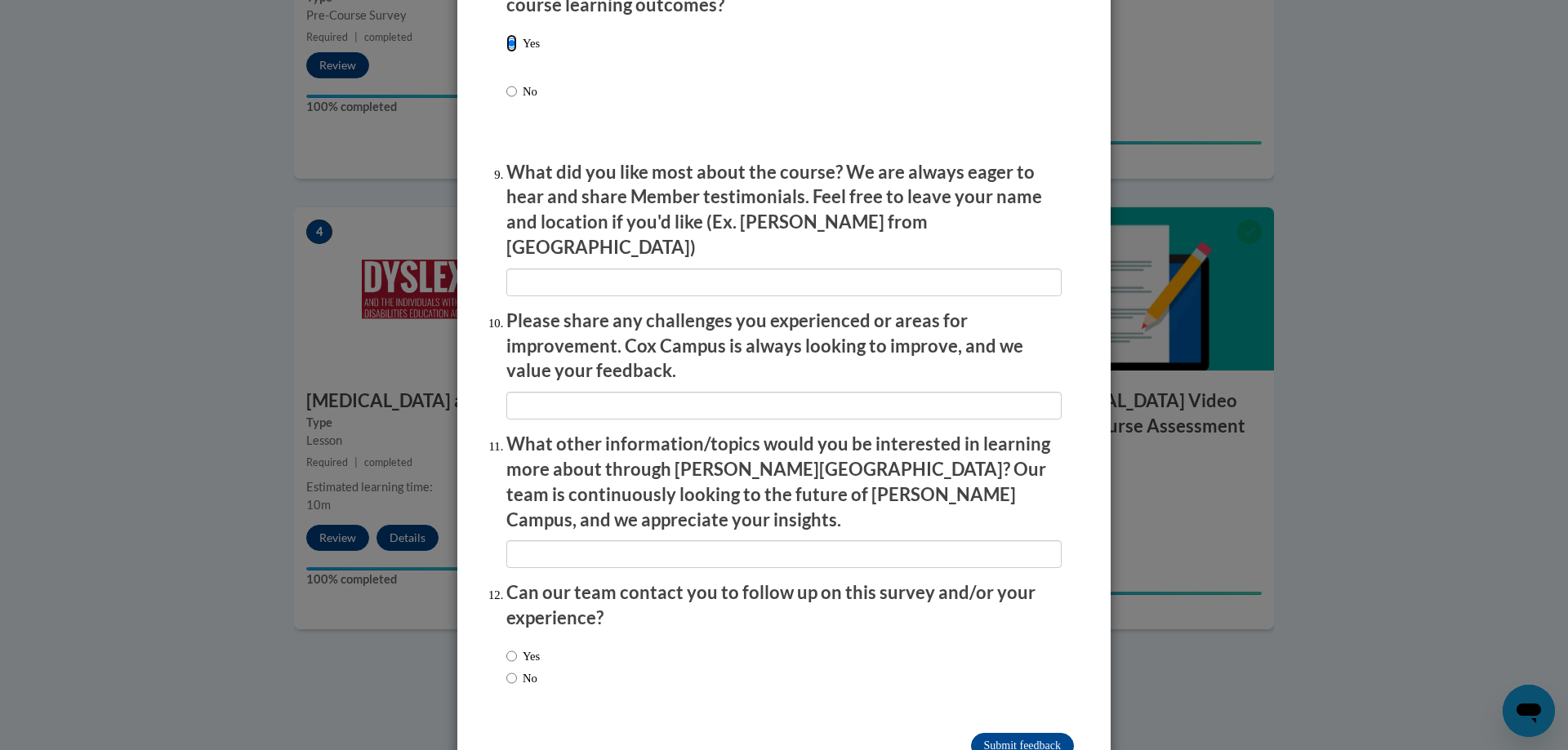
scroll to position [2642, 0]
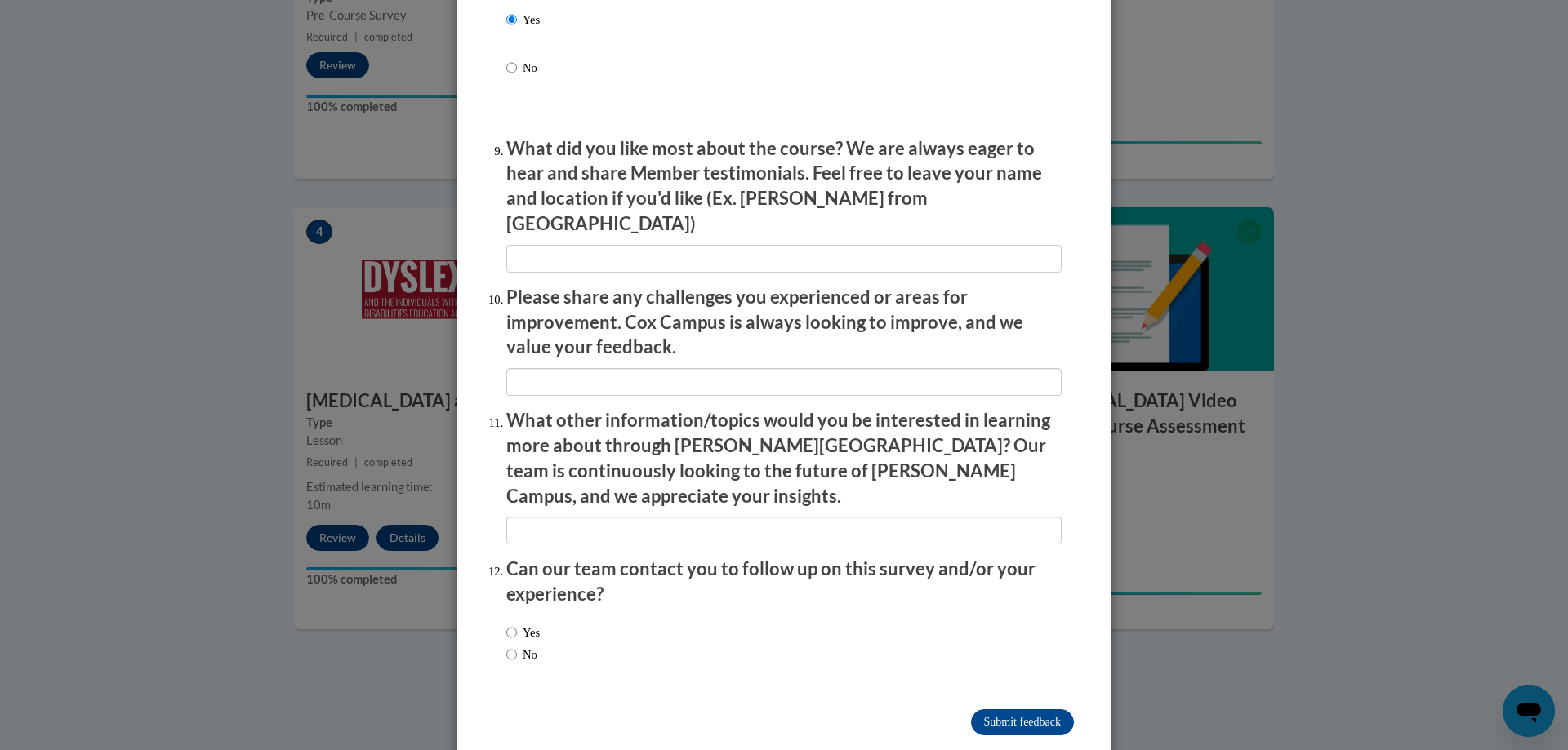
click at [527, 646] on label "No" at bounding box center [522, 655] width 31 height 18
click at [517, 646] on input "No" at bounding box center [512, 655] width 11 height 18
radio input "true"
click at [1003, 710] on input "Submit feedback" at bounding box center [1023, 722] width 103 height 26
